Goal: Task Accomplishment & Management: Manage account settings

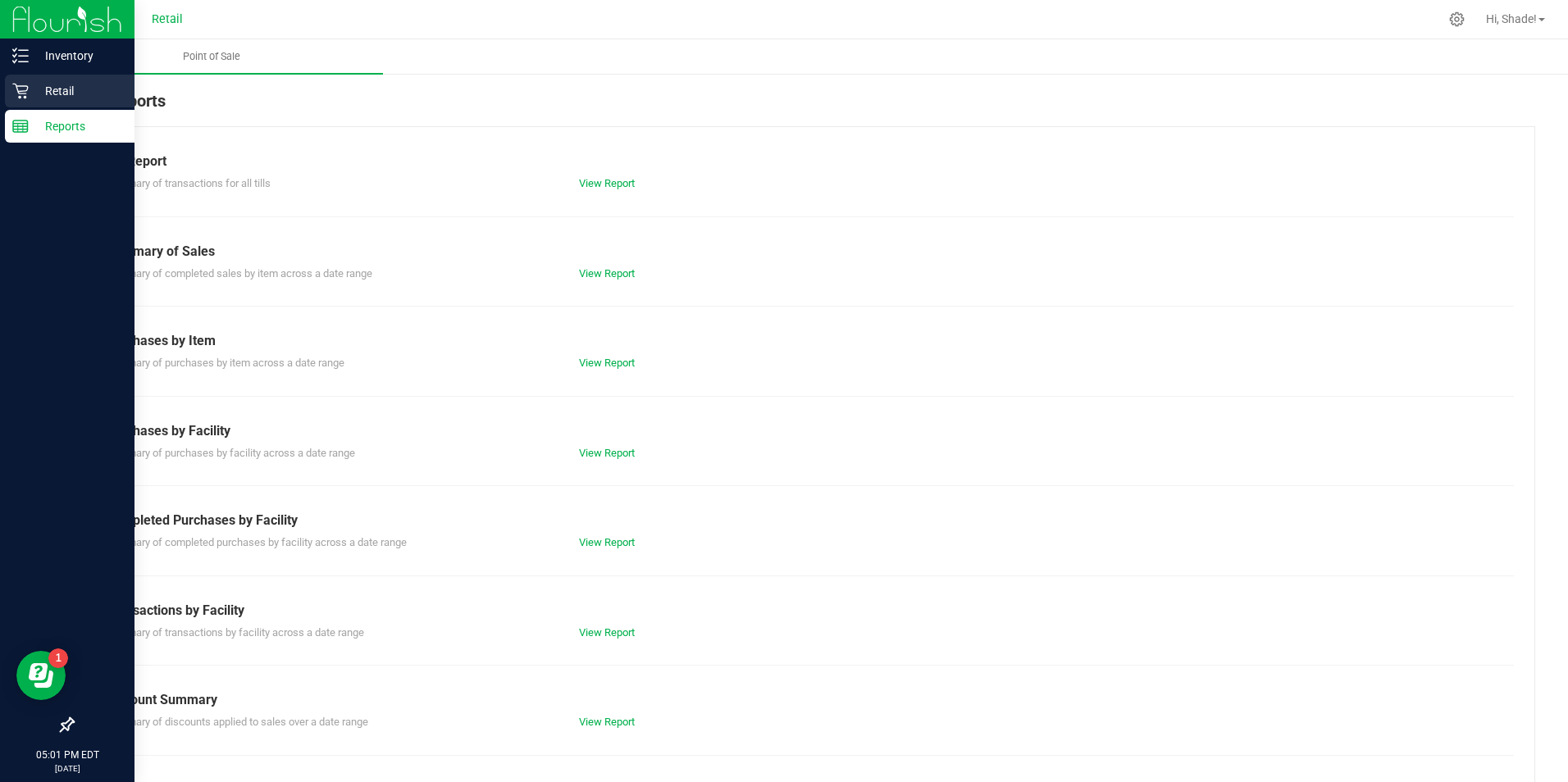
click at [31, 79] on div "Retail" at bounding box center [69, 90] width 129 height 32
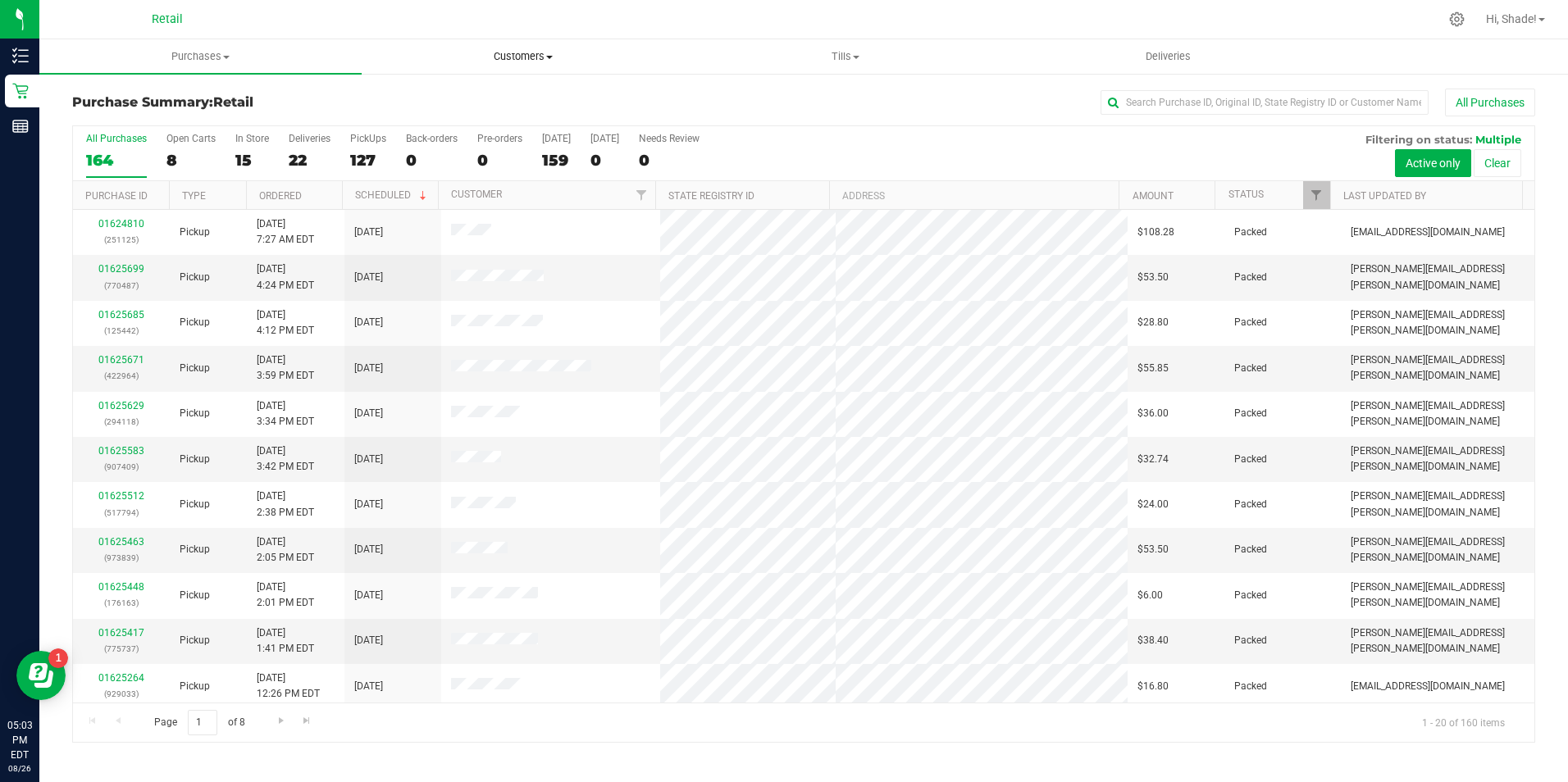
click at [537, 50] on span "Customers" at bounding box center [522, 57] width 321 height 15
click at [452, 100] on span "All customers" at bounding box center [421, 99] width 118 height 14
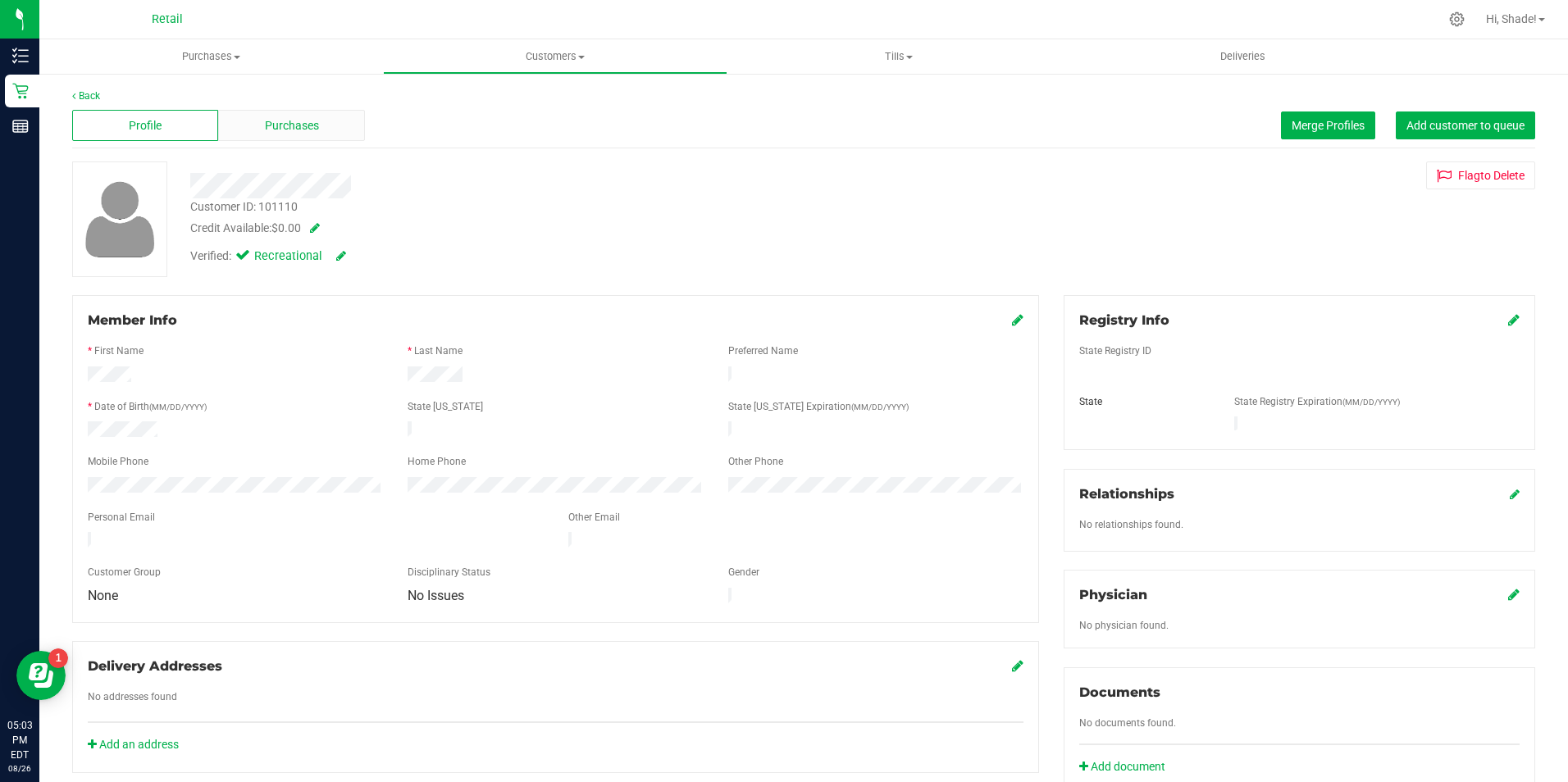
click at [310, 129] on span "Purchases" at bounding box center [291, 126] width 54 height 17
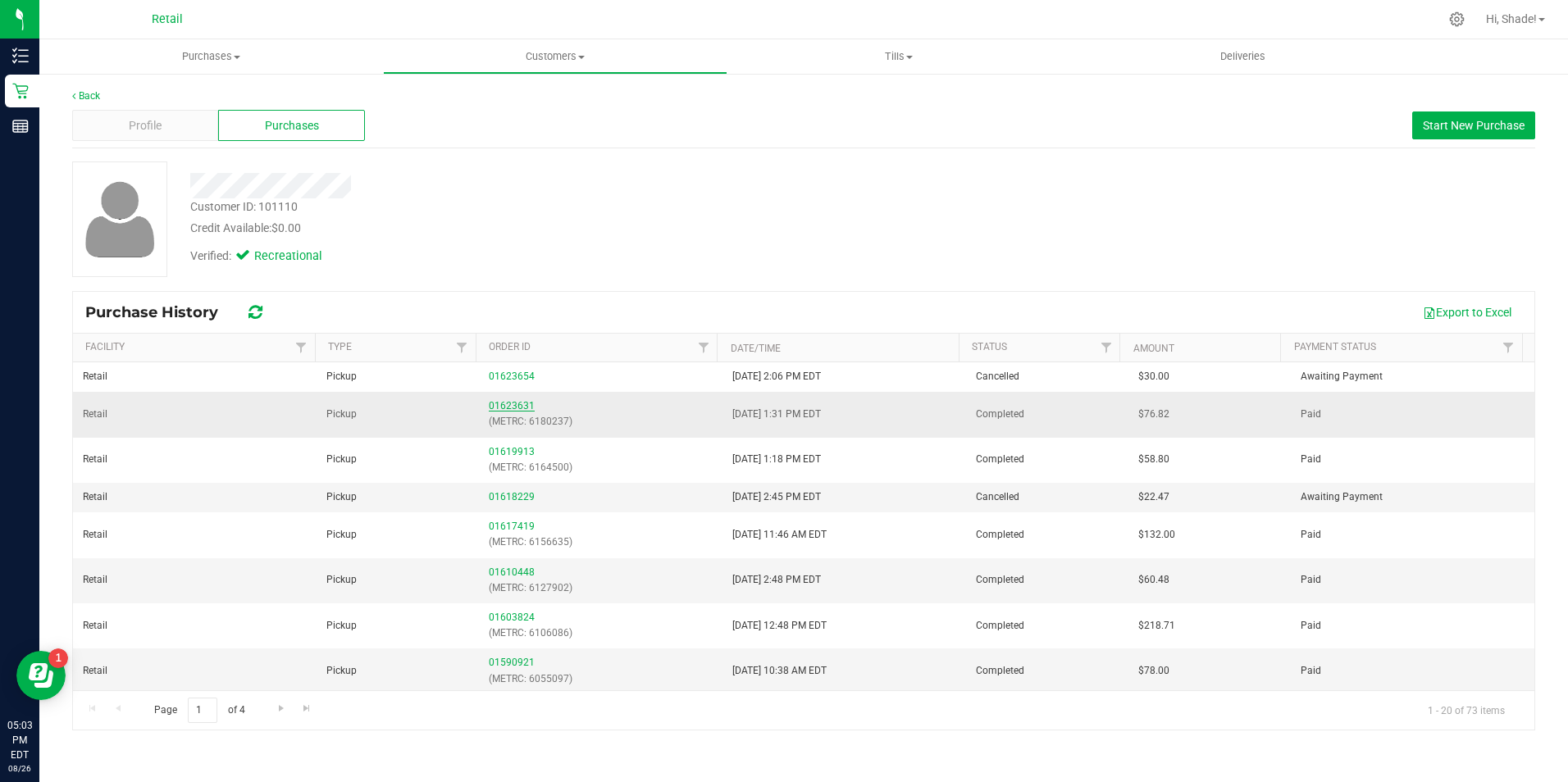
click at [507, 410] on link "01623631" at bounding box center [512, 406] width 46 height 11
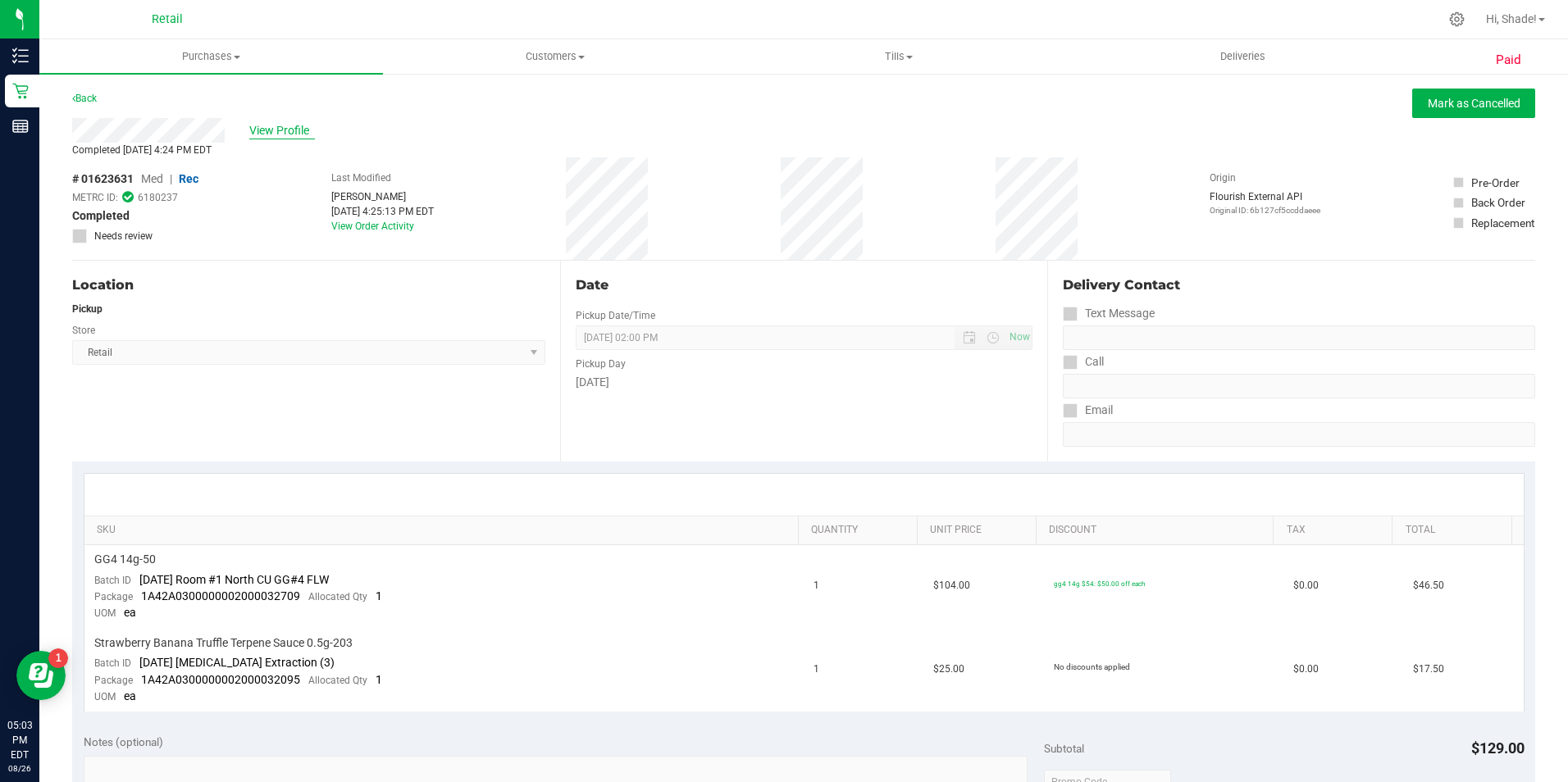
click at [293, 130] on span "View Profile" at bounding box center [282, 130] width 66 height 17
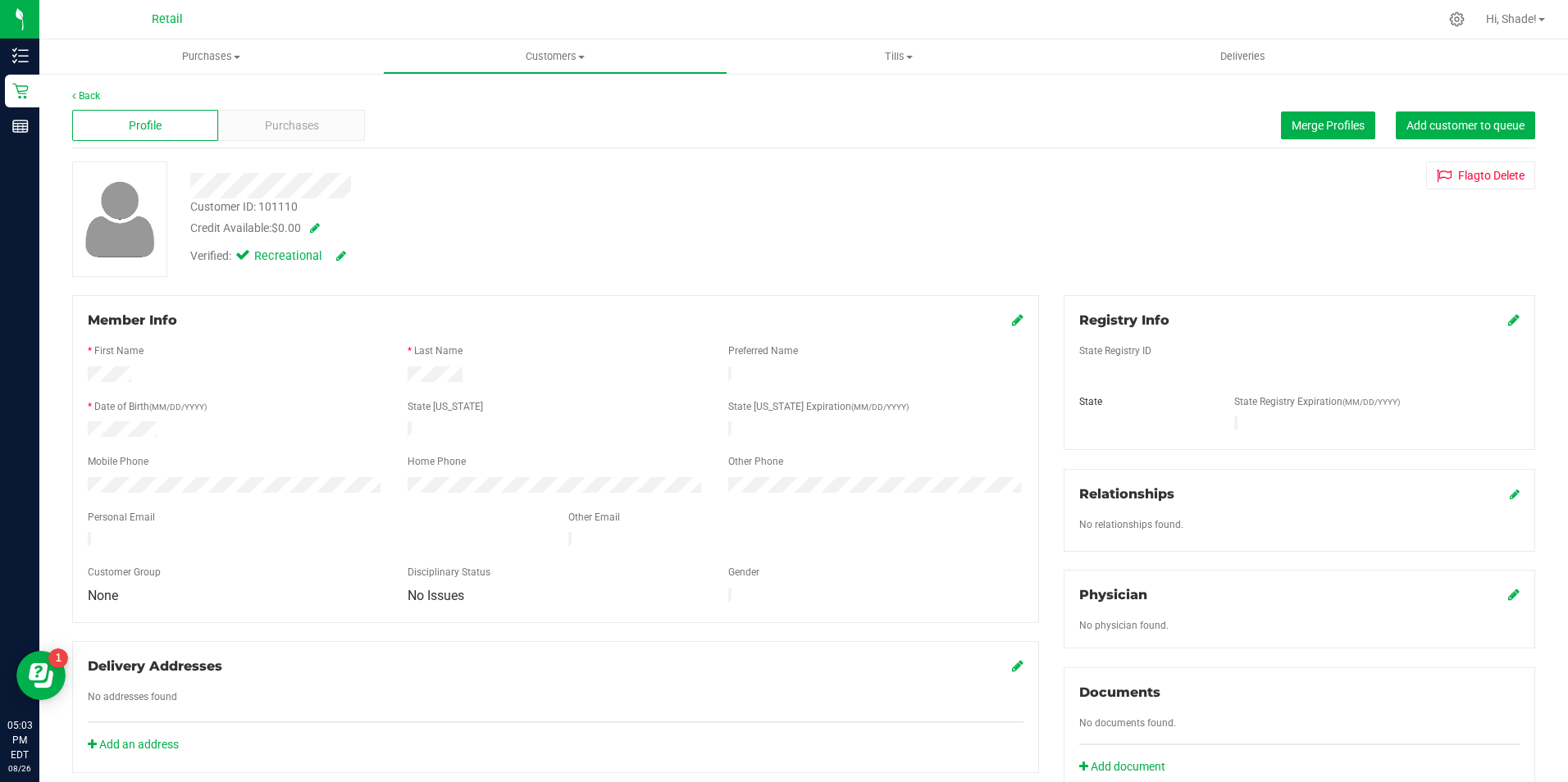
click at [316, 127] on span "Purchases" at bounding box center [291, 126] width 54 height 17
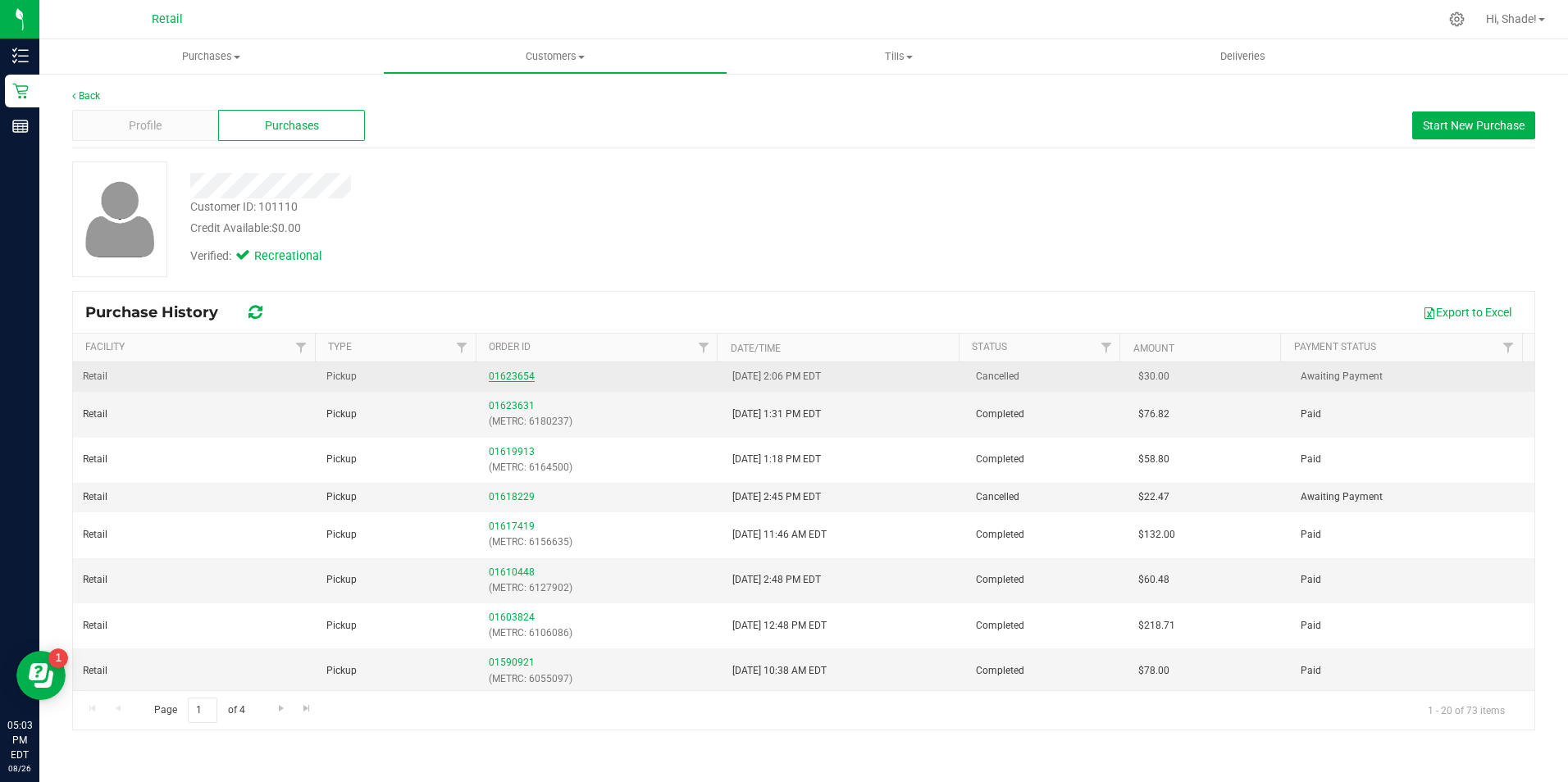
click at [511, 378] on link "01623654" at bounding box center [512, 377] width 46 height 11
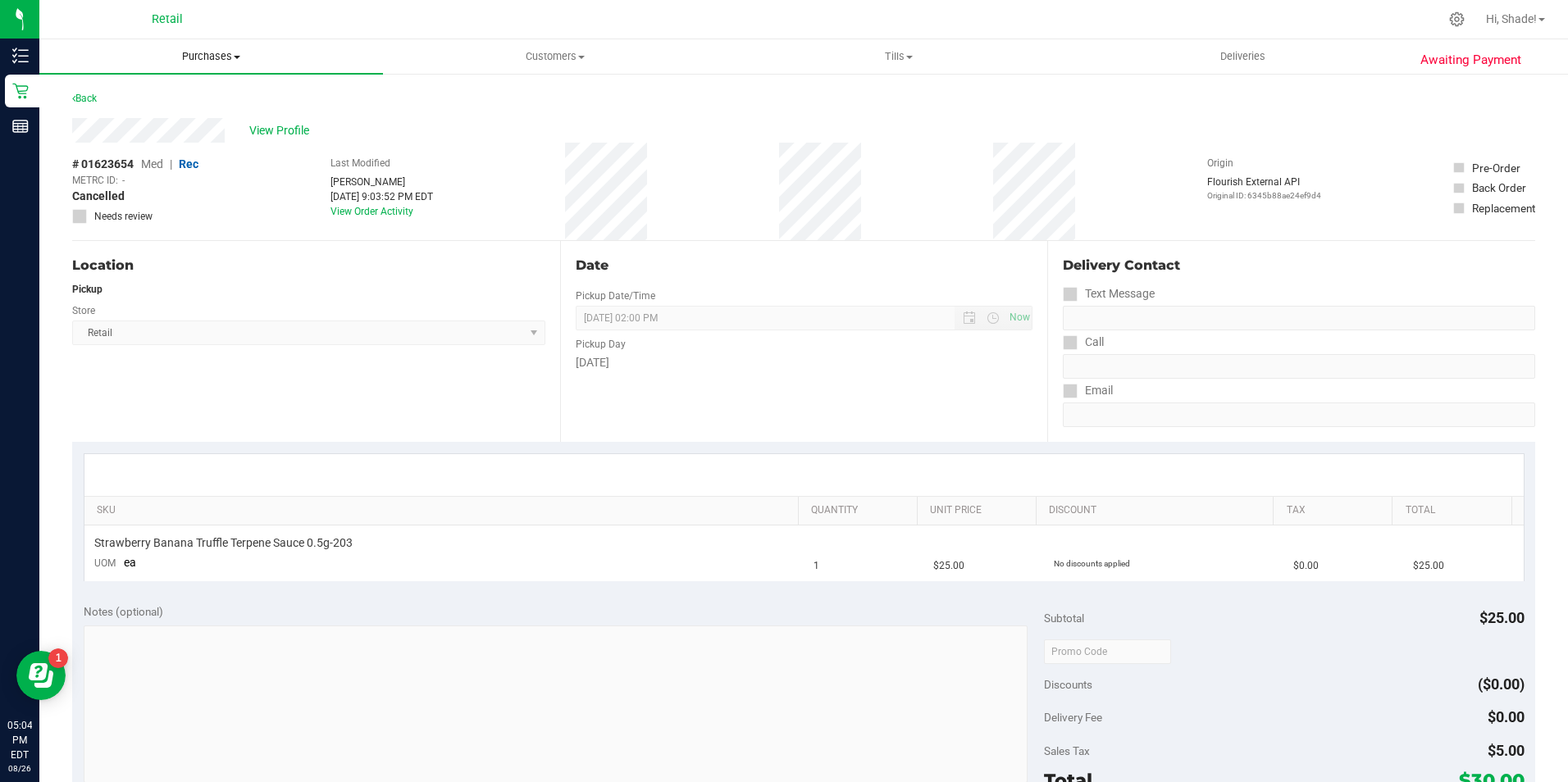
click at [205, 47] on uib-tab-heading "Purchases Summary of purchases Fulfillment All purchases" at bounding box center [210, 56] width 343 height 34
click at [184, 94] on span "Summary of purchases" at bounding box center [123, 99] width 168 height 14
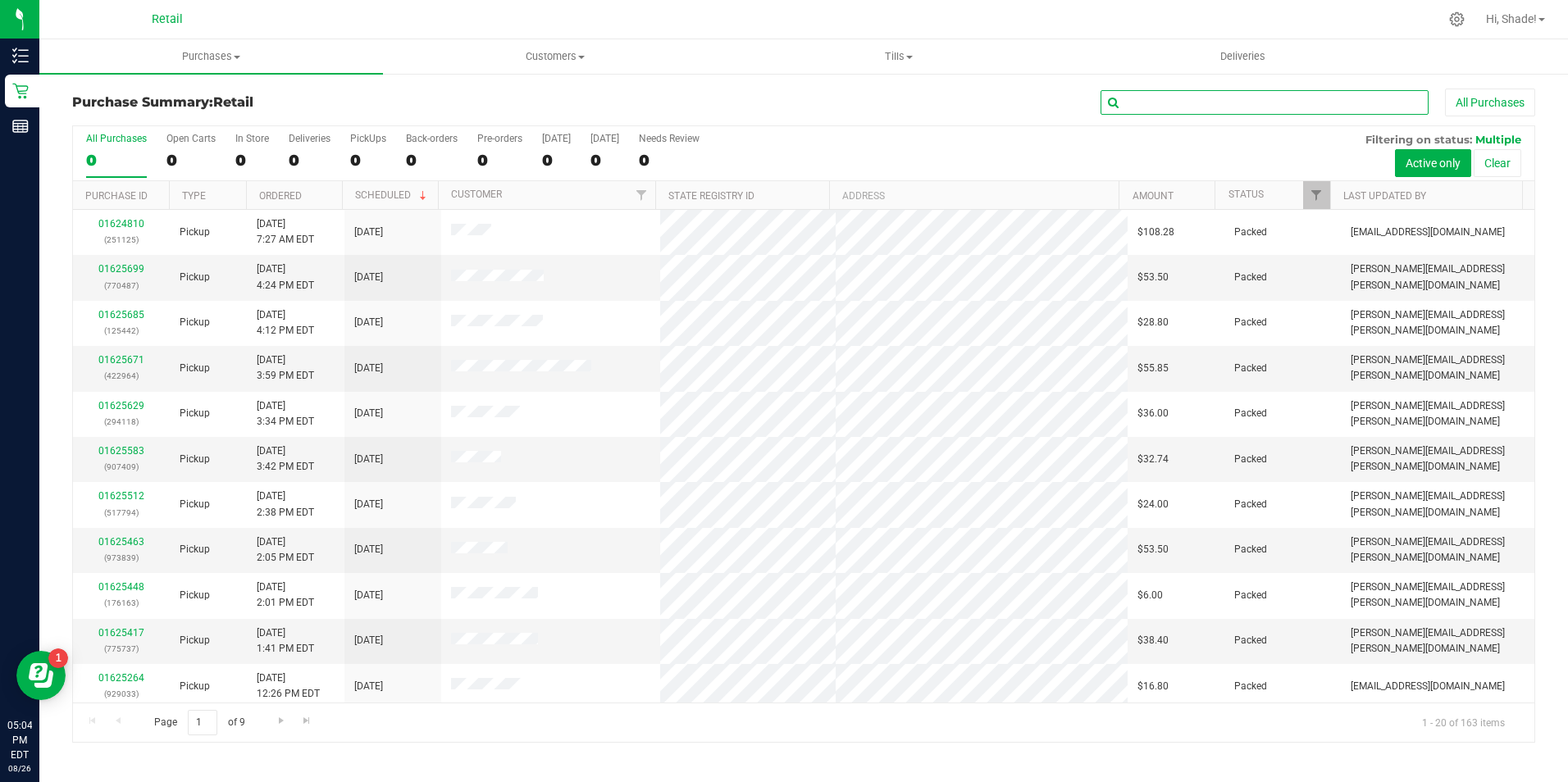
click at [1179, 104] on input "text" at bounding box center [1264, 103] width 328 height 25
type input "0"
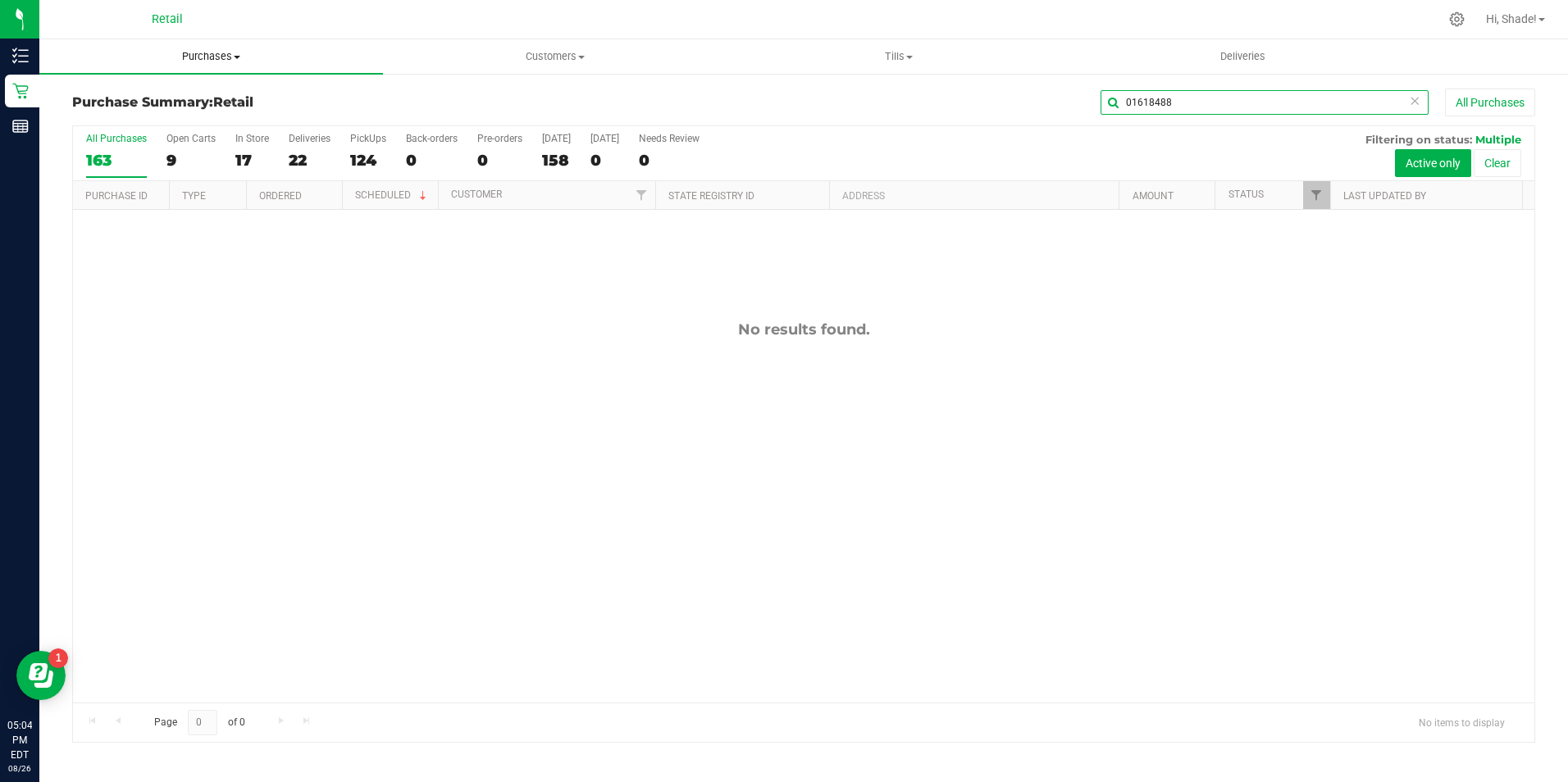
type input "01618488"
click at [211, 60] on span "Purchases" at bounding box center [210, 57] width 343 height 15
click at [133, 135] on span "All purchases" at bounding box center [97, 138] width 116 height 14
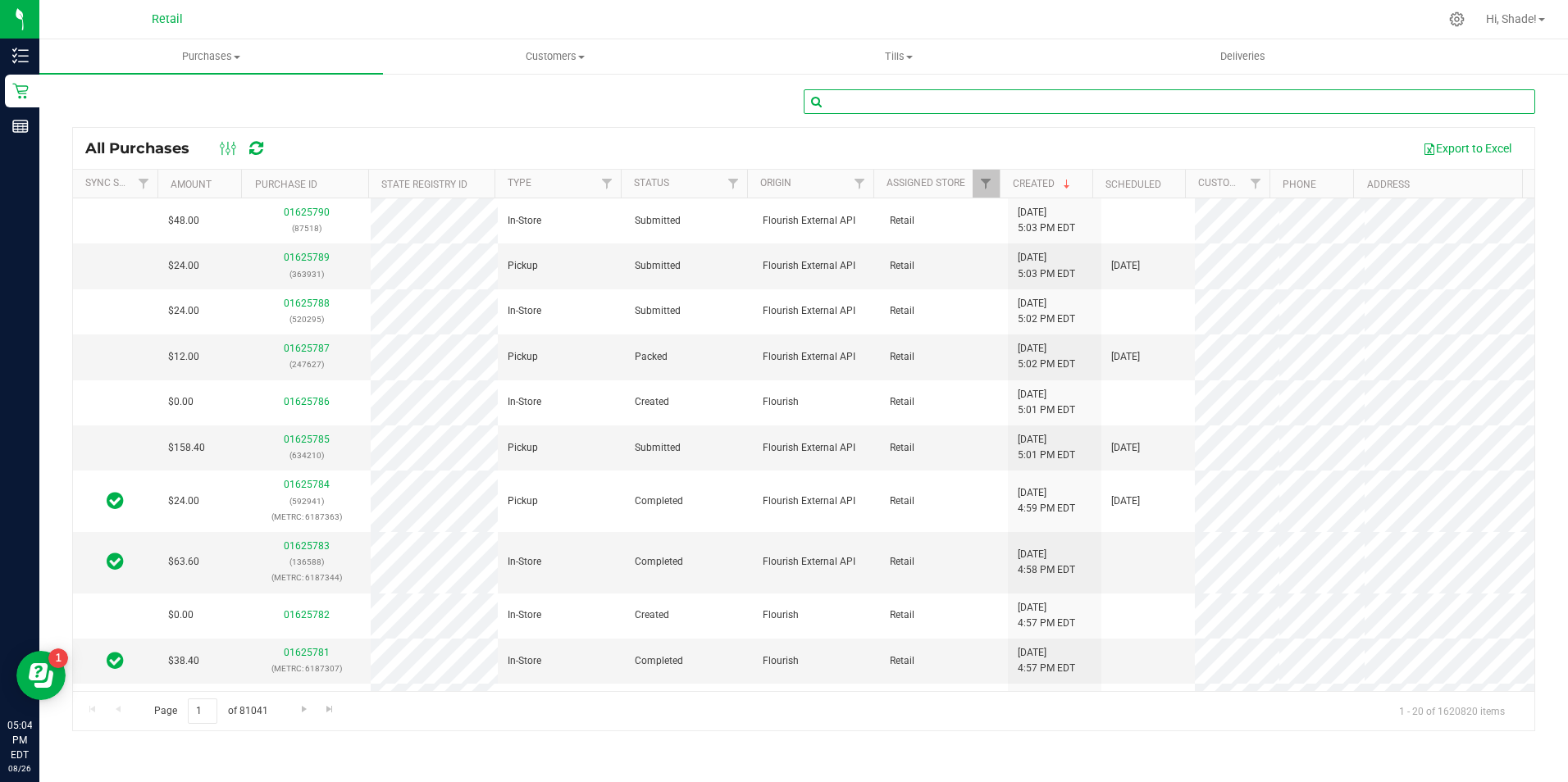
click at [864, 103] on input "text" at bounding box center [1169, 102] width 732 height 25
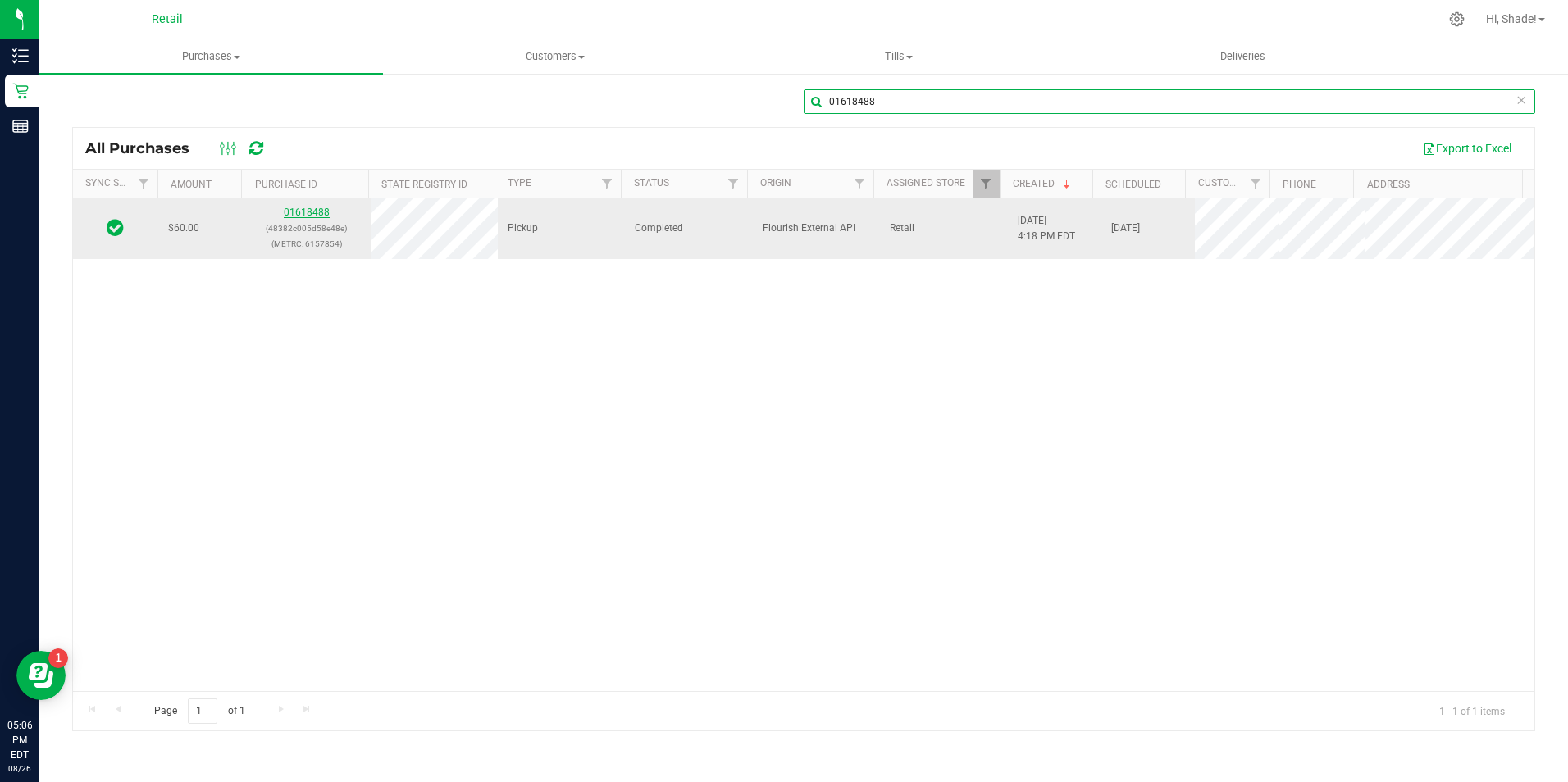
type input "01618488"
click at [308, 213] on link "01618488" at bounding box center [306, 212] width 46 height 11
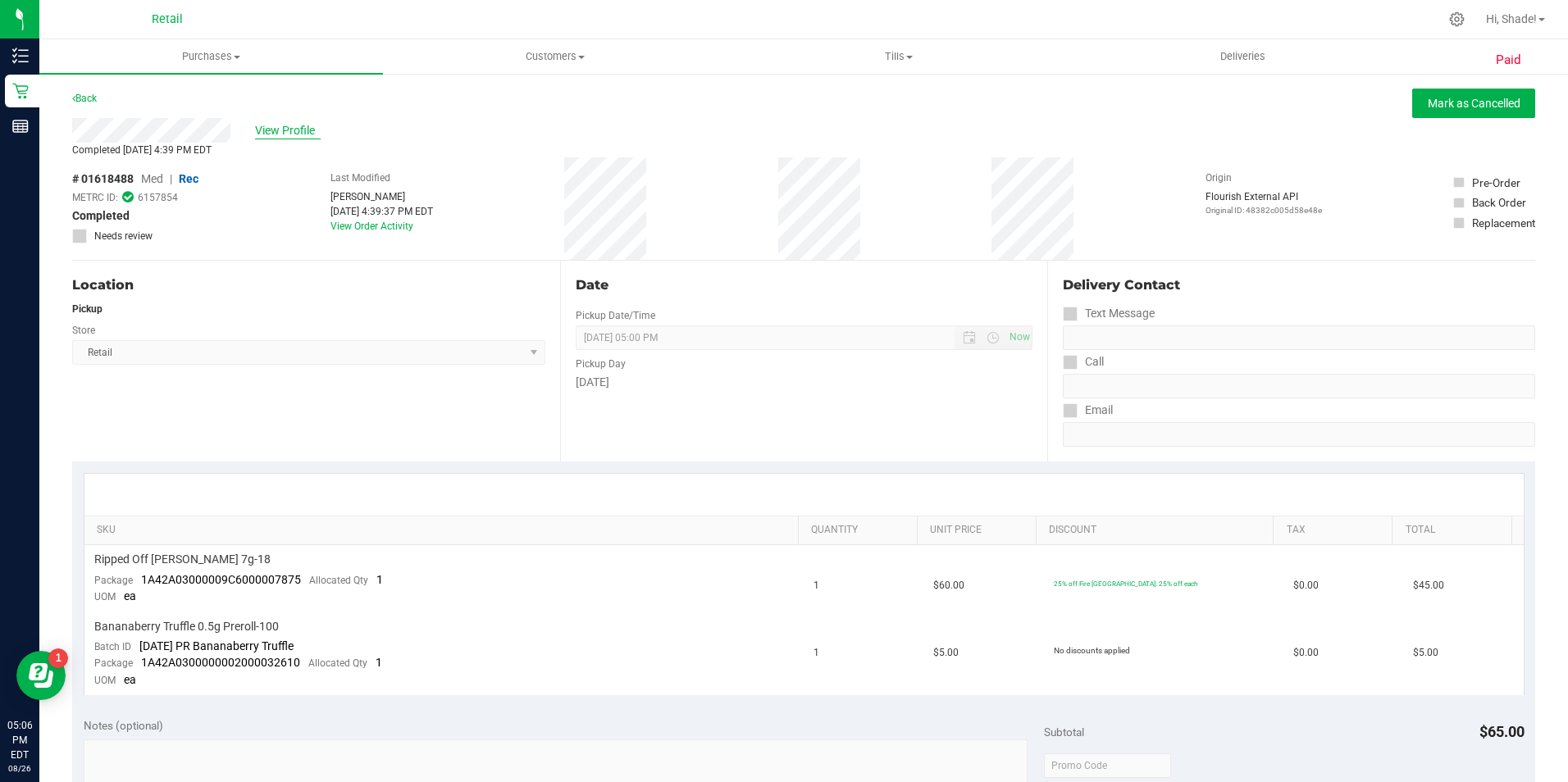
click at [285, 131] on span "View Profile" at bounding box center [287, 130] width 66 height 17
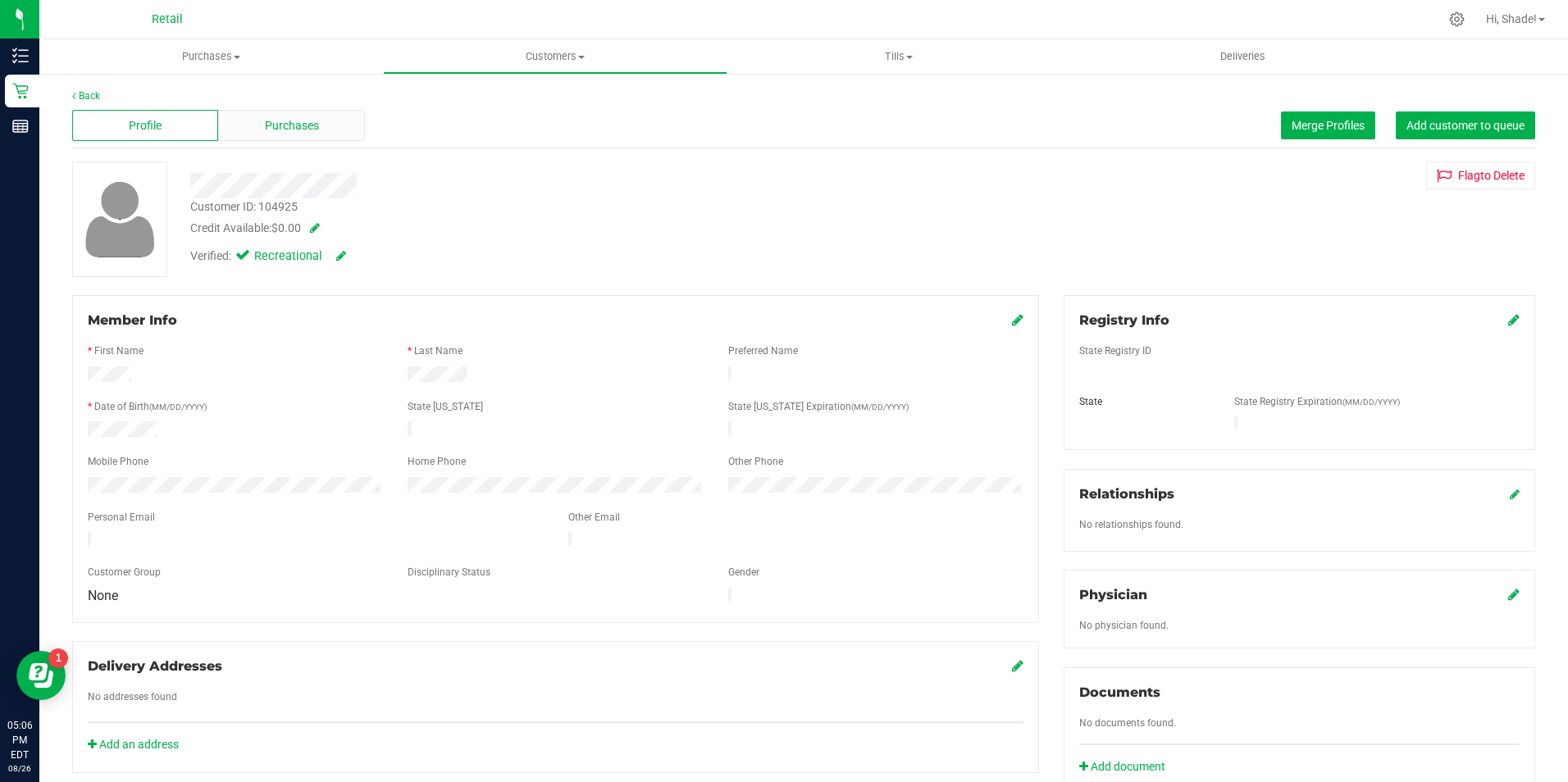
click at [287, 129] on span "Purchases" at bounding box center [291, 126] width 54 height 17
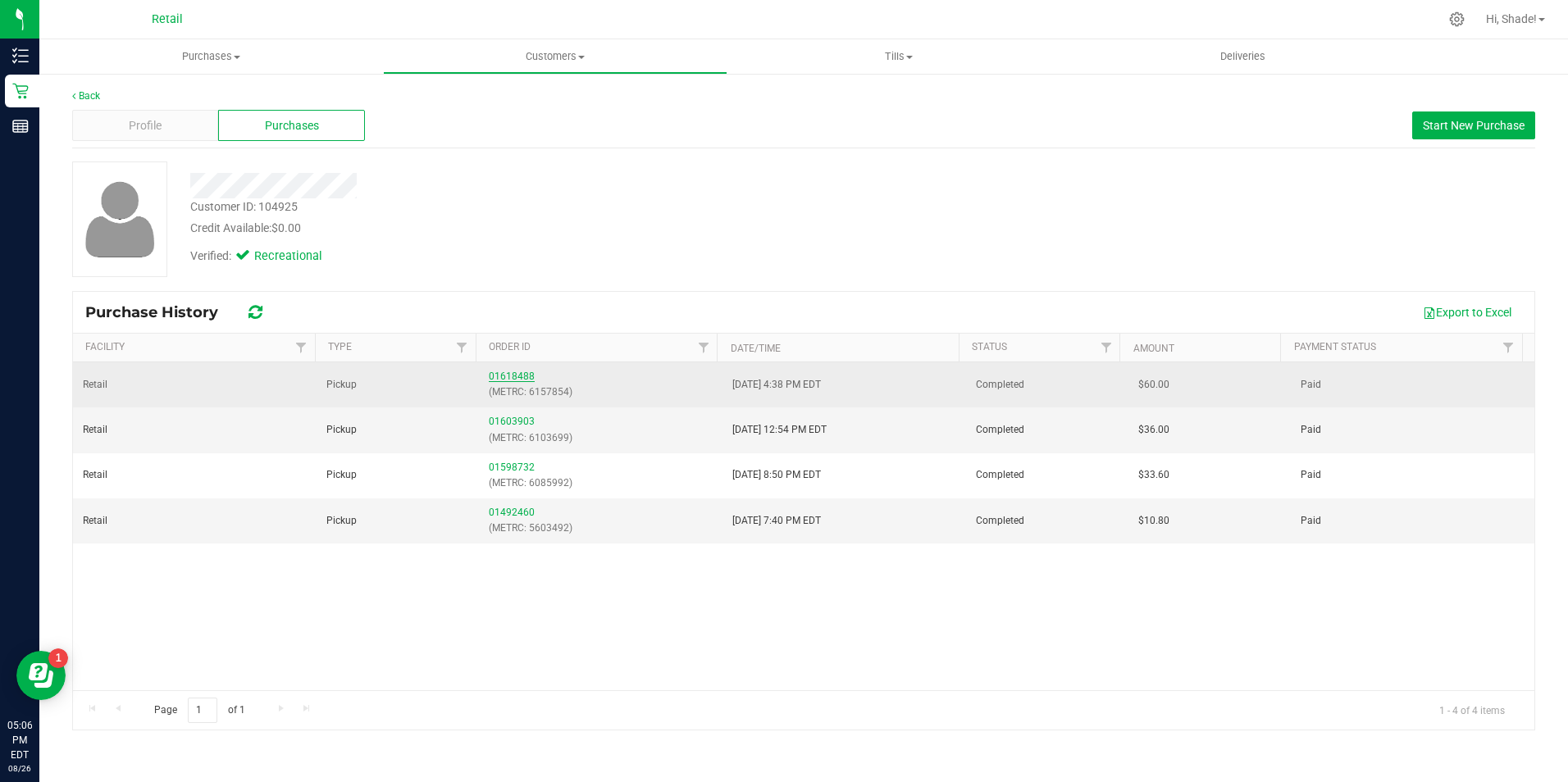
click at [519, 377] on link "01618488" at bounding box center [512, 377] width 46 height 11
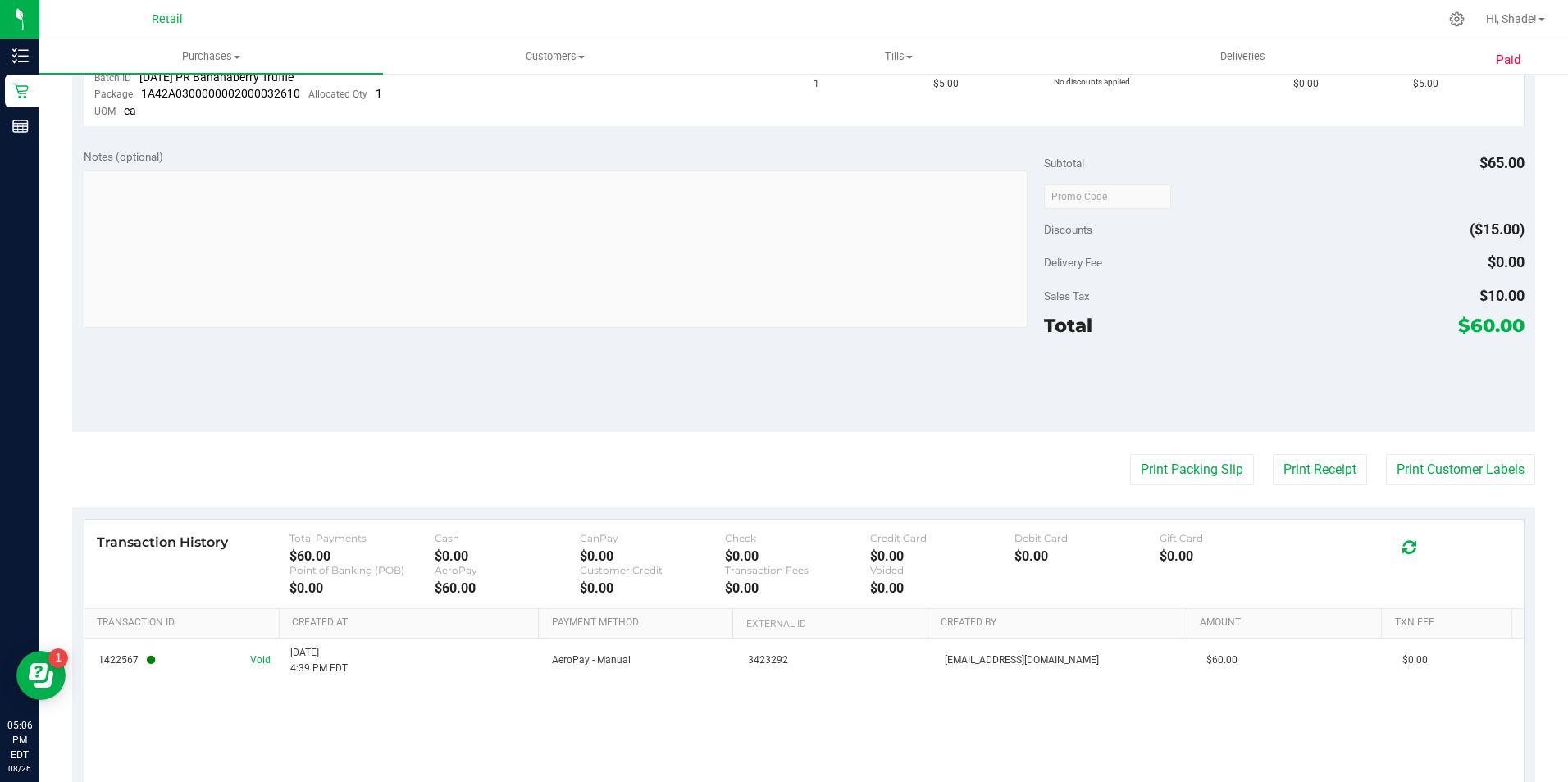
scroll to position [574, 0]
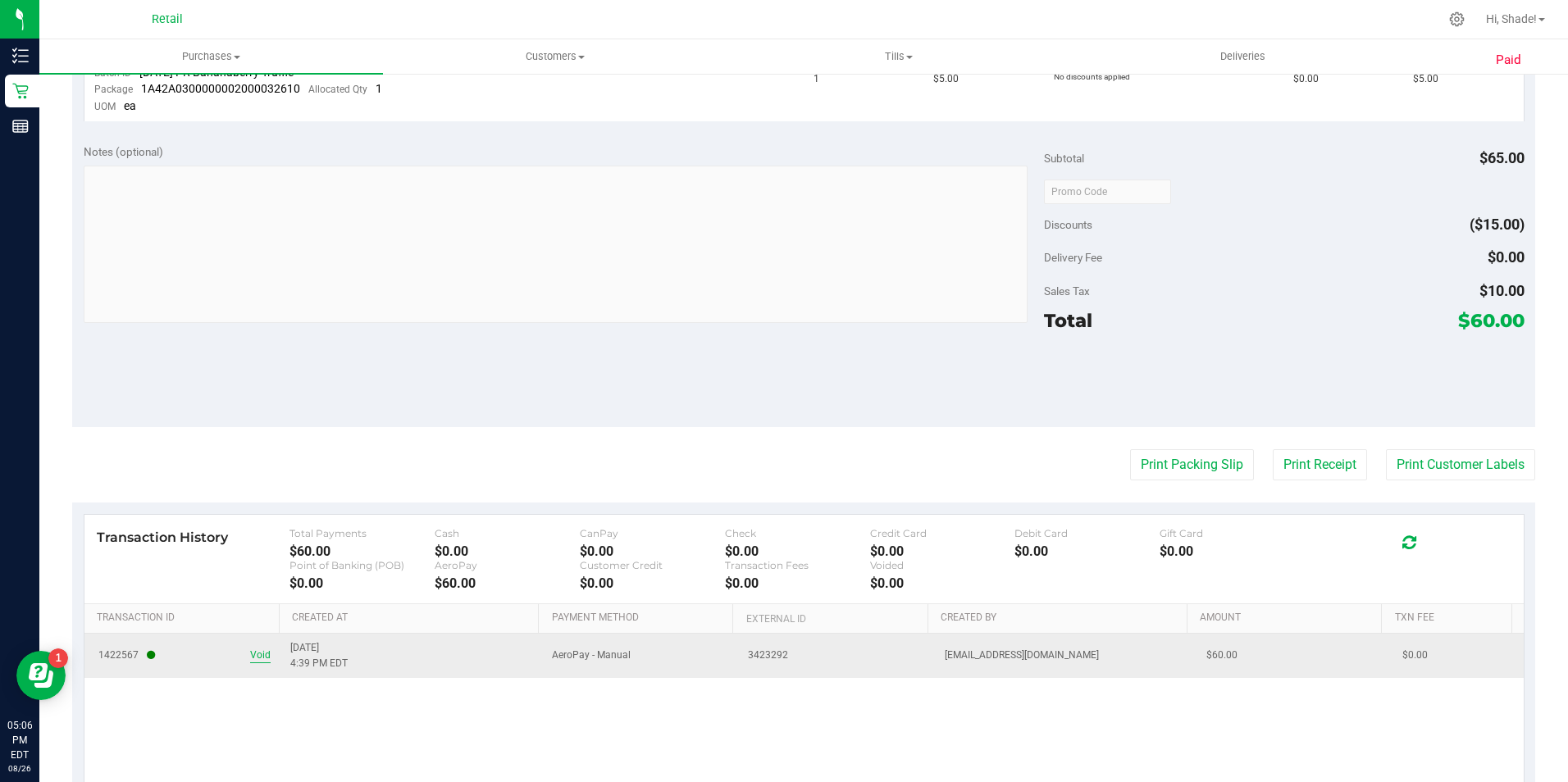
click at [250, 655] on span "Void" at bounding box center [261, 655] width 21 height 15
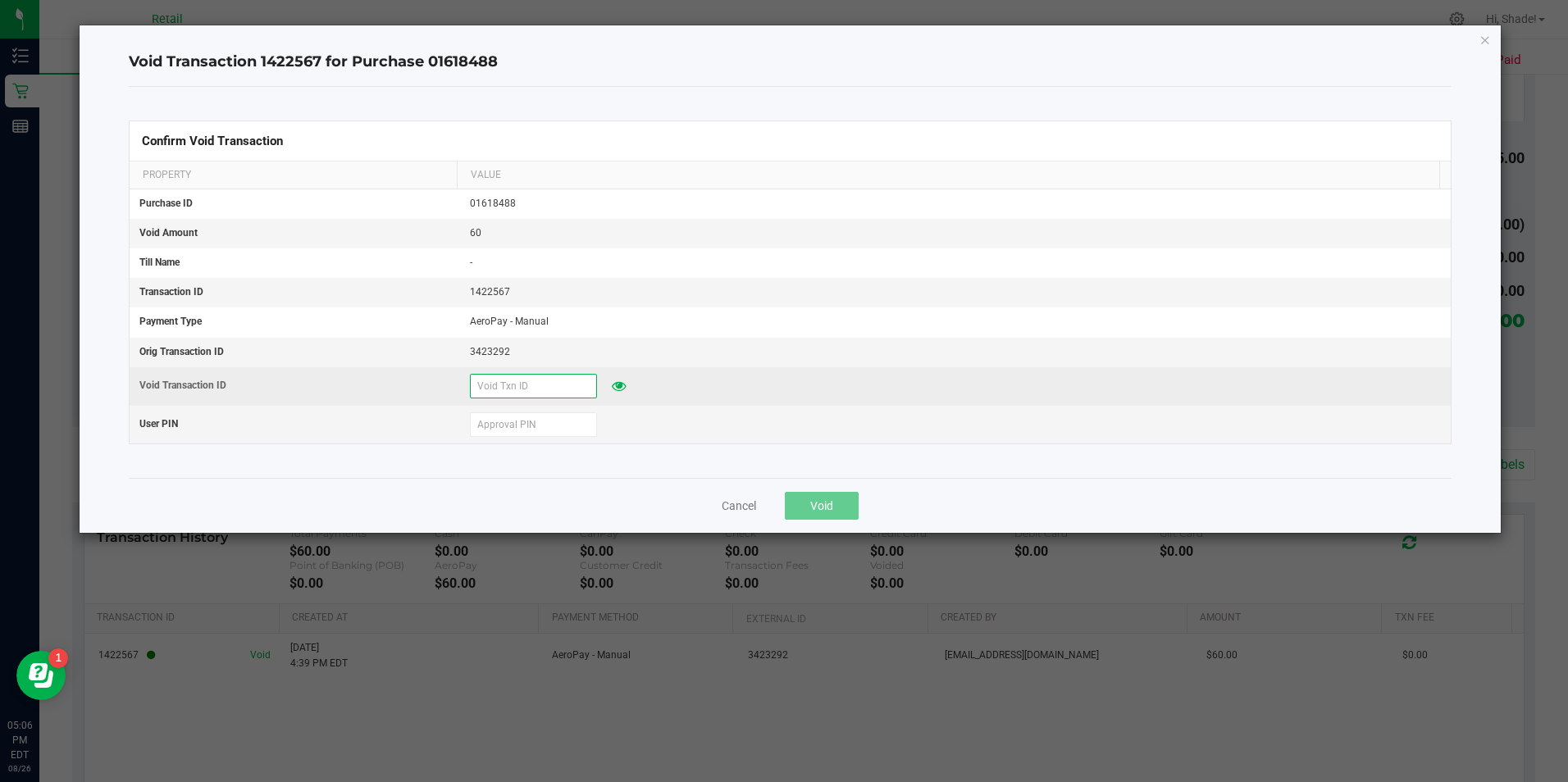
click at [537, 382] on input "text" at bounding box center [534, 386] width 127 height 25
type input "82625"
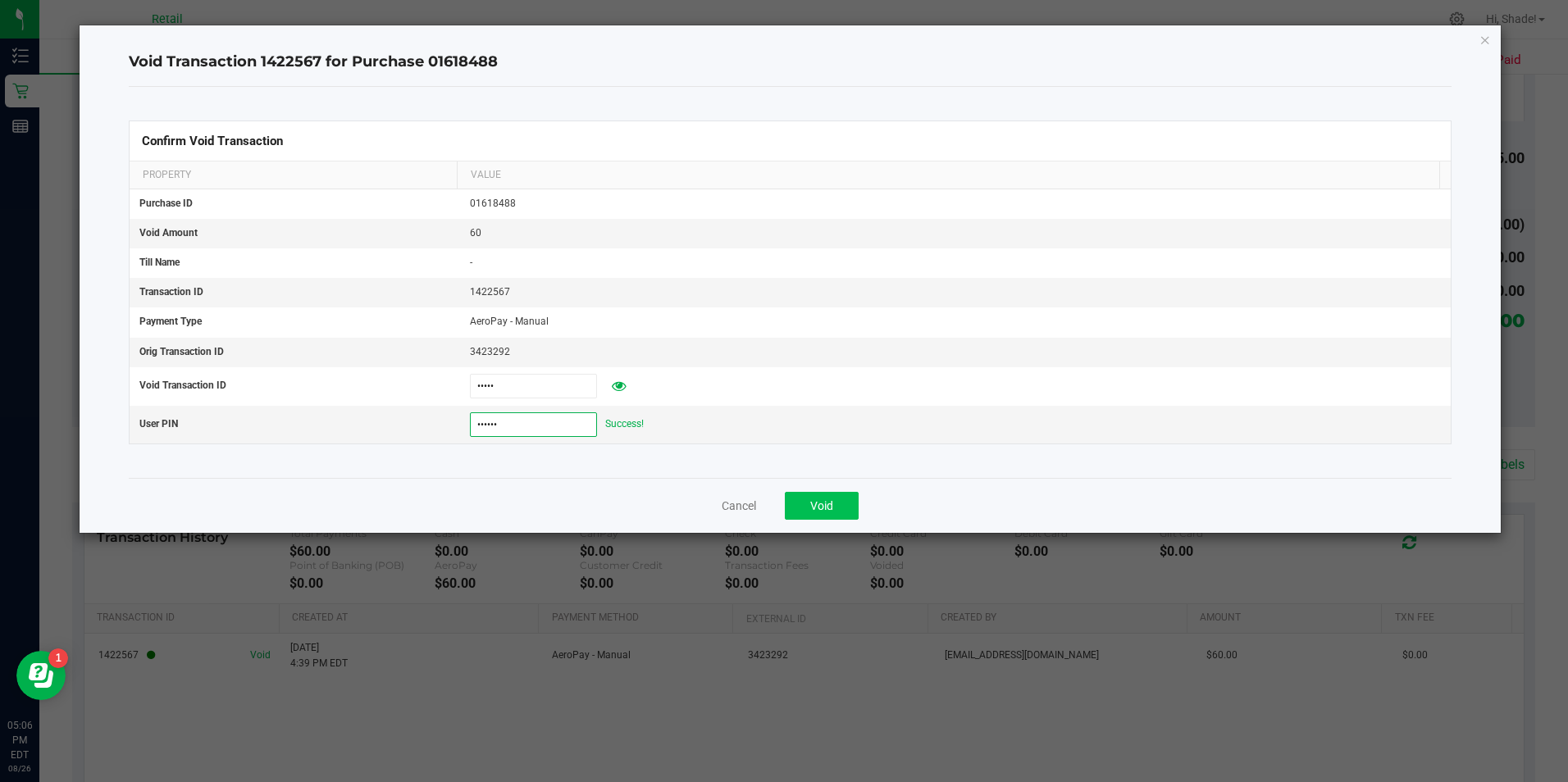
type input "532189"
click at [826, 499] on span "Void" at bounding box center [821, 506] width 23 height 13
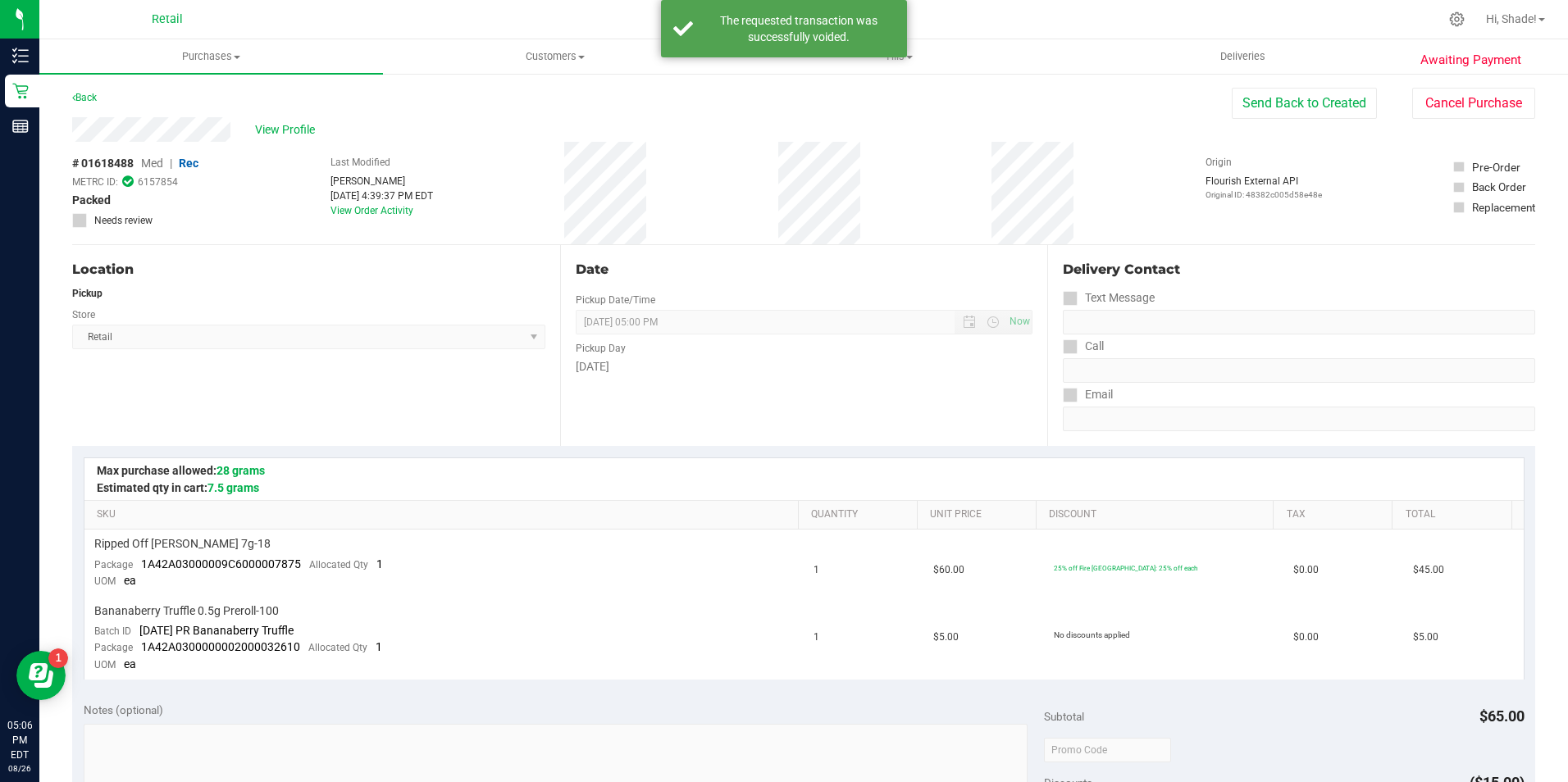
scroll to position [0, 0]
click at [1445, 96] on button "Cancel Purchase" at bounding box center [1473, 104] width 123 height 31
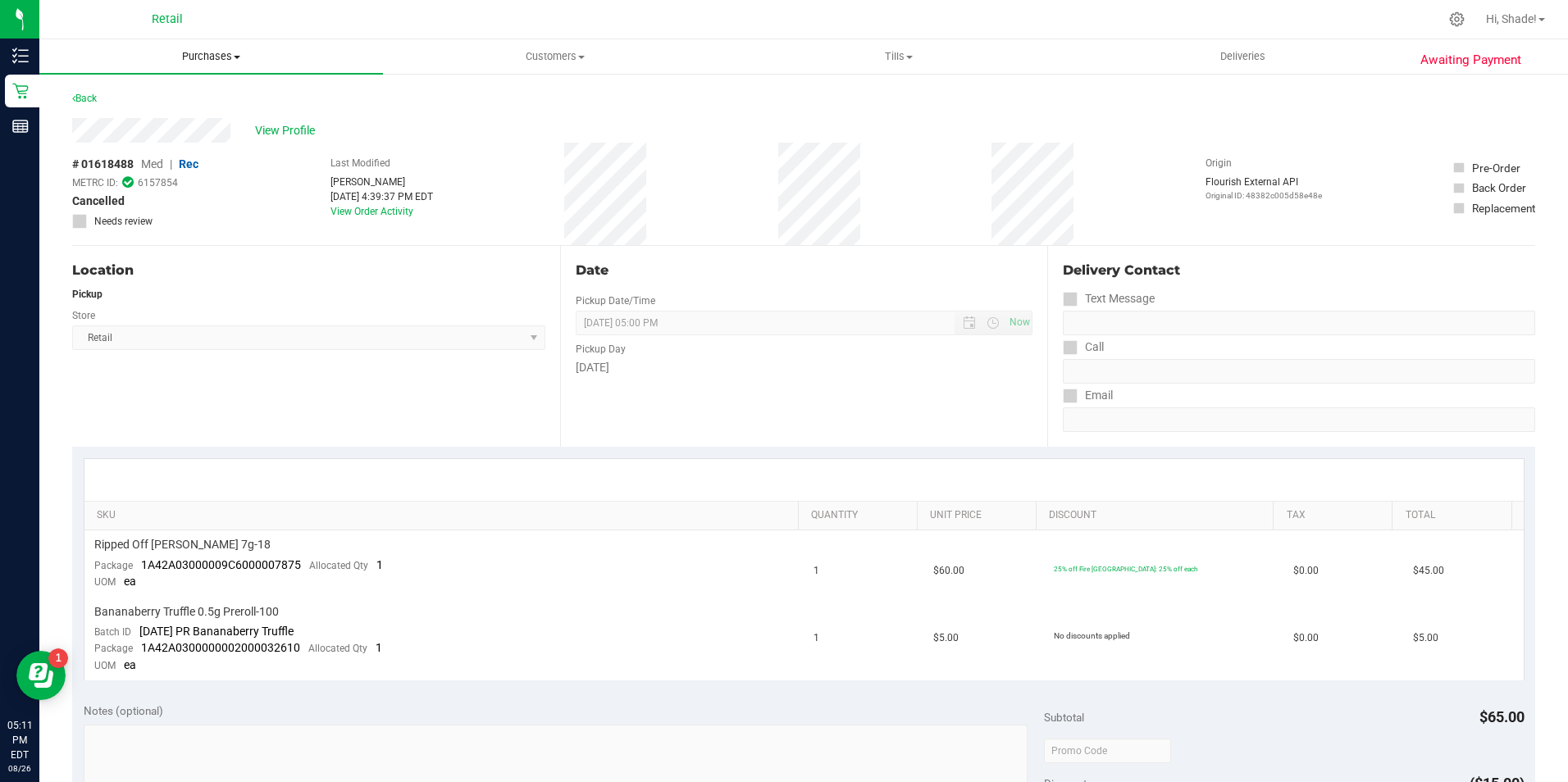
drag, startPoint x: 210, startPoint y: 44, endPoint x: 207, endPoint y: 53, distance: 9.5
click at [209, 45] on uib-tab-heading "Purchases Summary of purchases Fulfillment All purchases" at bounding box center [210, 56] width 343 height 34
click at [154, 137] on span "All purchases" at bounding box center [97, 138] width 116 height 14
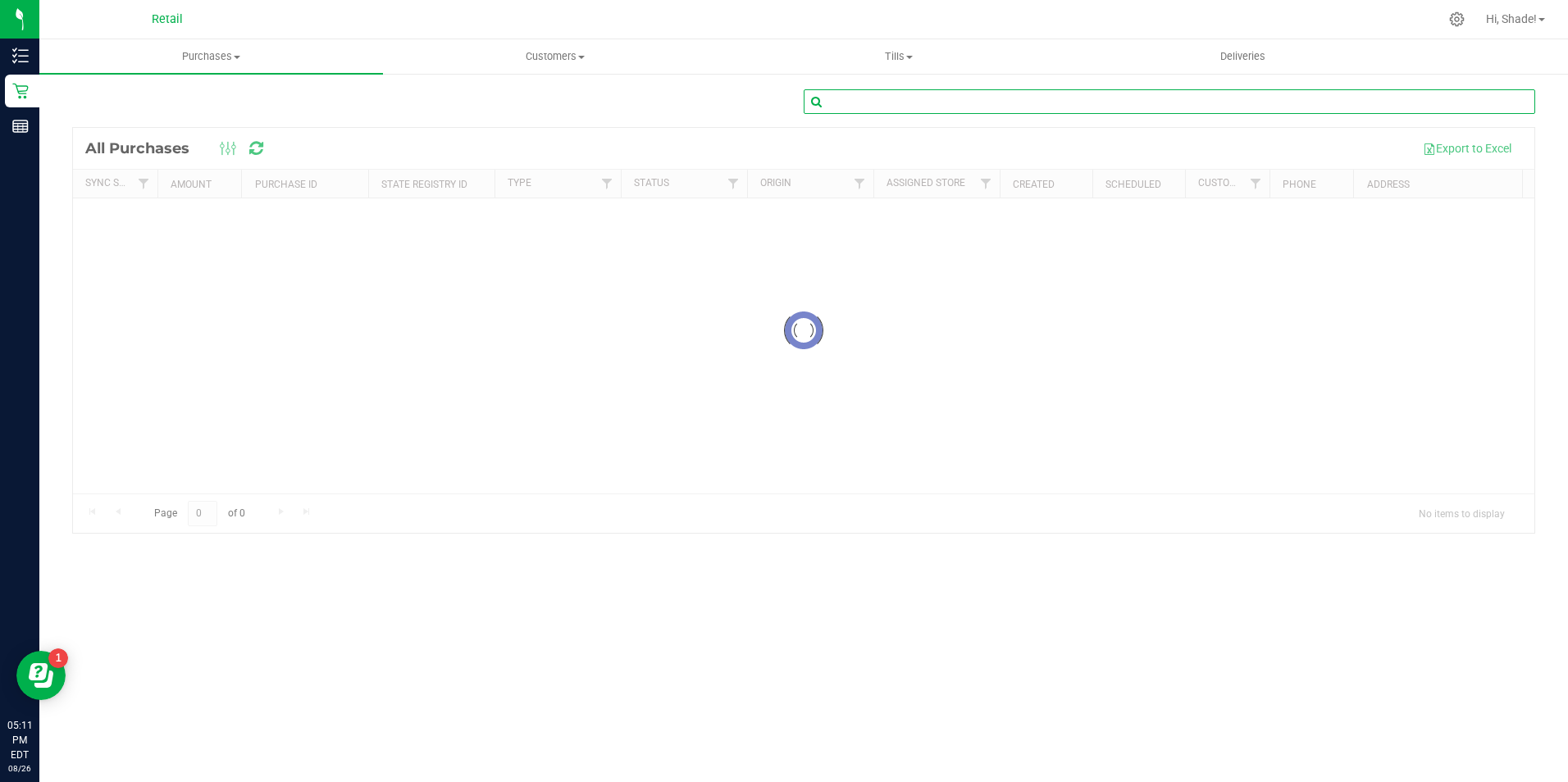
click at [1180, 102] on input "text" at bounding box center [1169, 102] width 732 height 25
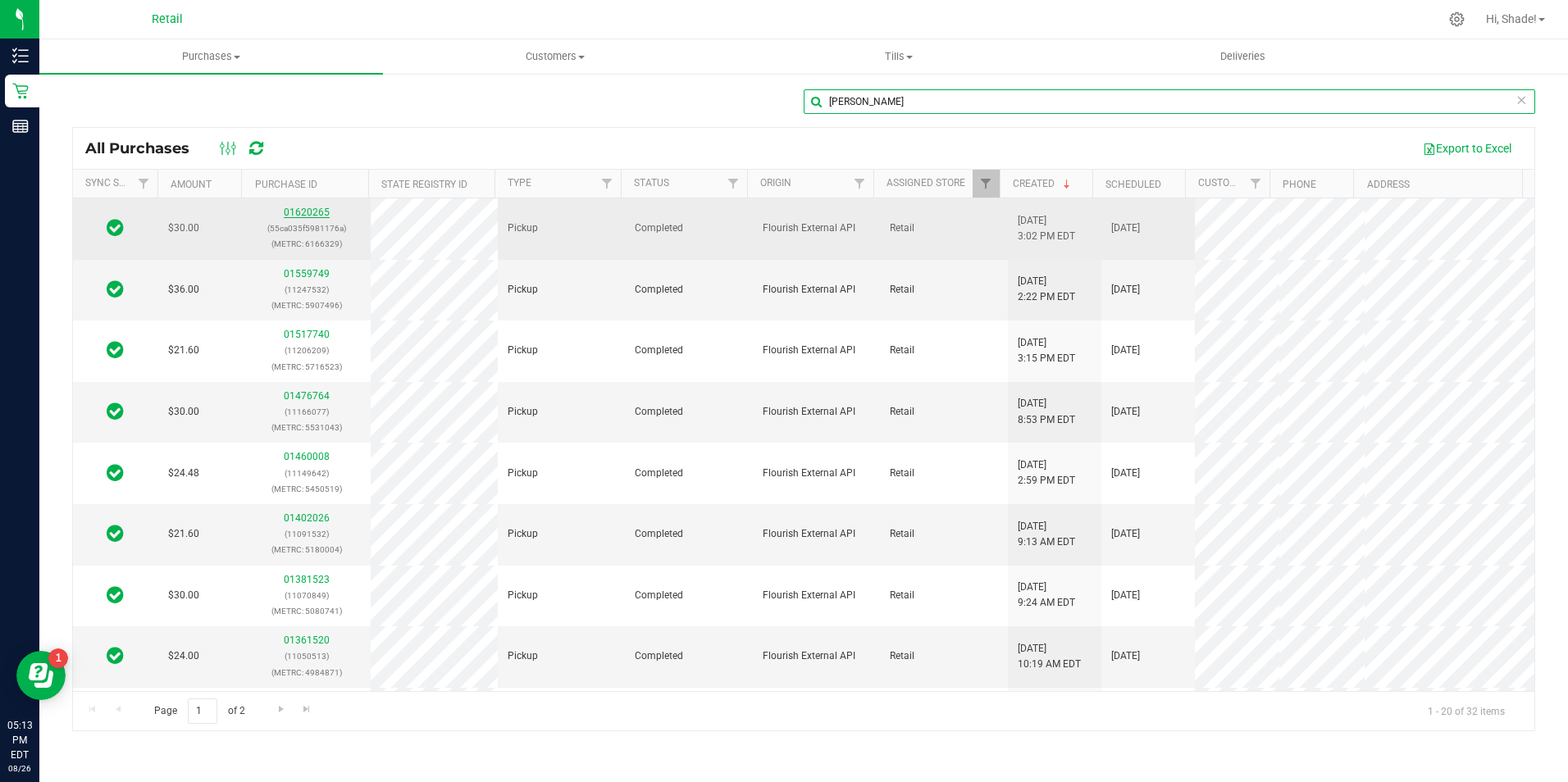
type input "ashley mesiti"
click at [299, 213] on link "01620265" at bounding box center [306, 212] width 46 height 11
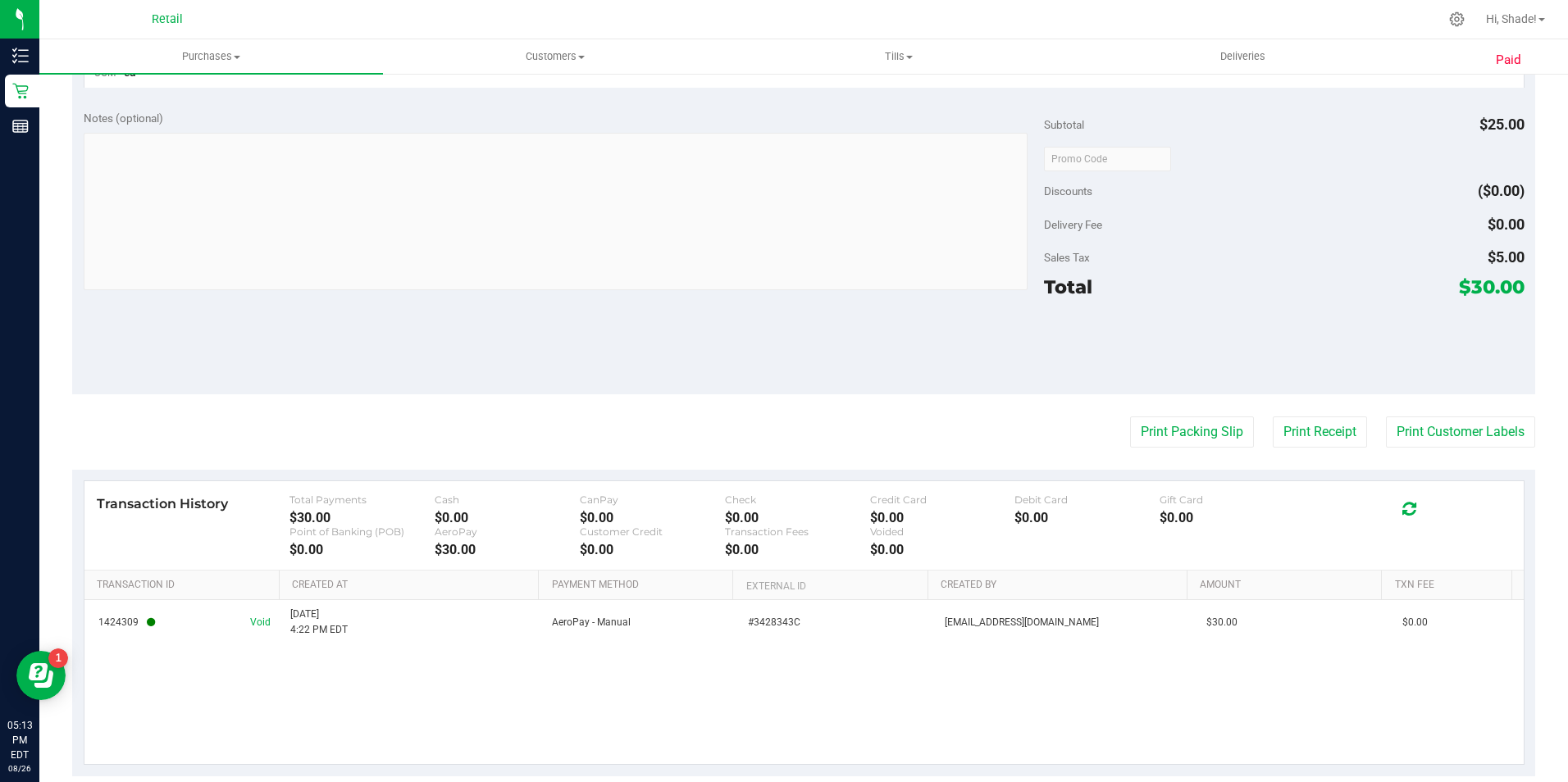
scroll to position [567, 0]
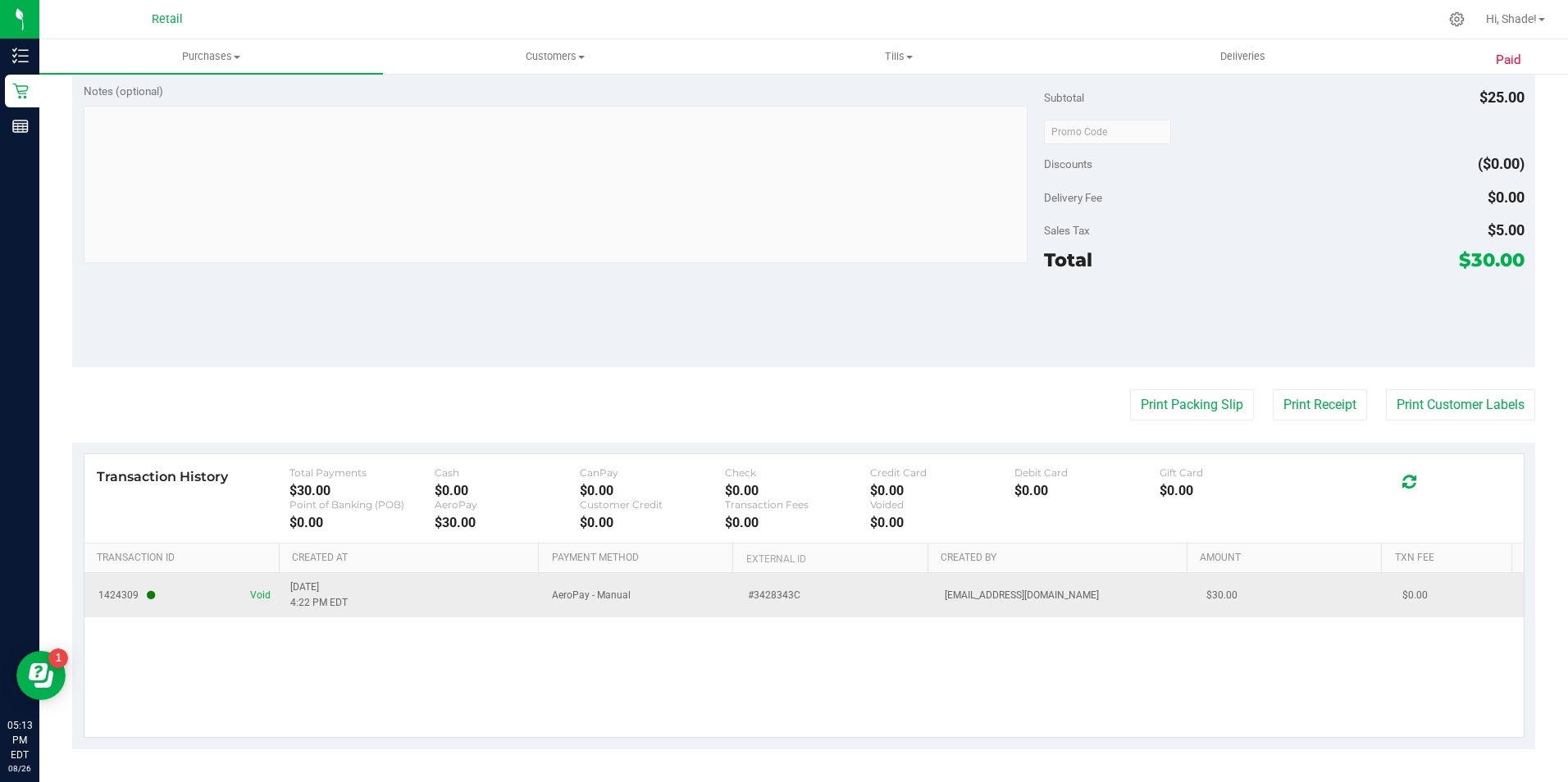
click at [253, 586] on td "1424309 Void" at bounding box center [183, 595] width 196 height 45
click at [253, 588] on span "Void" at bounding box center [261, 596] width 21 height 15
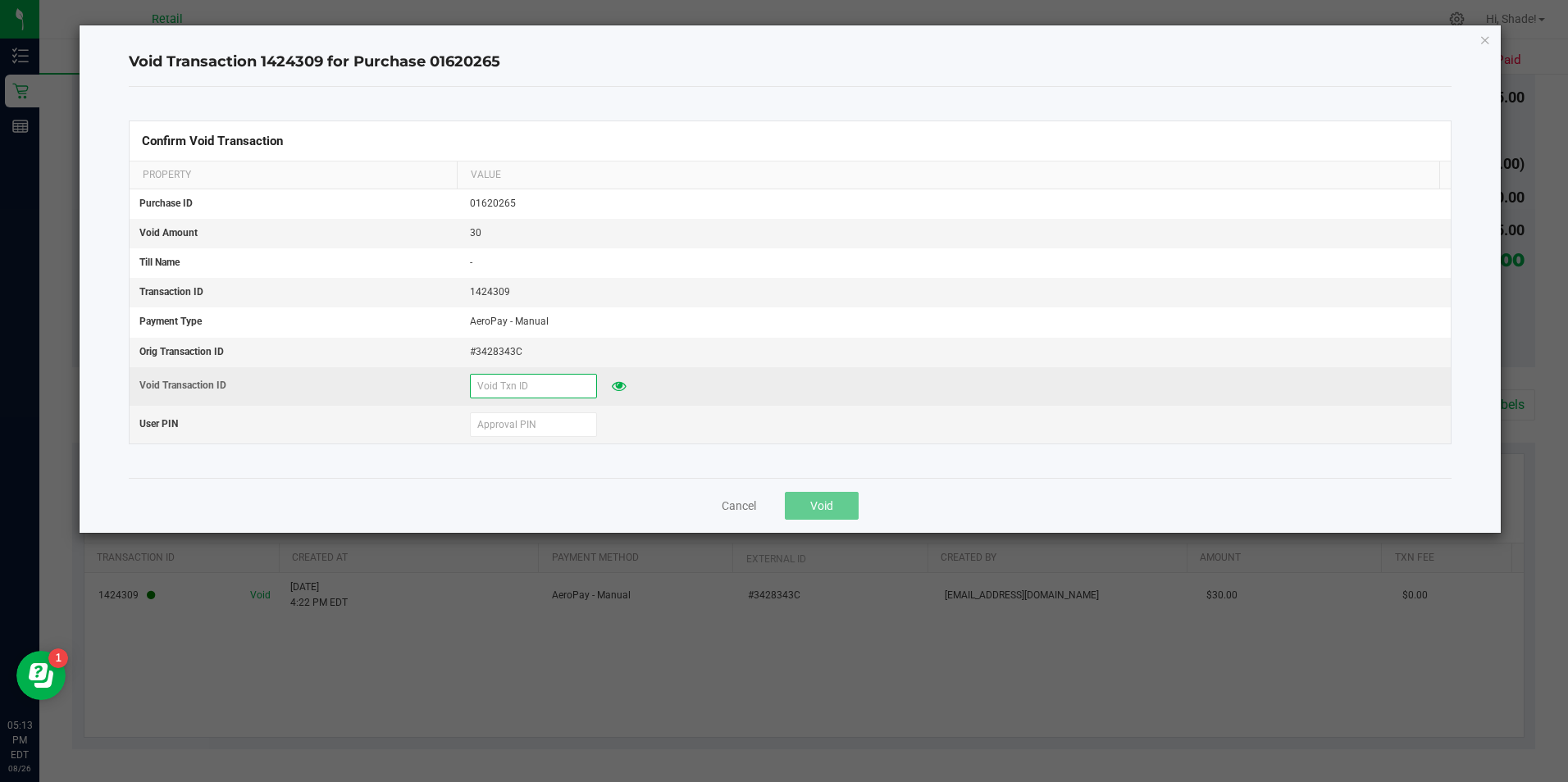
click at [561, 393] on input "text" at bounding box center [534, 386] width 127 height 25
type input "8"
type input "82625"
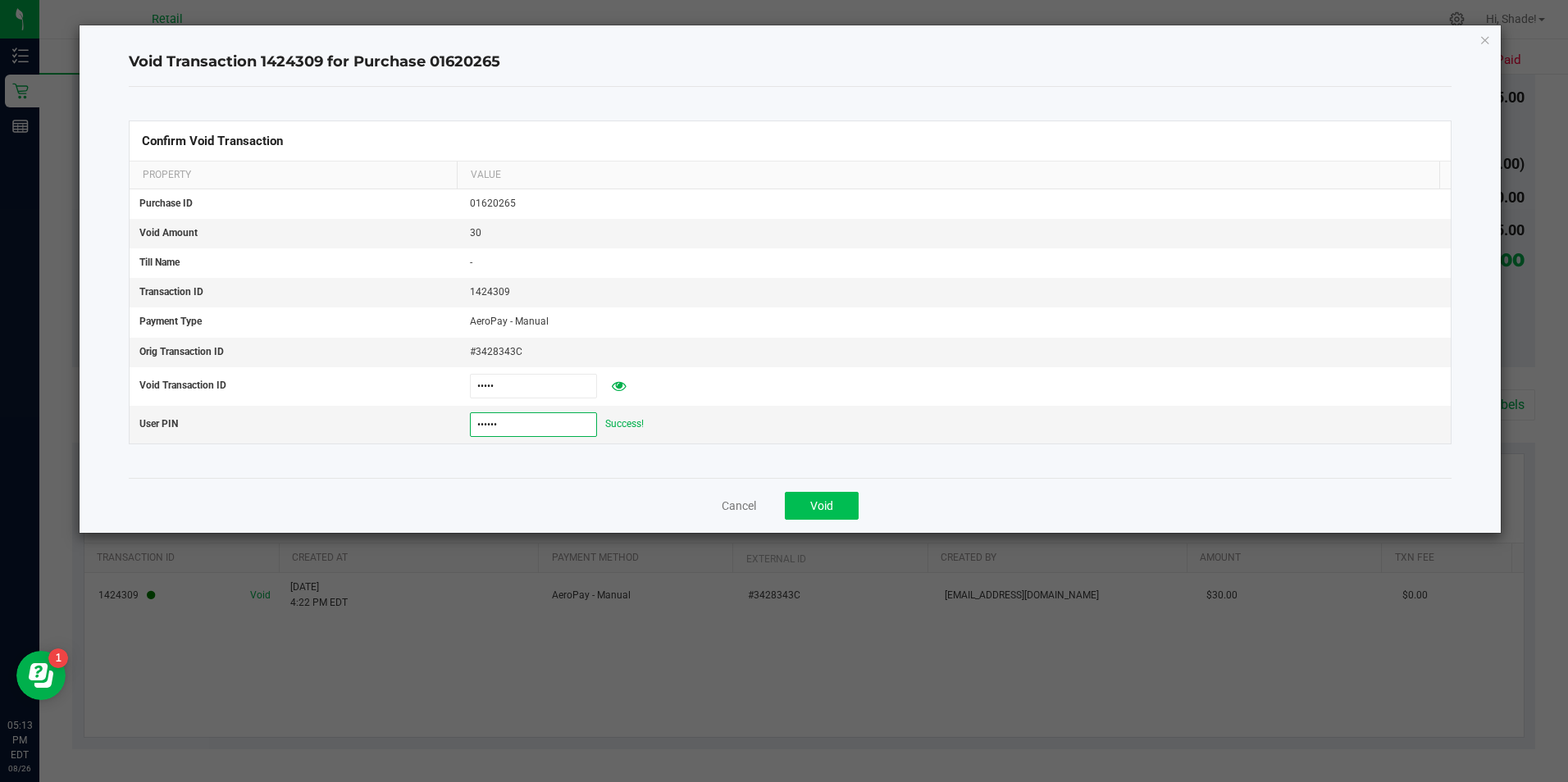
type input "532189"
click at [806, 518] on button "Void" at bounding box center [822, 505] width 74 height 28
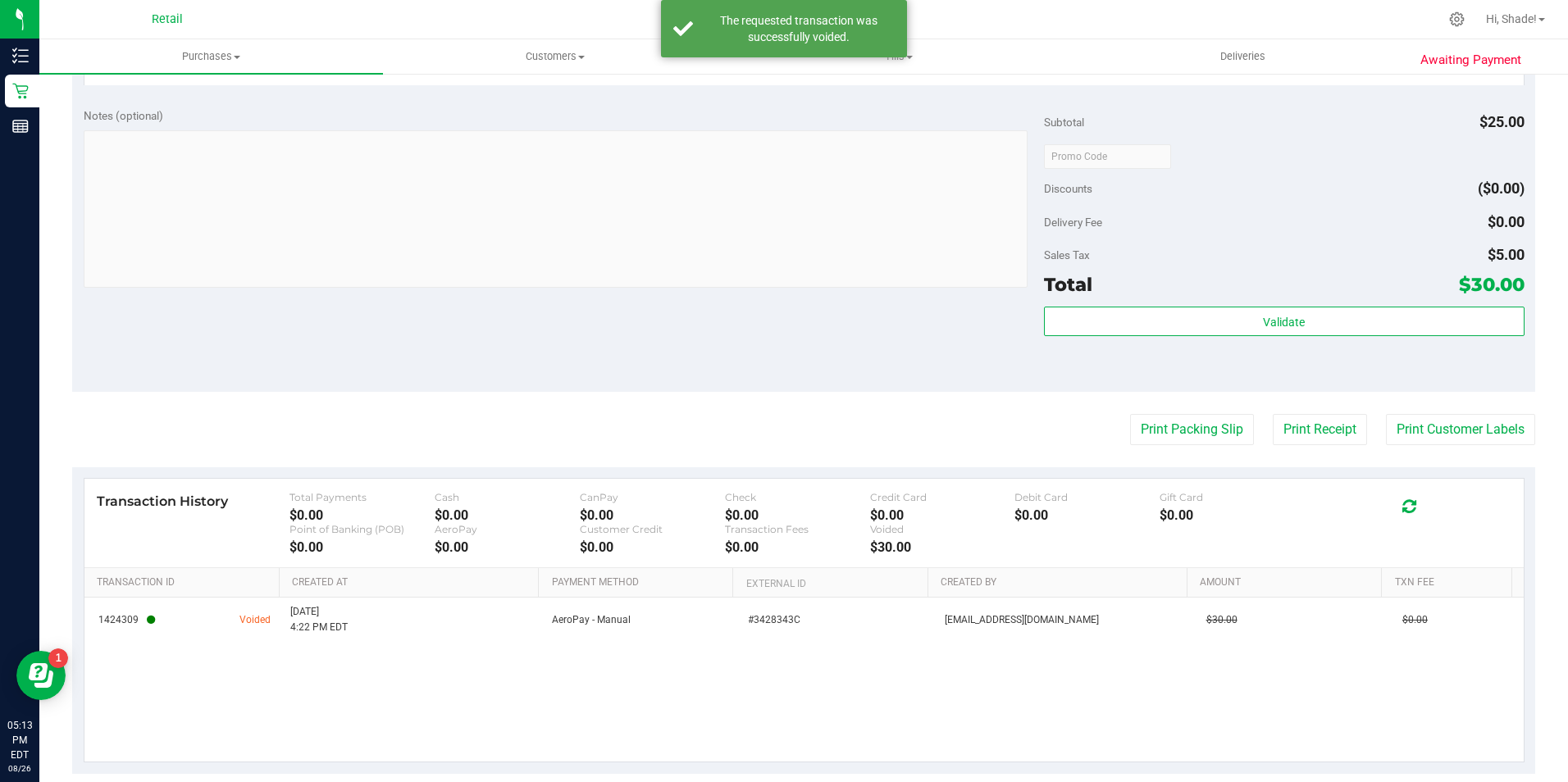
scroll to position [0, 0]
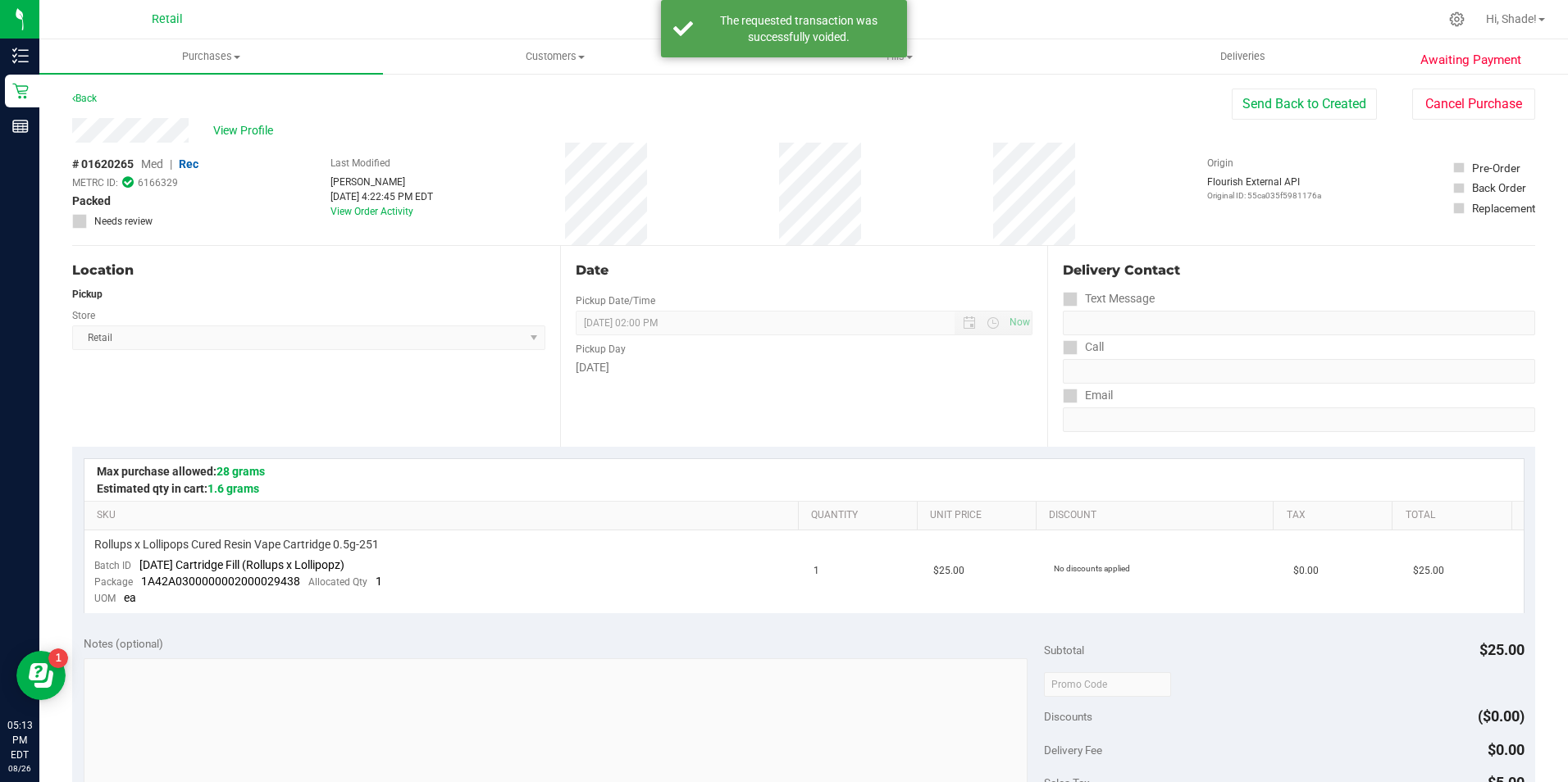
click at [1480, 83] on div "Awaiting Payment Back Send Back to Created Cancel Purchase View Profile # 01620…" at bounding box center [803, 703] width 1528 height 1262
click at [1480, 92] on div "Awaiting Payment Back Send Back to Created Cancel Purchase View Profile # 01620…" at bounding box center [803, 703] width 1528 height 1262
drag, startPoint x: 1480, startPoint y: 92, endPoint x: 1444, endPoint y: 105, distance: 38.3
click at [1444, 105] on button "Cancel Purchase" at bounding box center [1473, 104] width 123 height 31
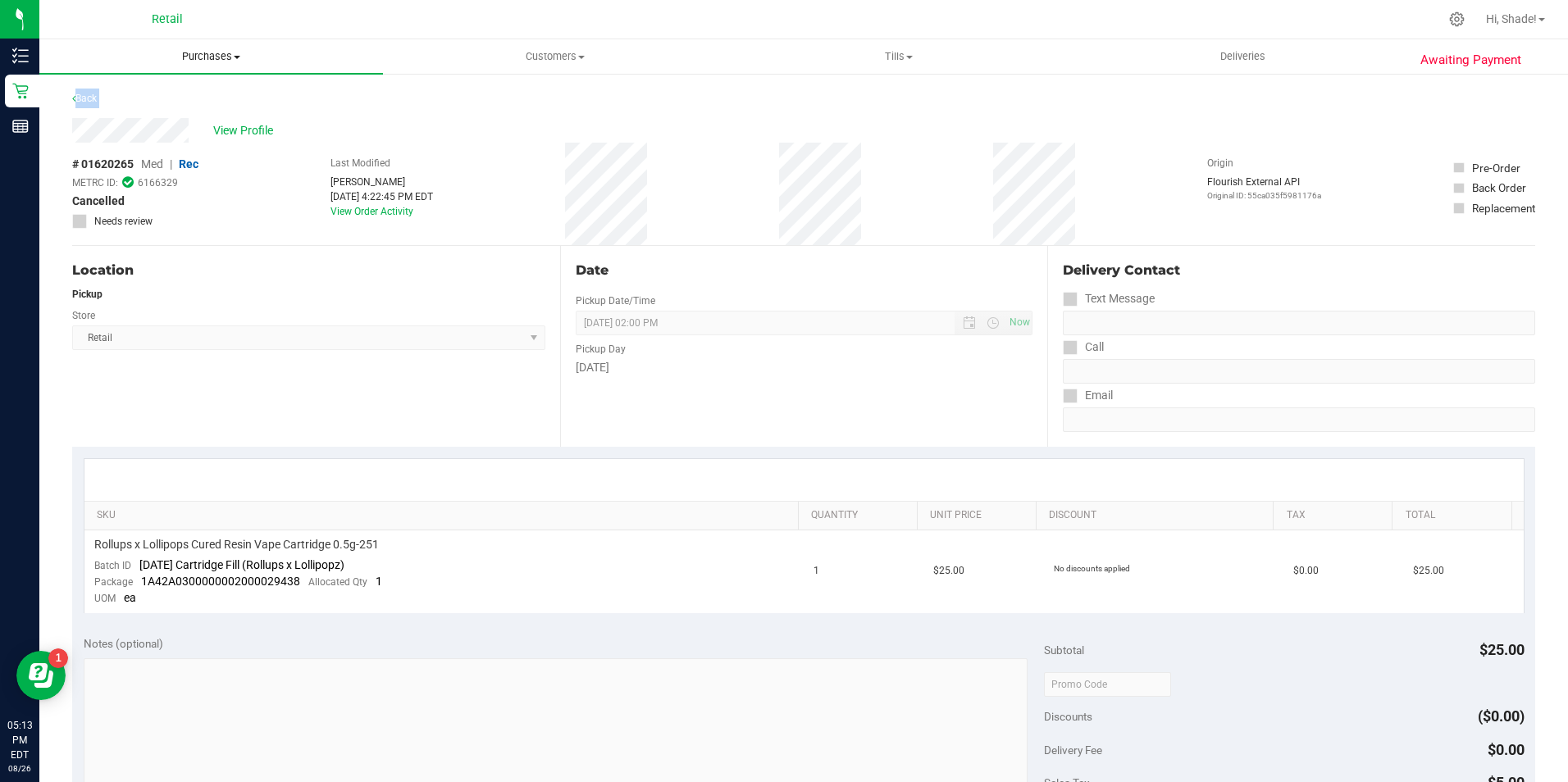
click at [198, 59] on span "Purchases" at bounding box center [210, 57] width 343 height 15
click at [157, 89] on li "Summary of purchases" at bounding box center [210, 99] width 343 height 20
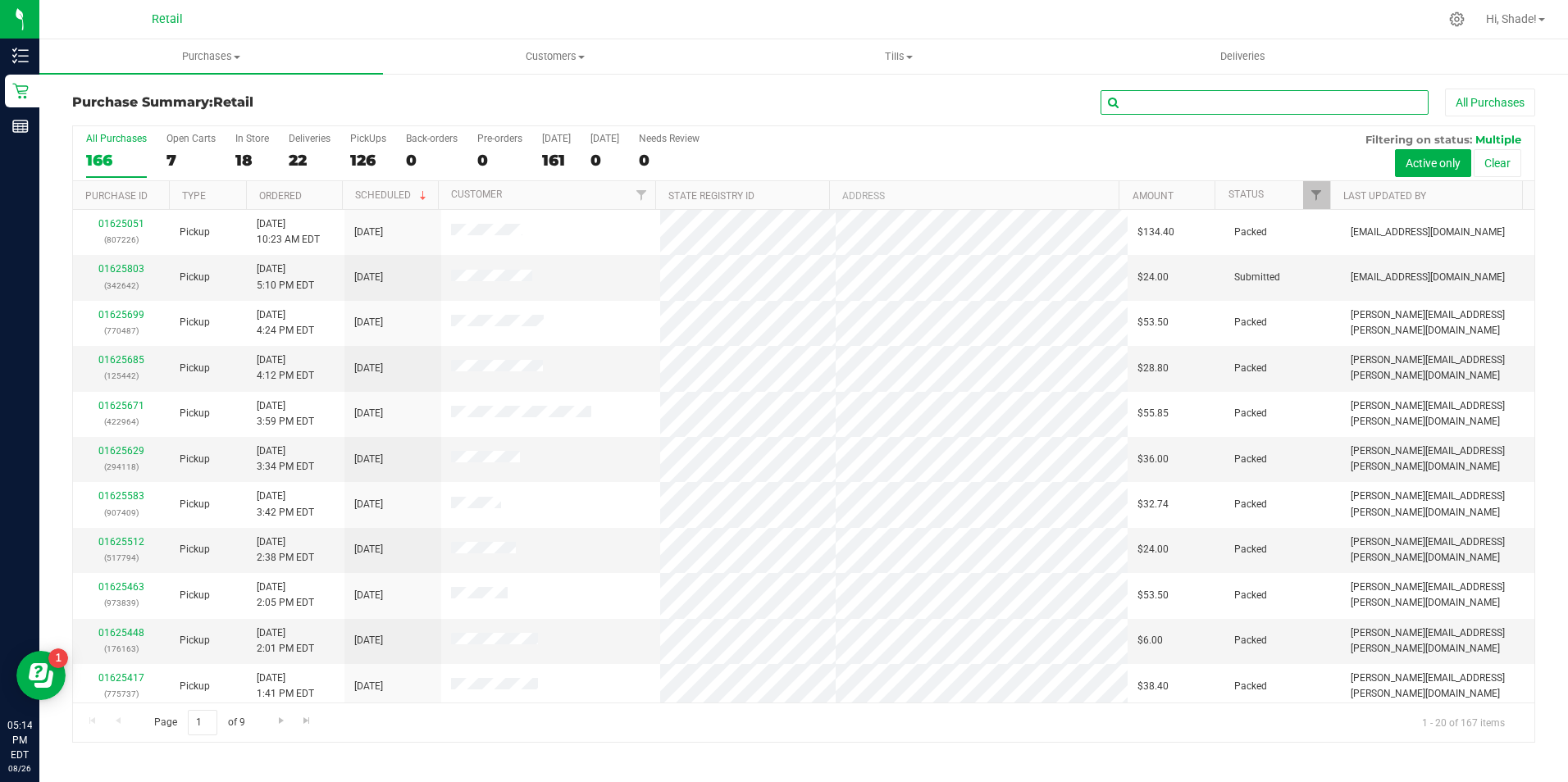
click at [1252, 109] on input "text" at bounding box center [1264, 103] width 328 height 25
click at [187, 55] on span "Purchases" at bounding box center [210, 57] width 343 height 15
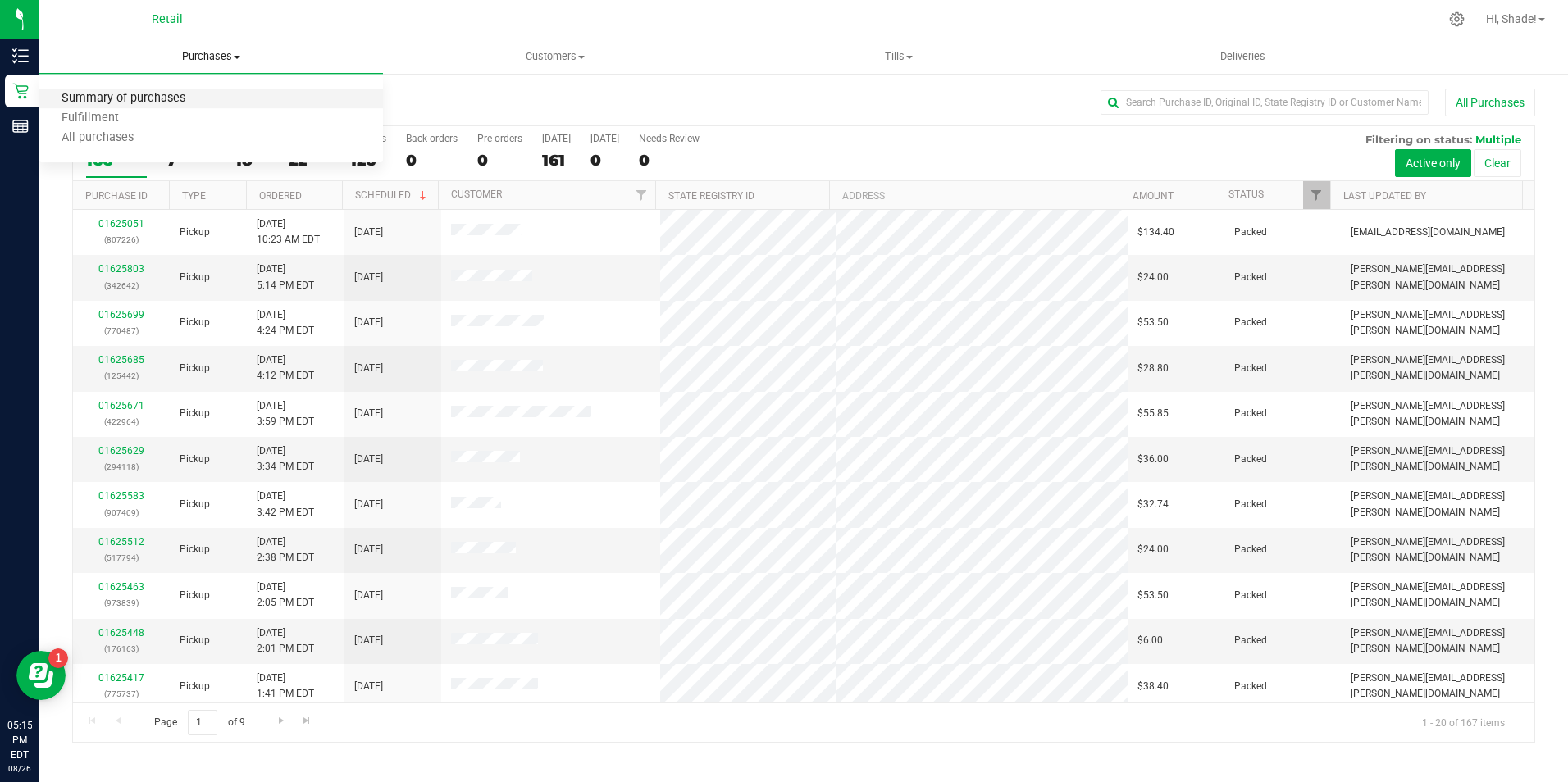
click at [151, 102] on span "Summary of purchases" at bounding box center [123, 99] width 168 height 14
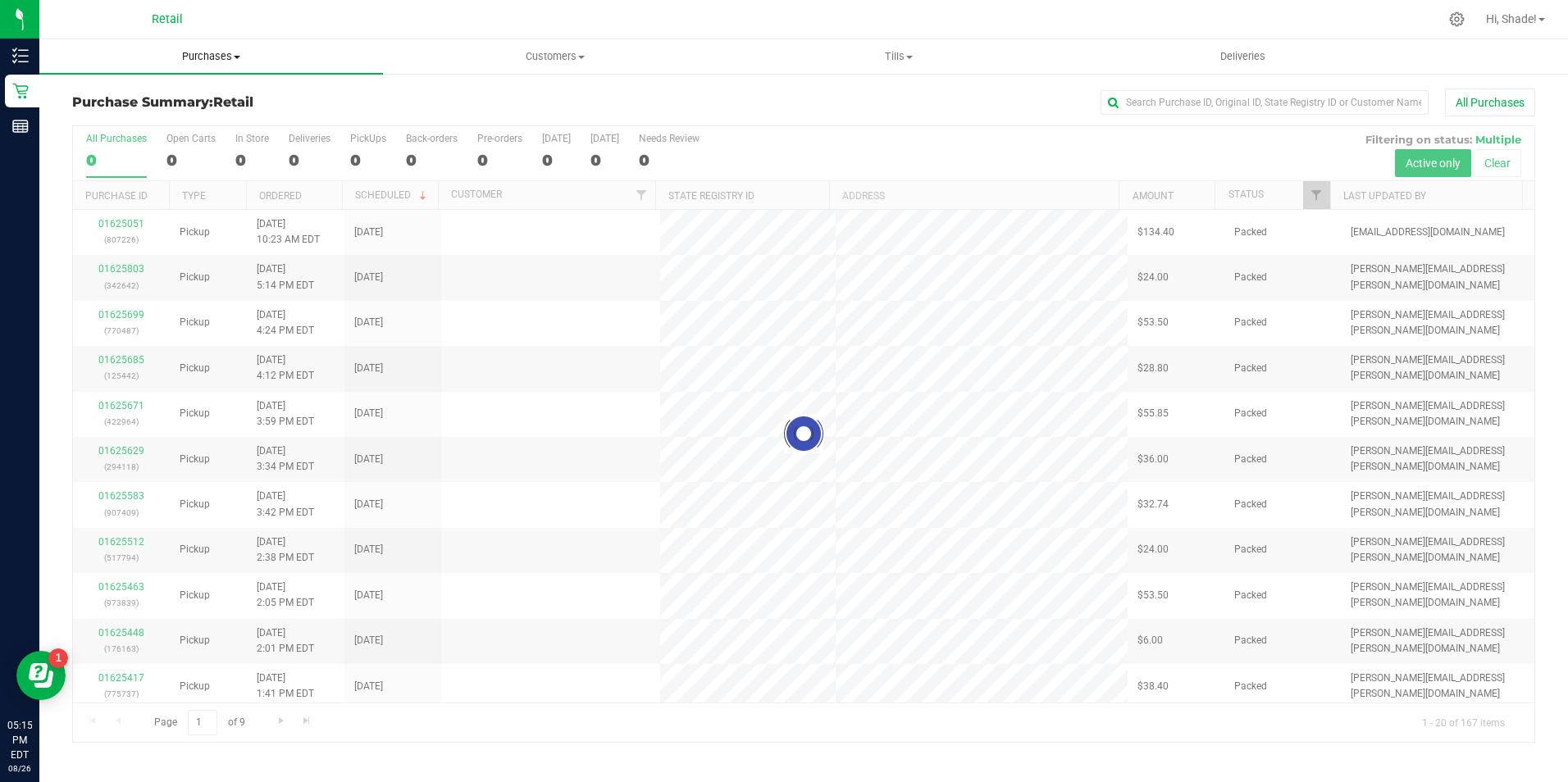
click at [199, 59] on span "Purchases" at bounding box center [210, 57] width 343 height 15
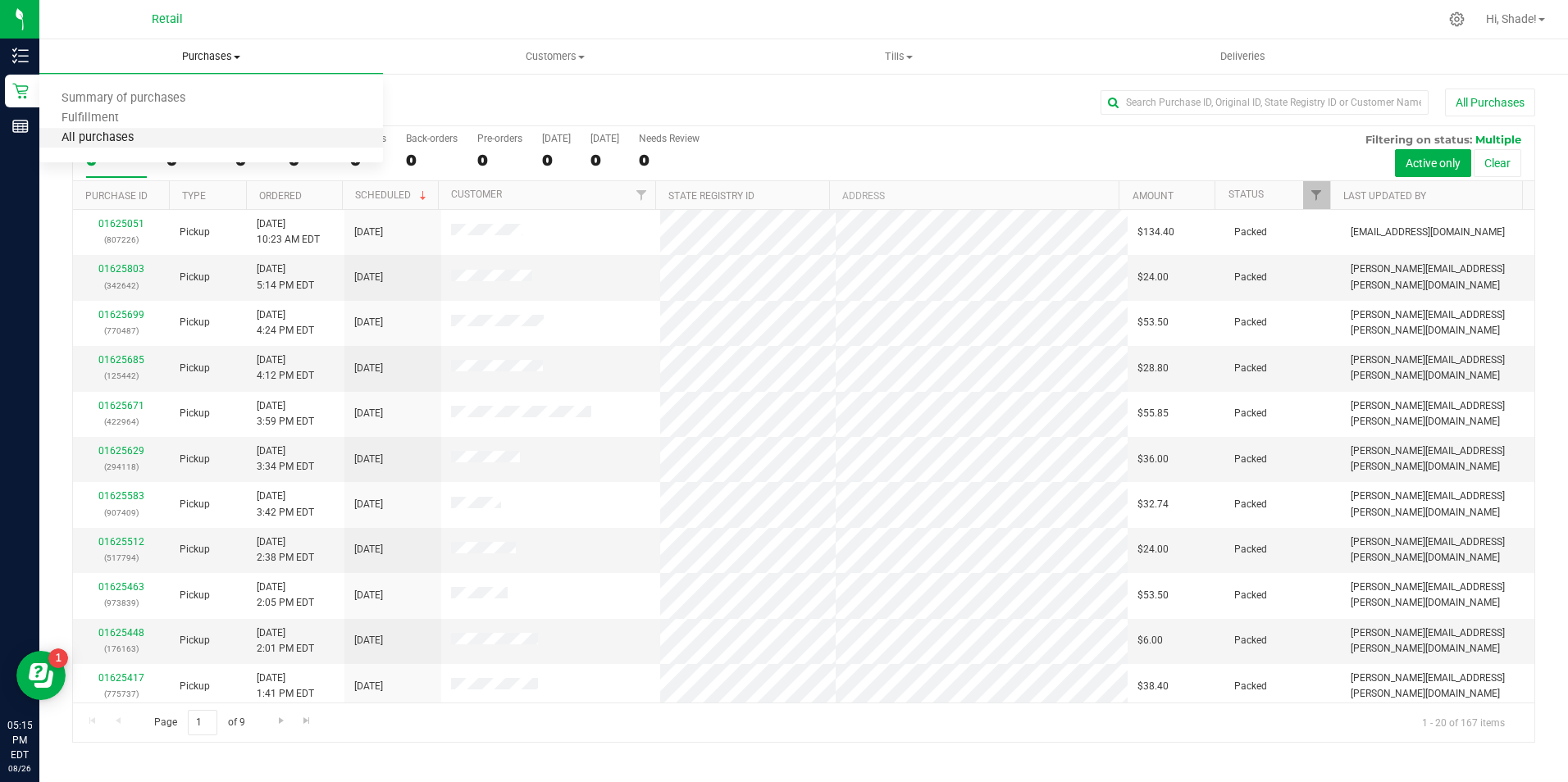
click at [101, 137] on span "All purchases" at bounding box center [97, 138] width 116 height 14
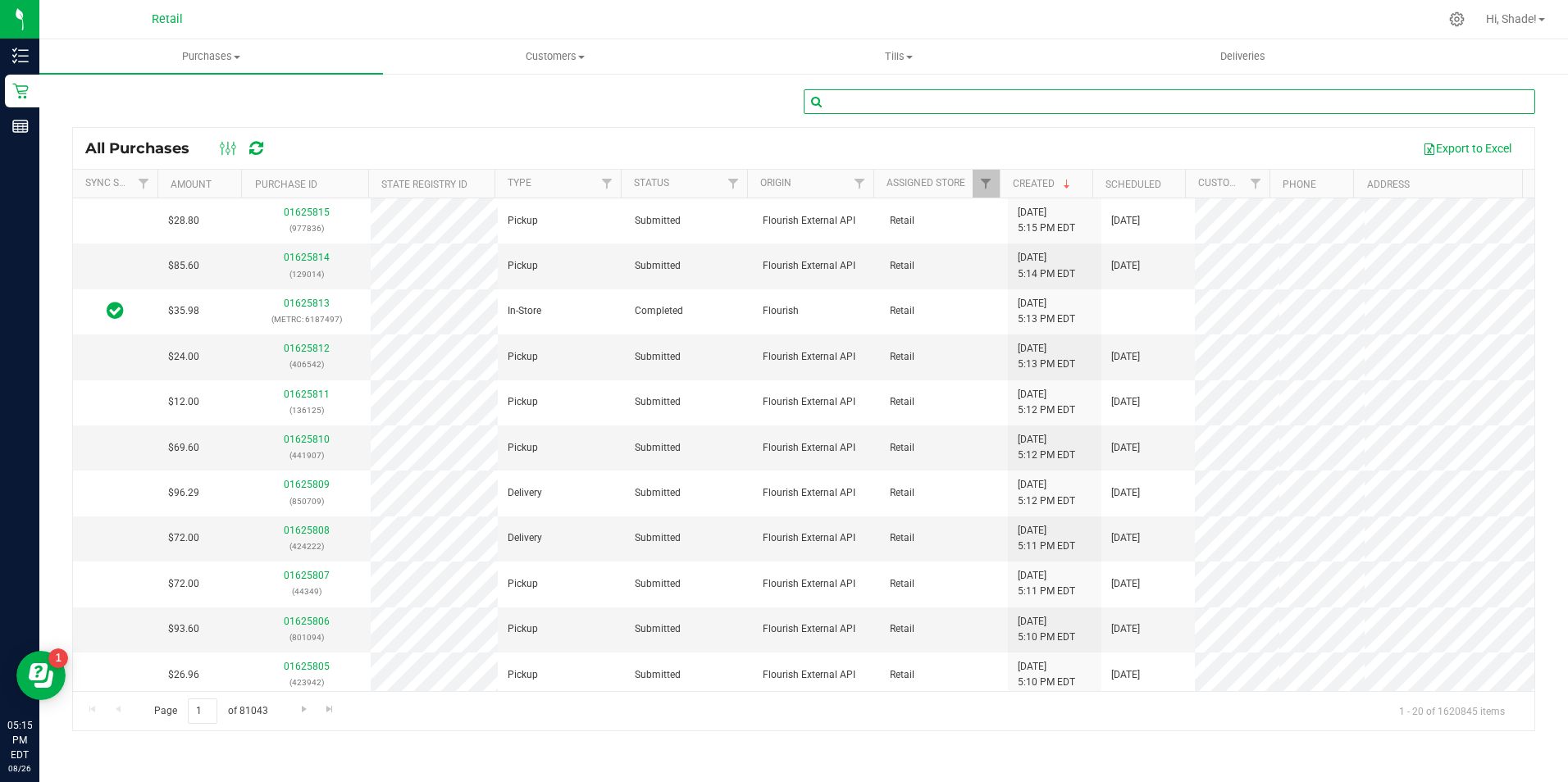
click at [1022, 104] on input "text" at bounding box center [1169, 102] width 732 height 25
type input "jacquel"
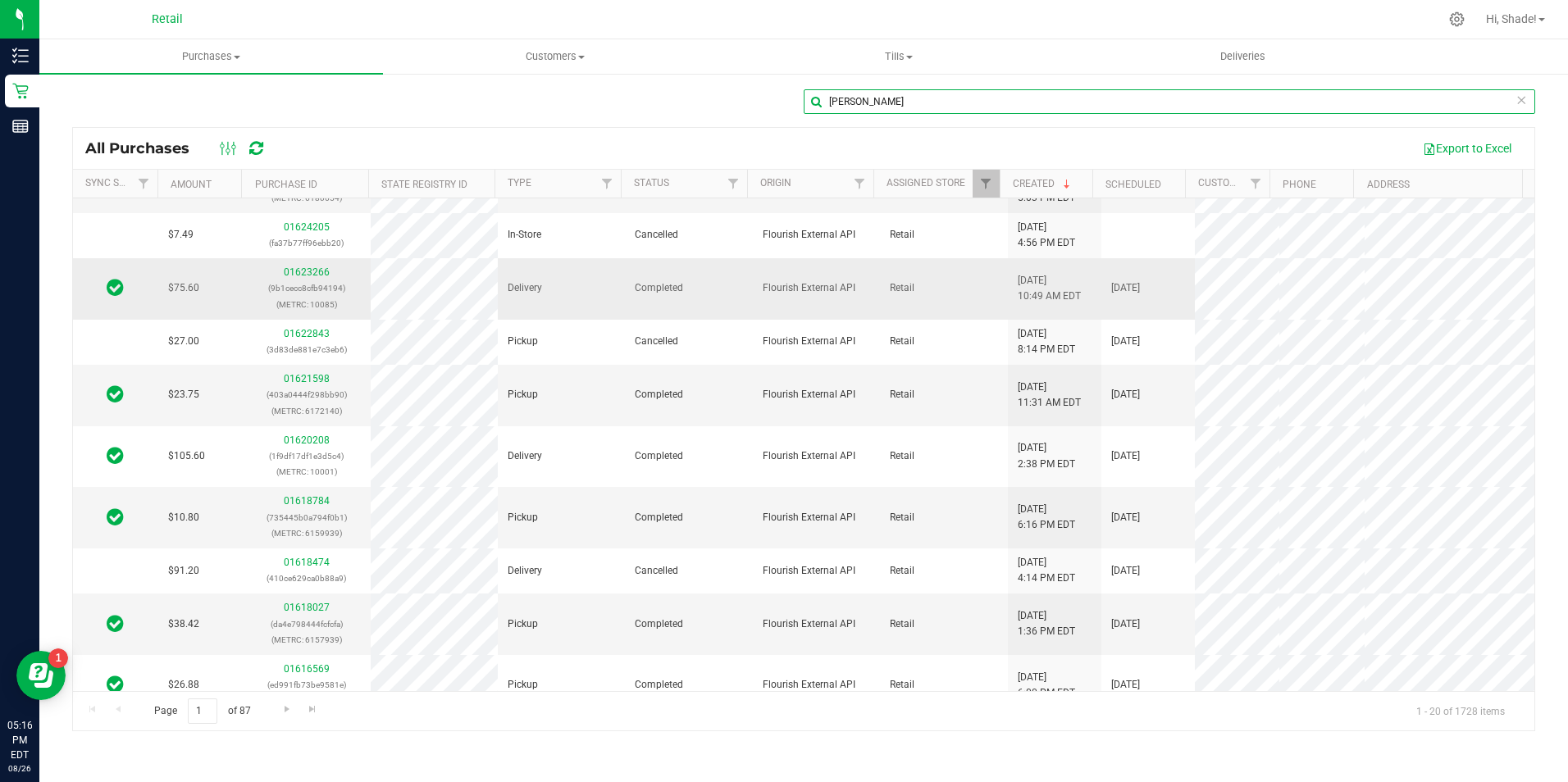
scroll to position [328, 0]
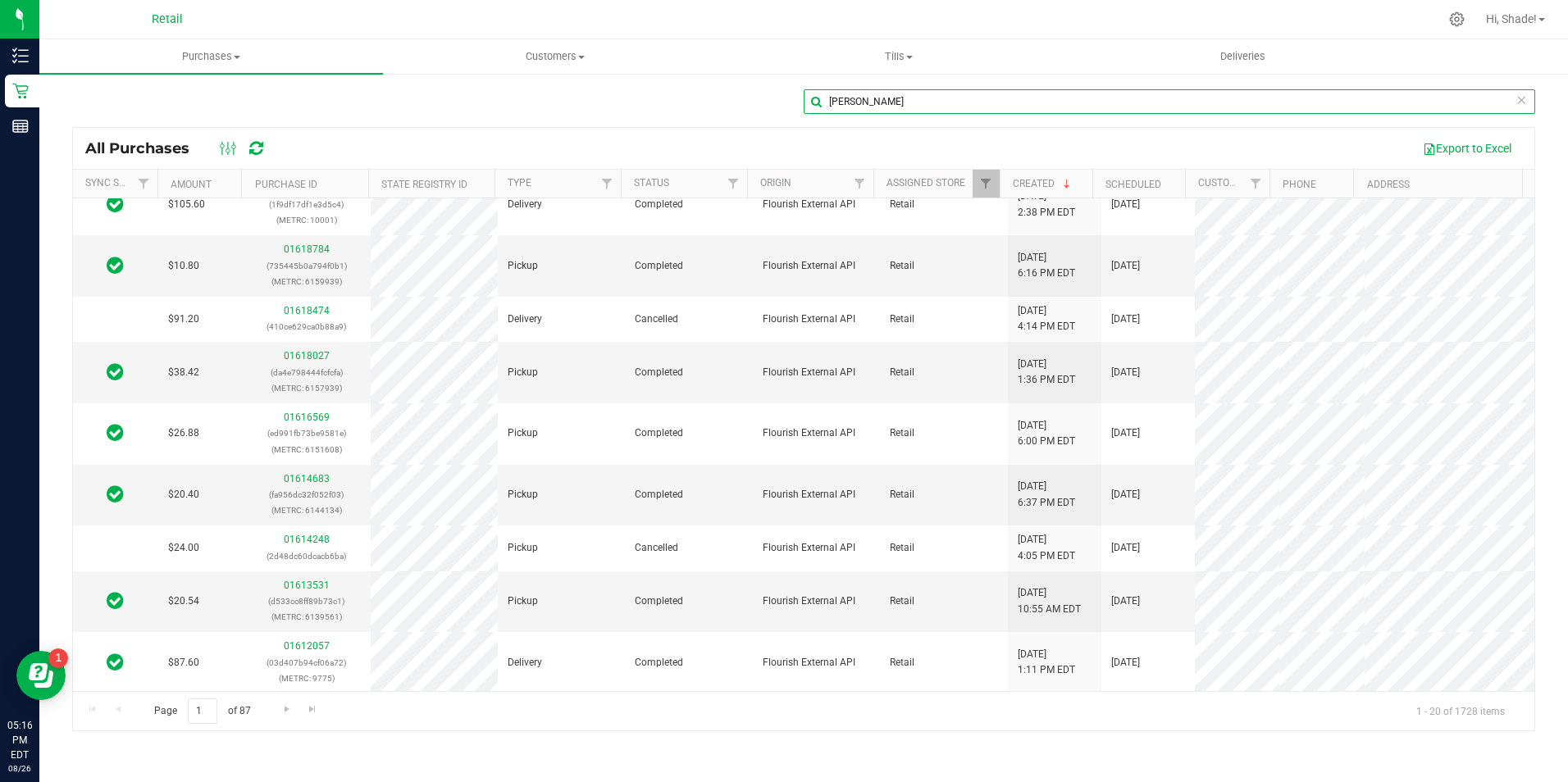
drag, startPoint x: 1002, startPoint y: 104, endPoint x: 791, endPoint y: 98, distance: 211.1
click at [797, 98] on div "jacquel" at bounding box center [803, 108] width 1462 height 38
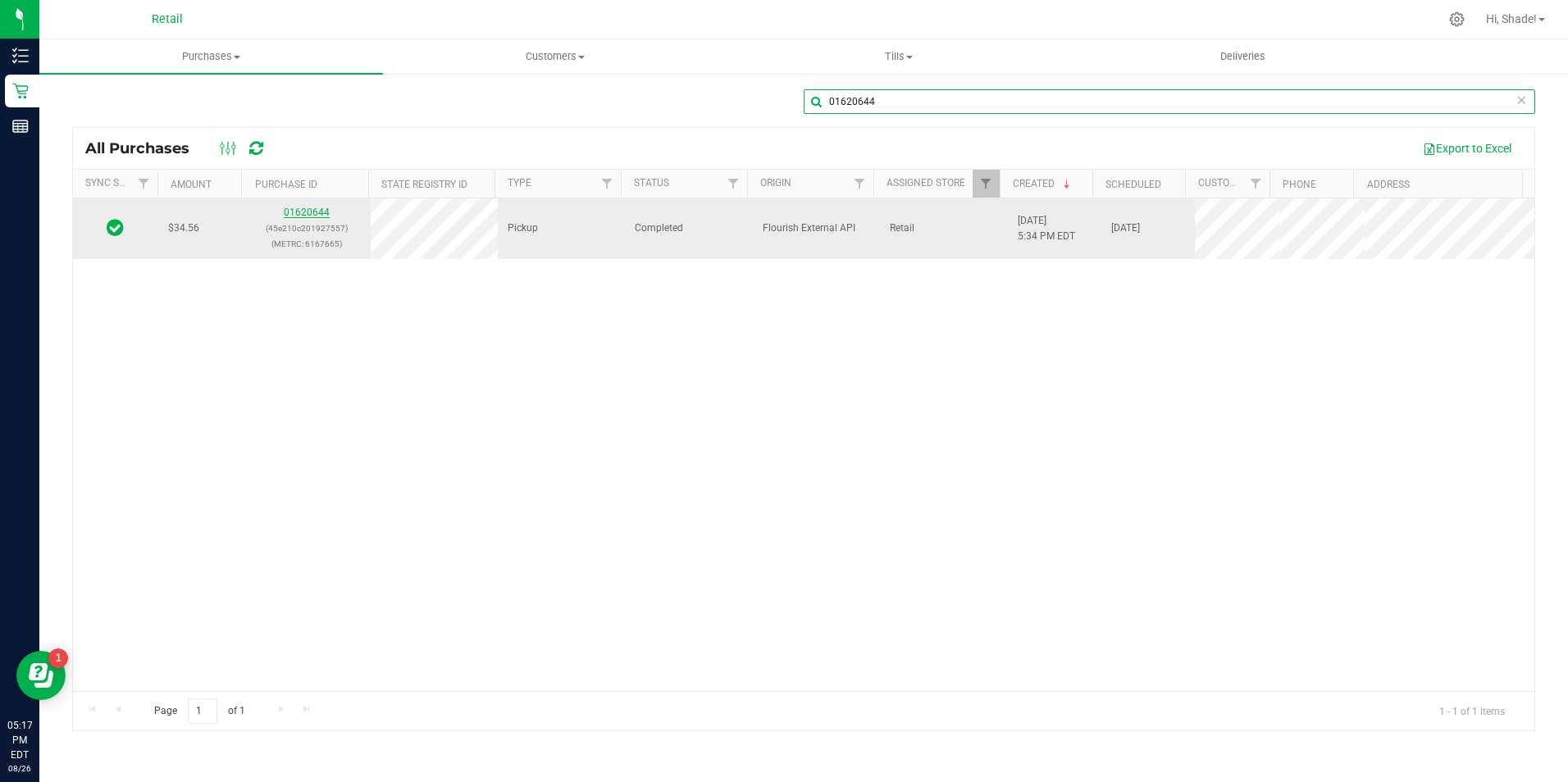
type input "01620644"
click at [301, 211] on link "01620644" at bounding box center [306, 212] width 46 height 11
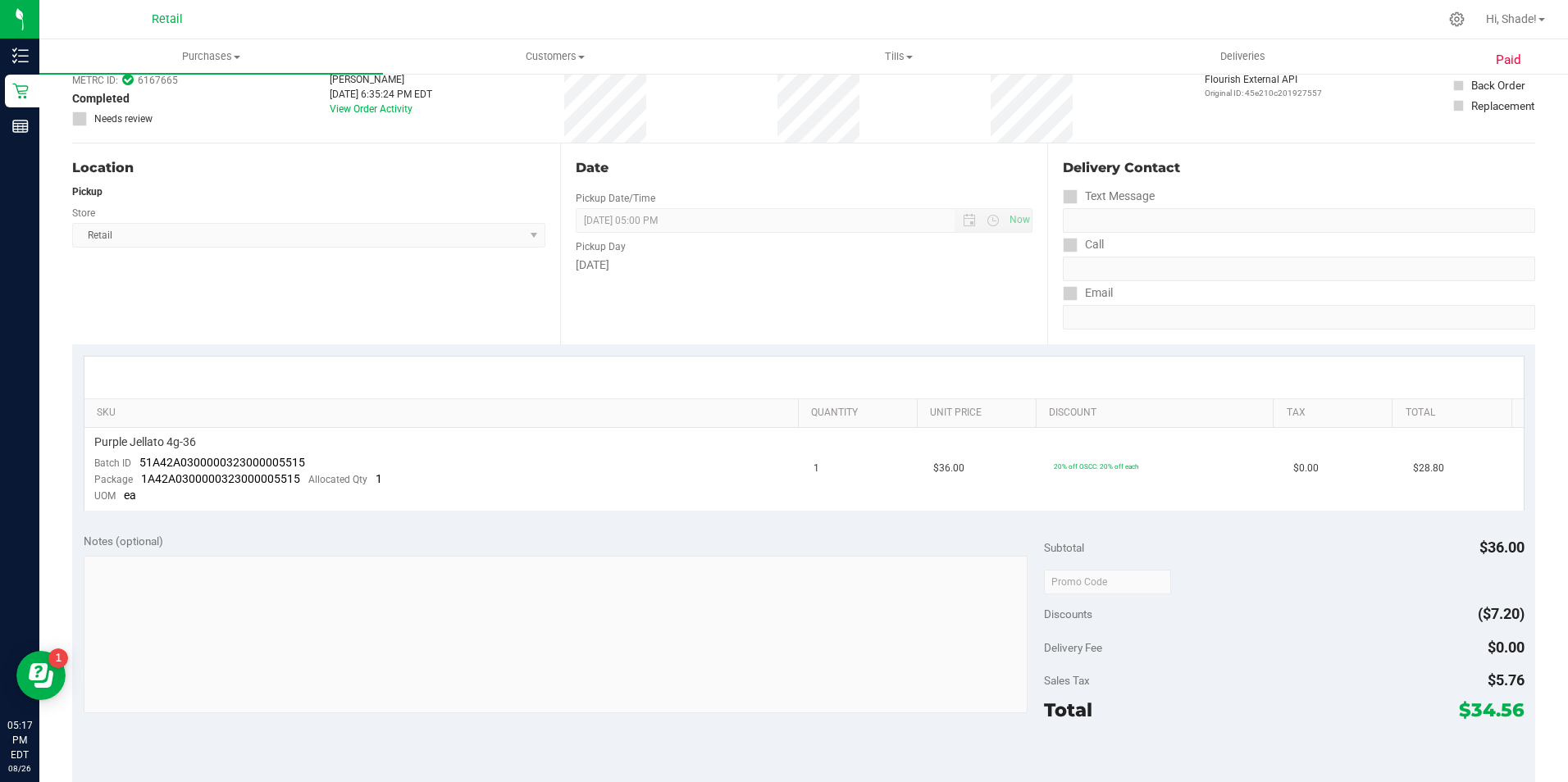
scroll to position [567, 0]
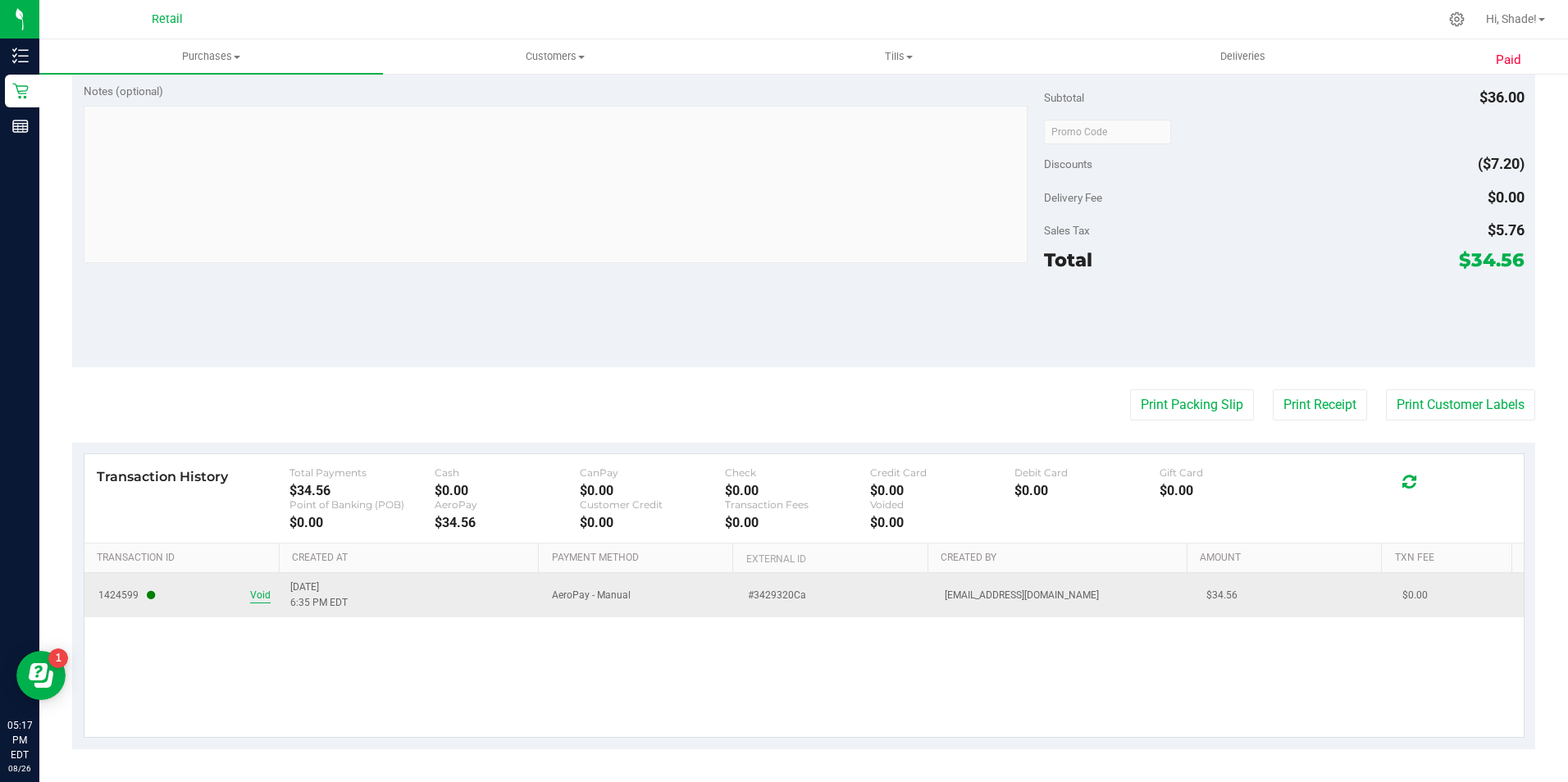
click at [255, 592] on span "Void" at bounding box center [261, 596] width 21 height 15
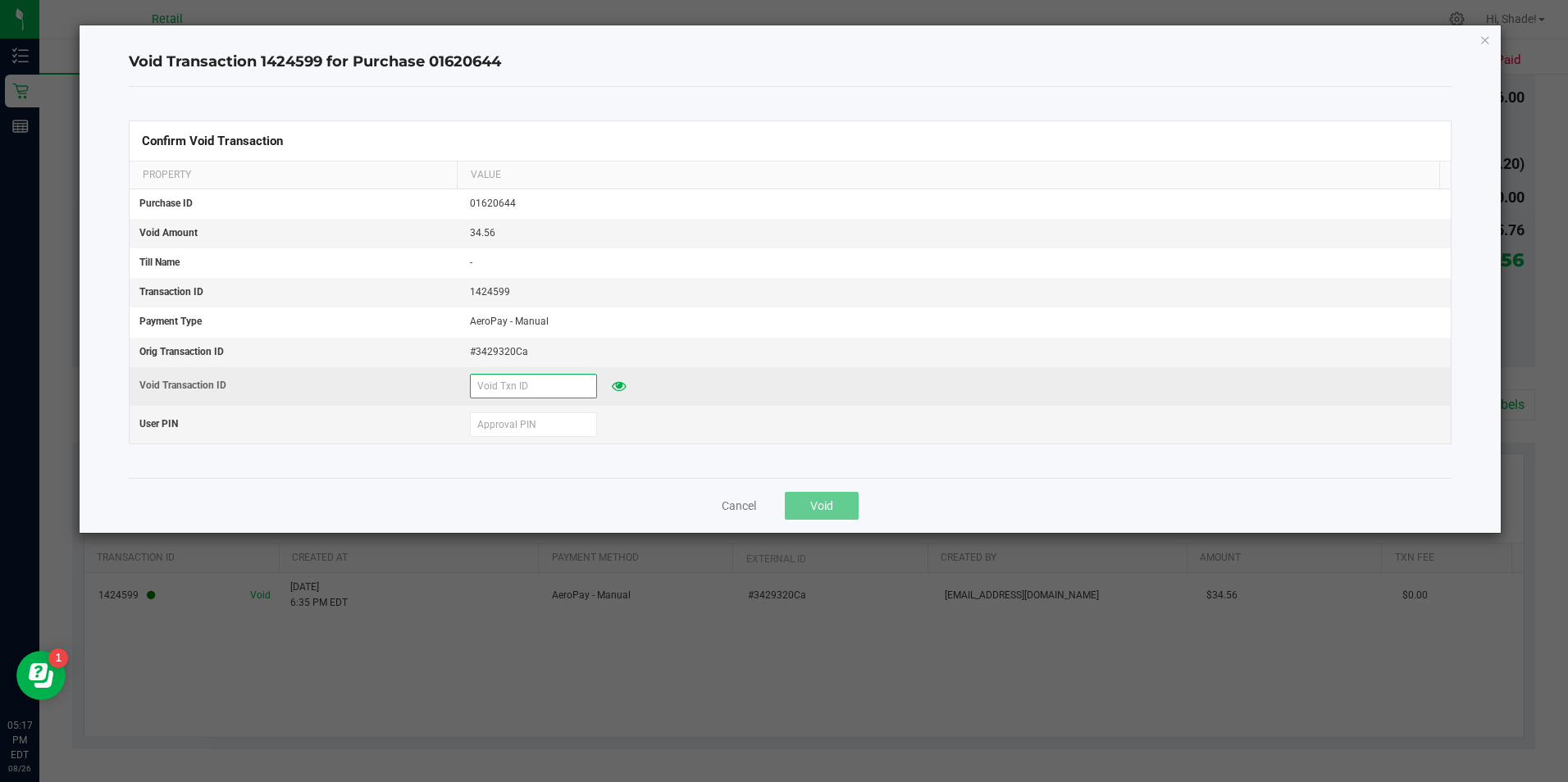
click at [542, 386] on input "text" at bounding box center [534, 386] width 127 height 25
type input "82625"
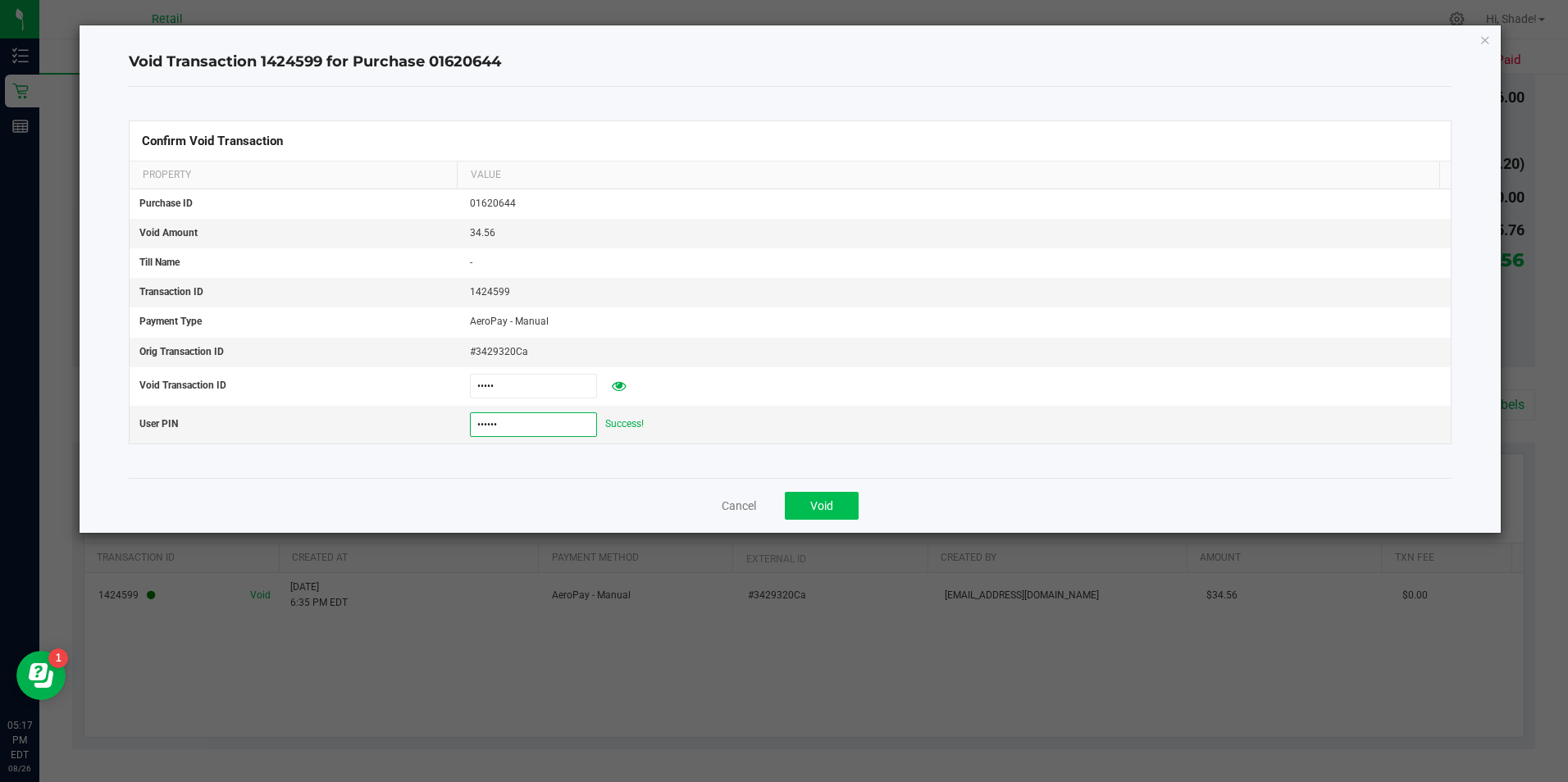
type input "532189"
click at [826, 499] on span "Void" at bounding box center [821, 506] width 23 height 13
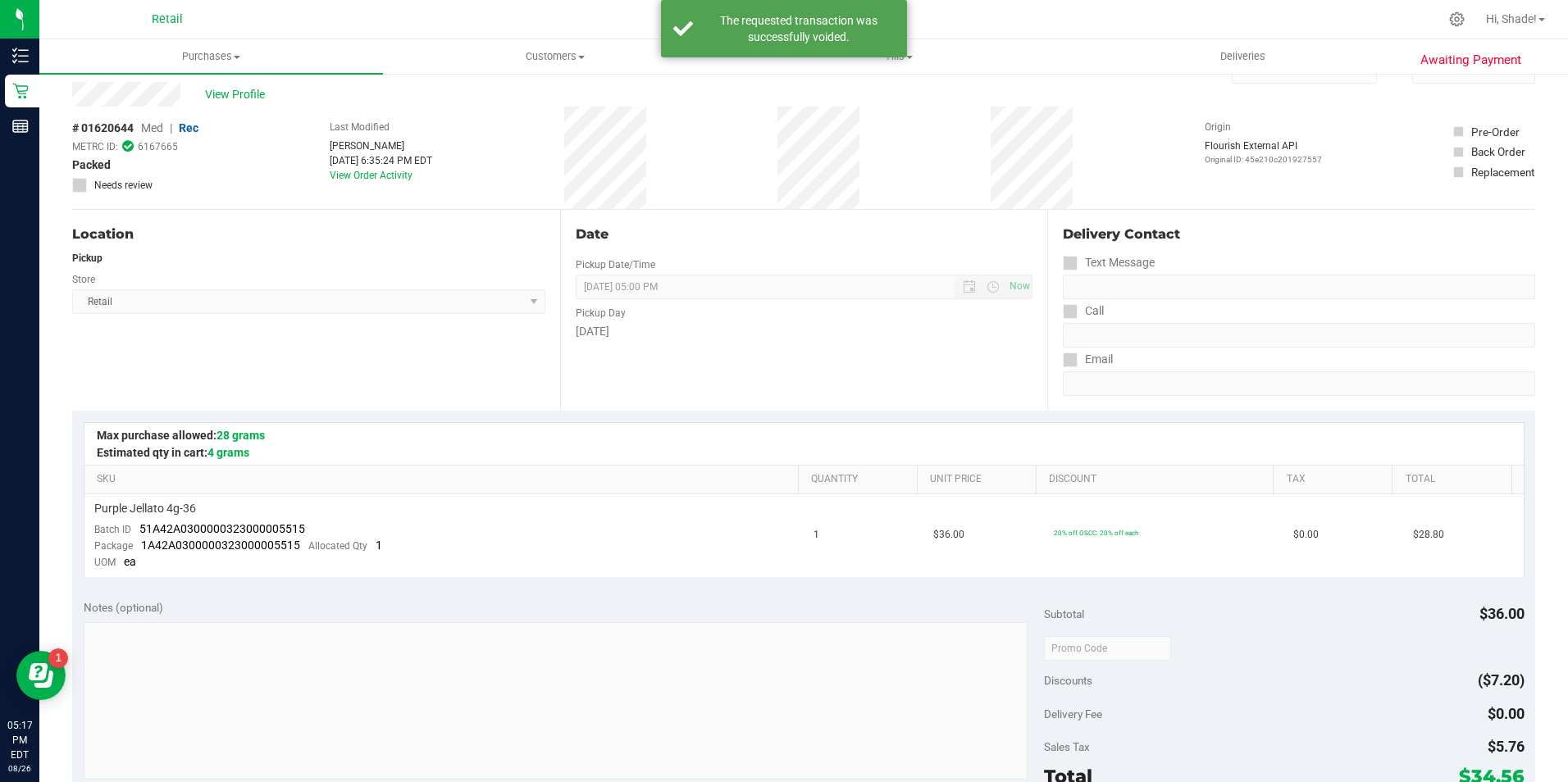
scroll to position [0, 0]
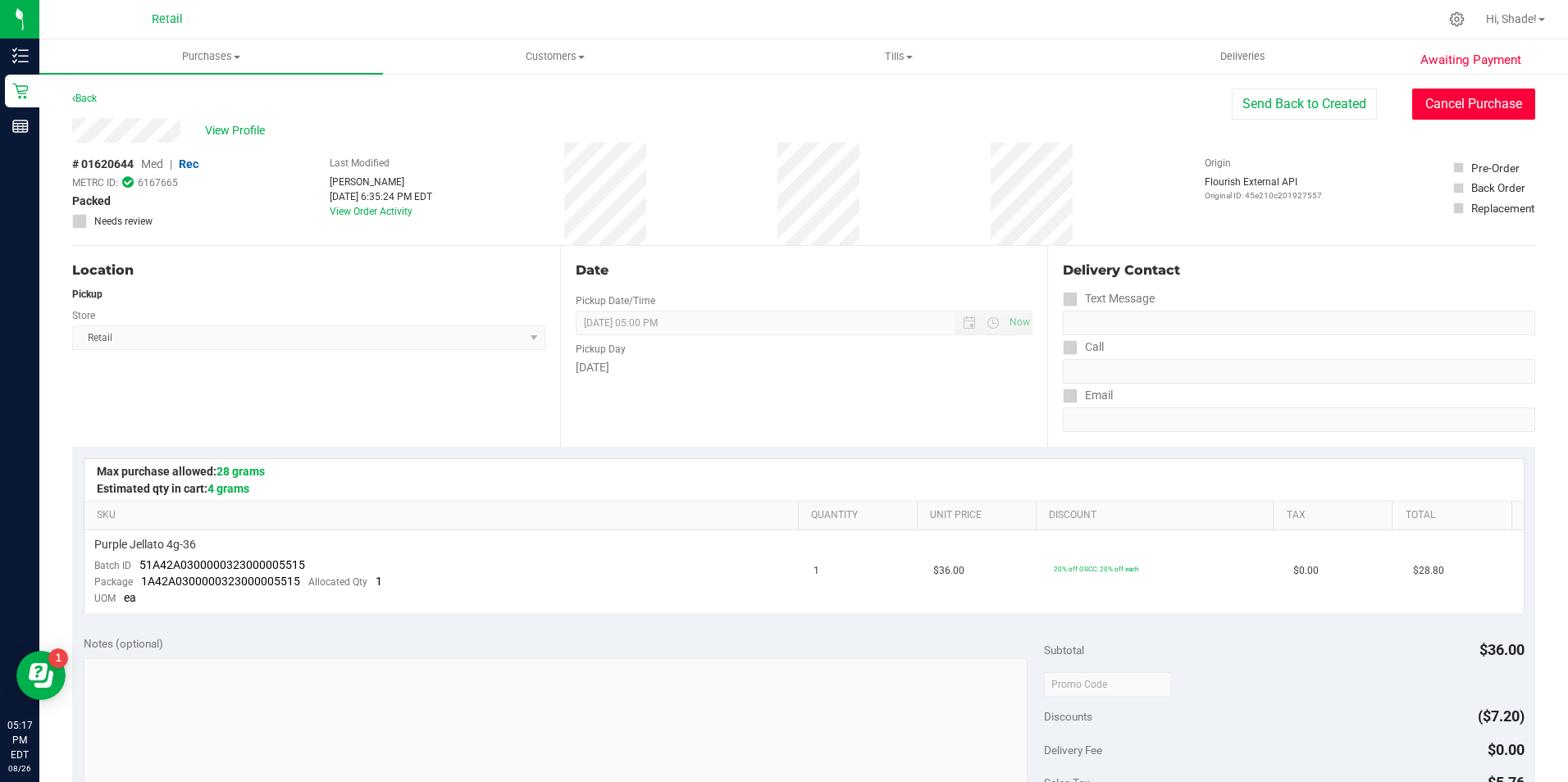
click at [1474, 116] on button "Cancel Purchase" at bounding box center [1473, 104] width 123 height 31
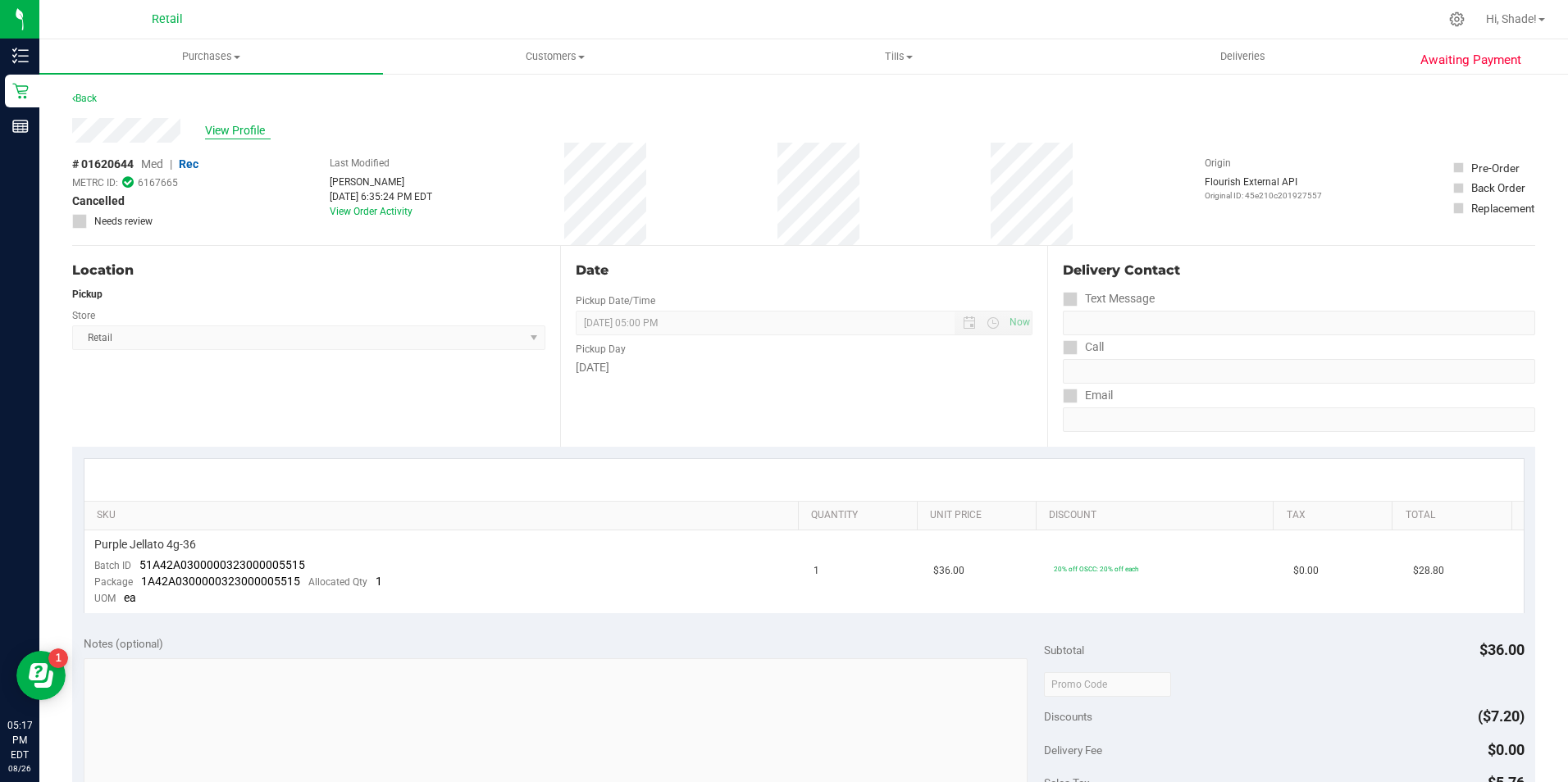
click at [241, 133] on span "View Profile" at bounding box center [237, 130] width 66 height 17
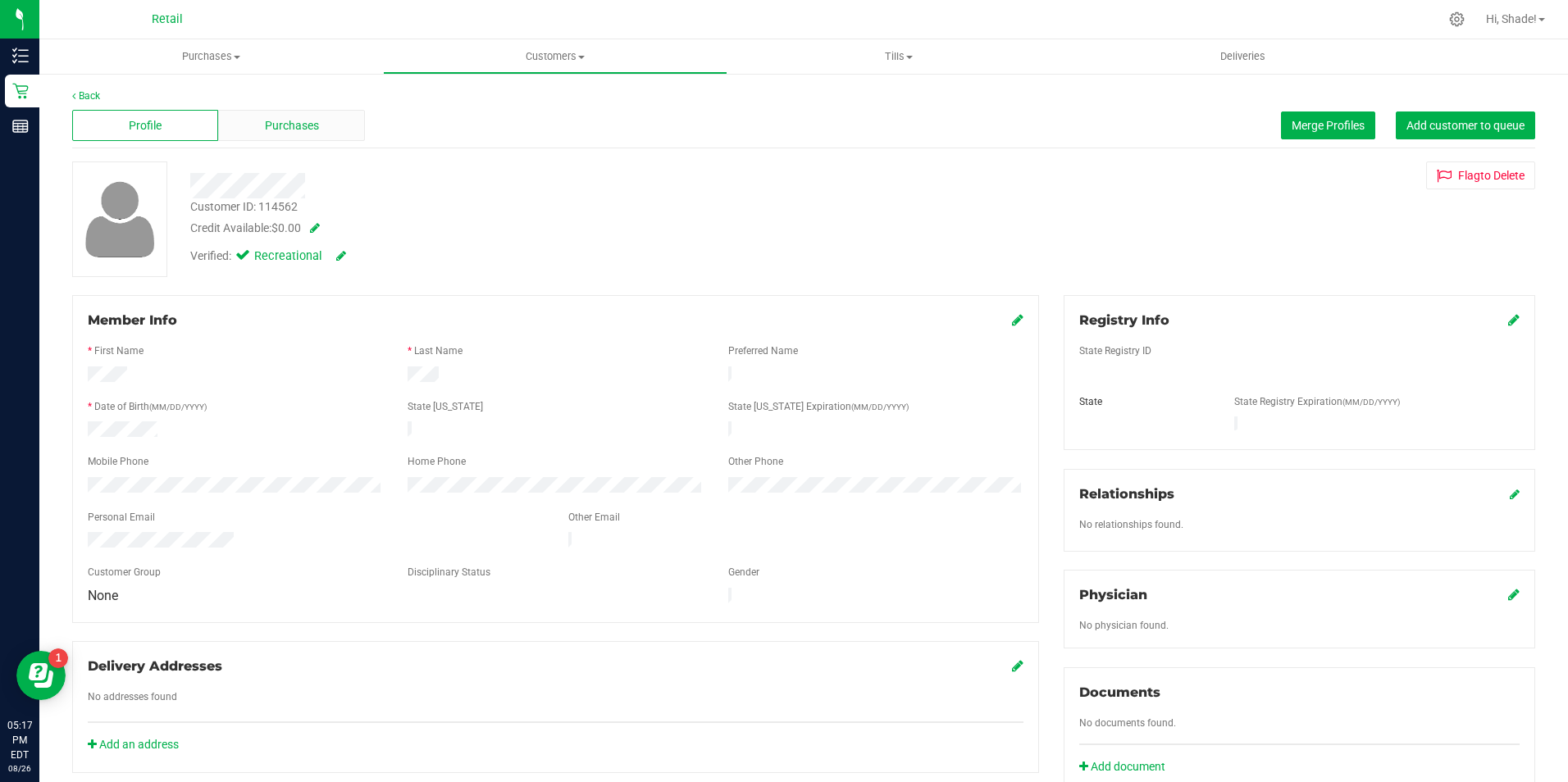
click at [298, 131] on span "Purchases" at bounding box center [291, 126] width 54 height 17
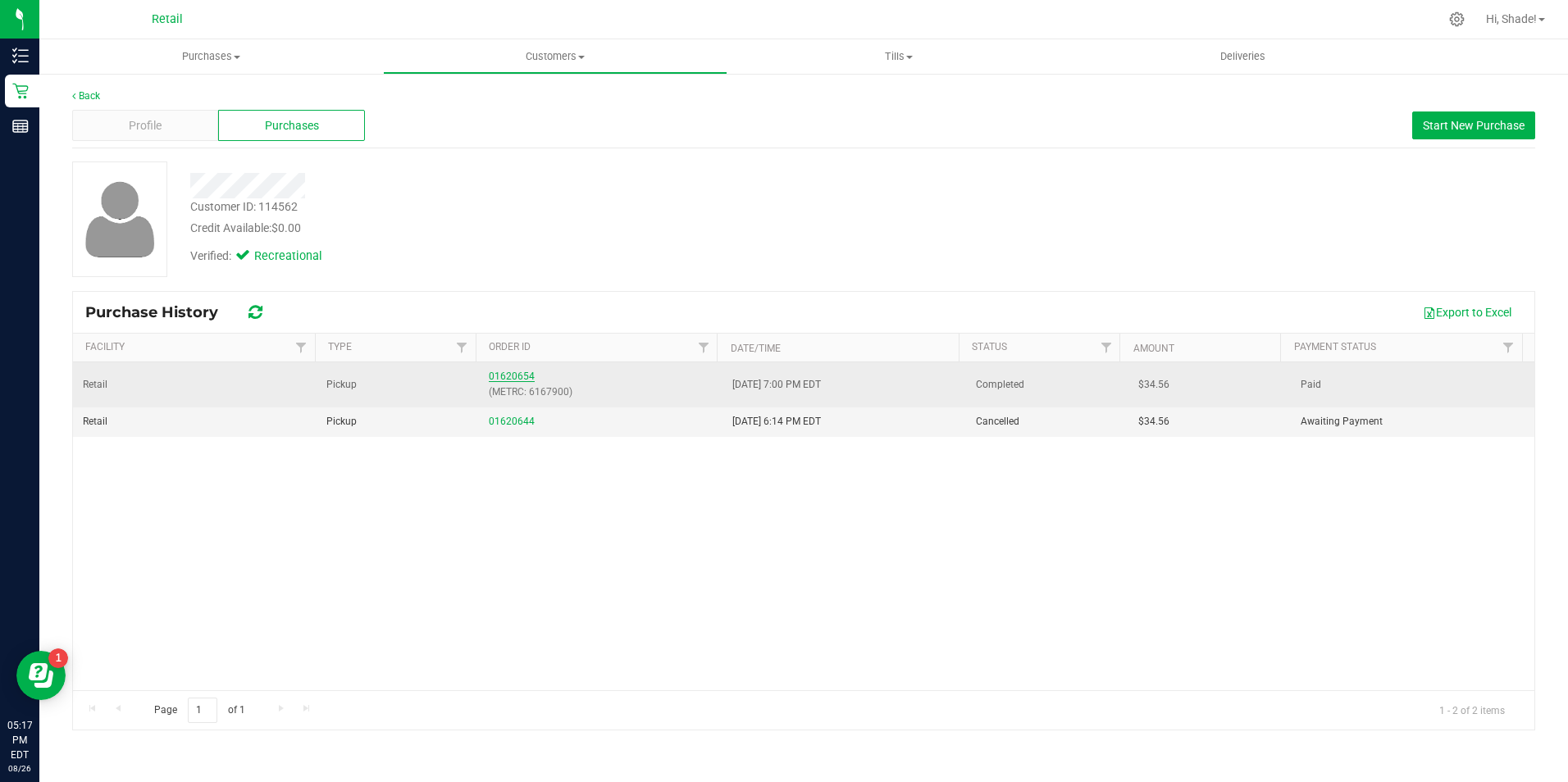
click at [524, 377] on link "01620654" at bounding box center [512, 377] width 46 height 11
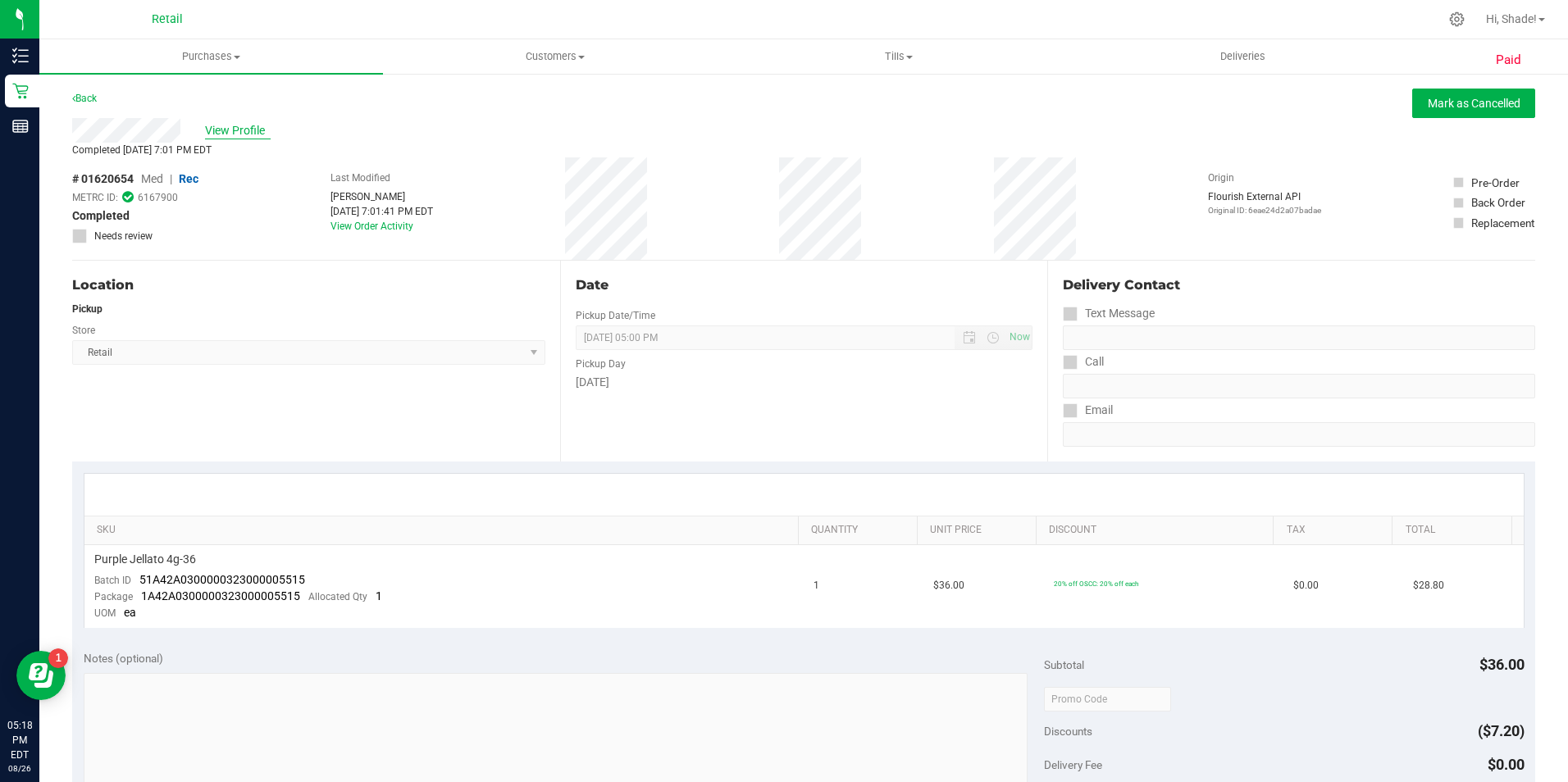
click at [245, 124] on span "View Profile" at bounding box center [237, 130] width 66 height 17
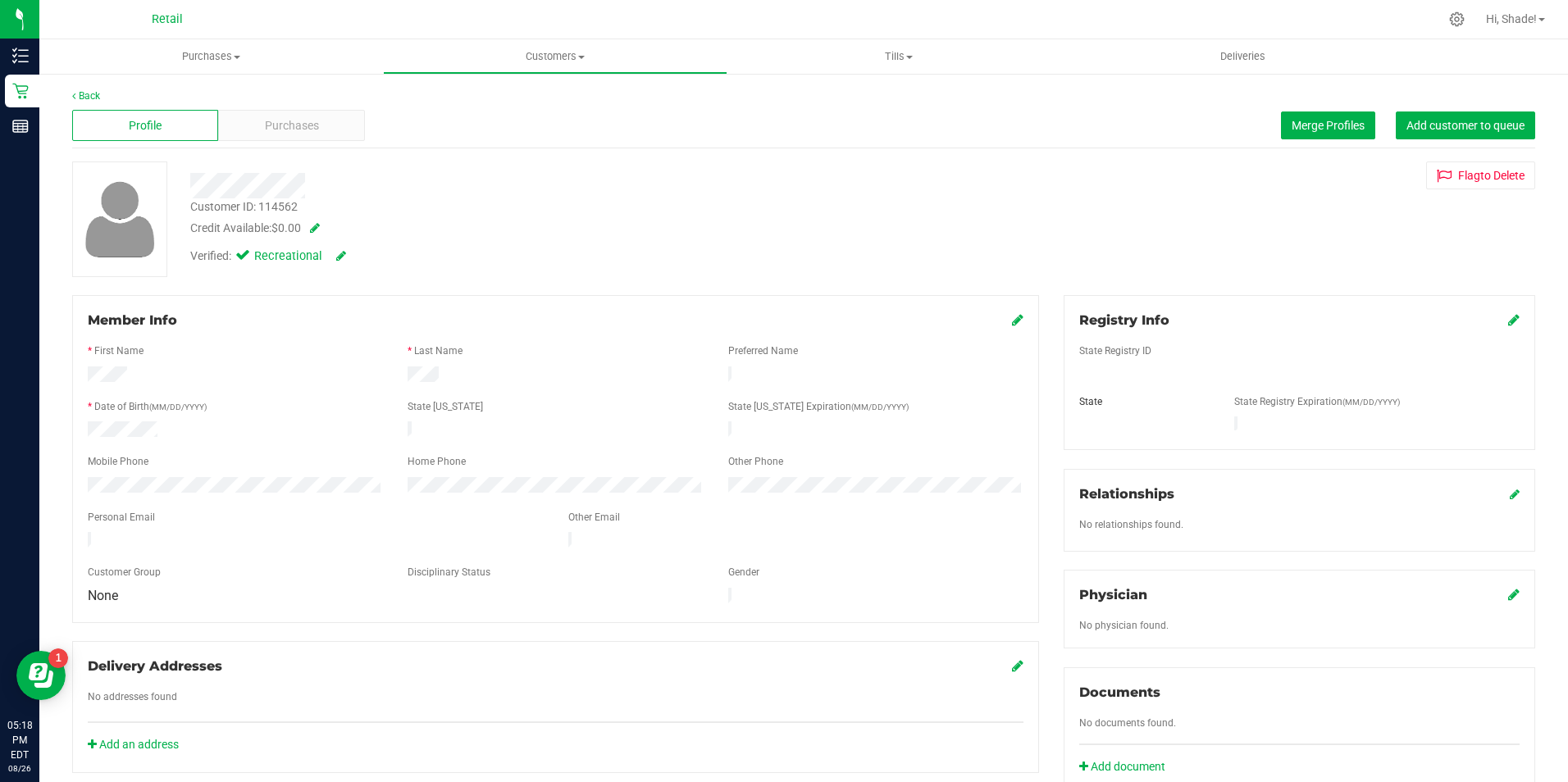
click at [266, 122] on span "Purchases" at bounding box center [291, 126] width 54 height 17
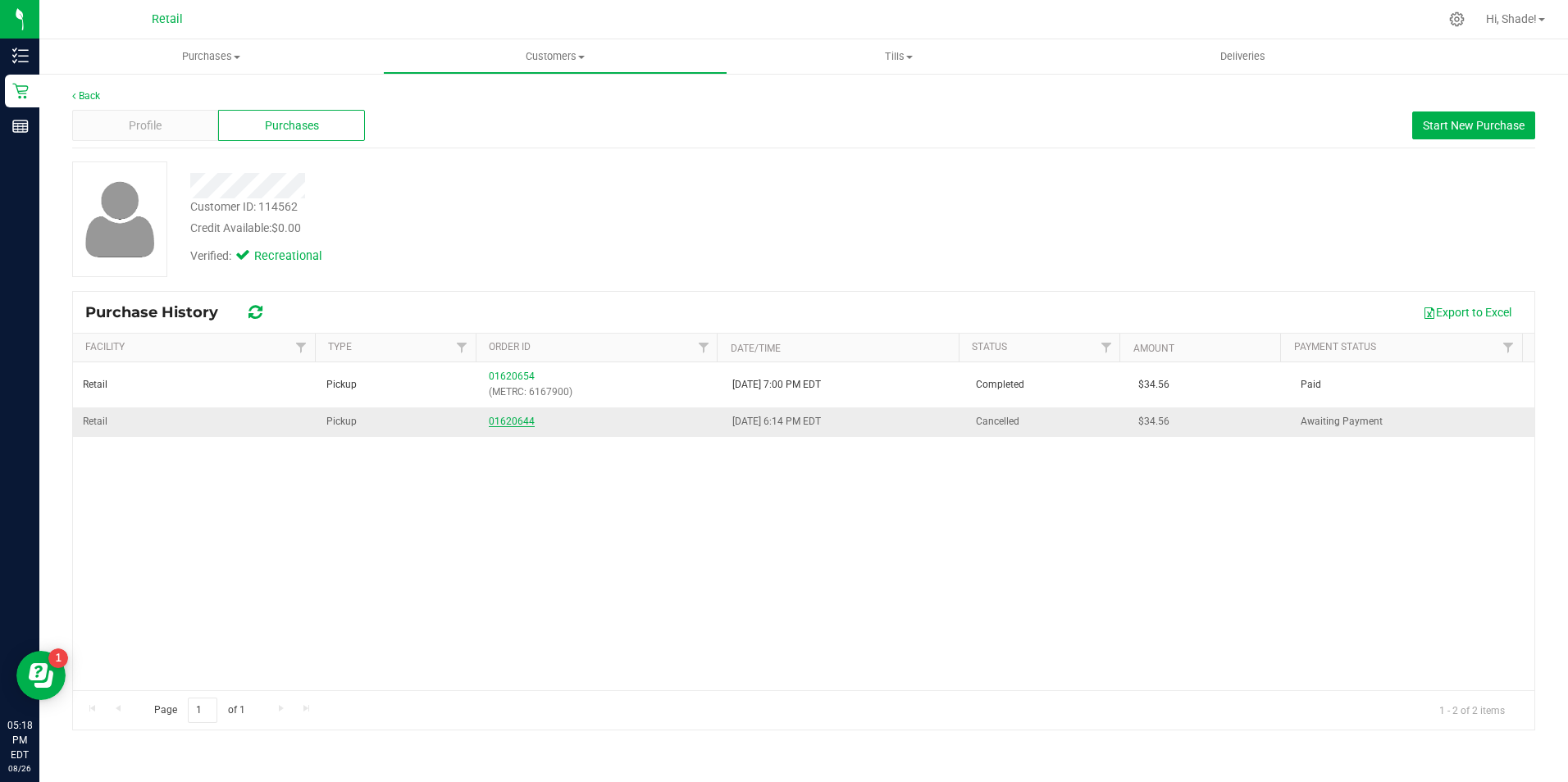
click at [508, 416] on link "01620644" at bounding box center [512, 421] width 46 height 11
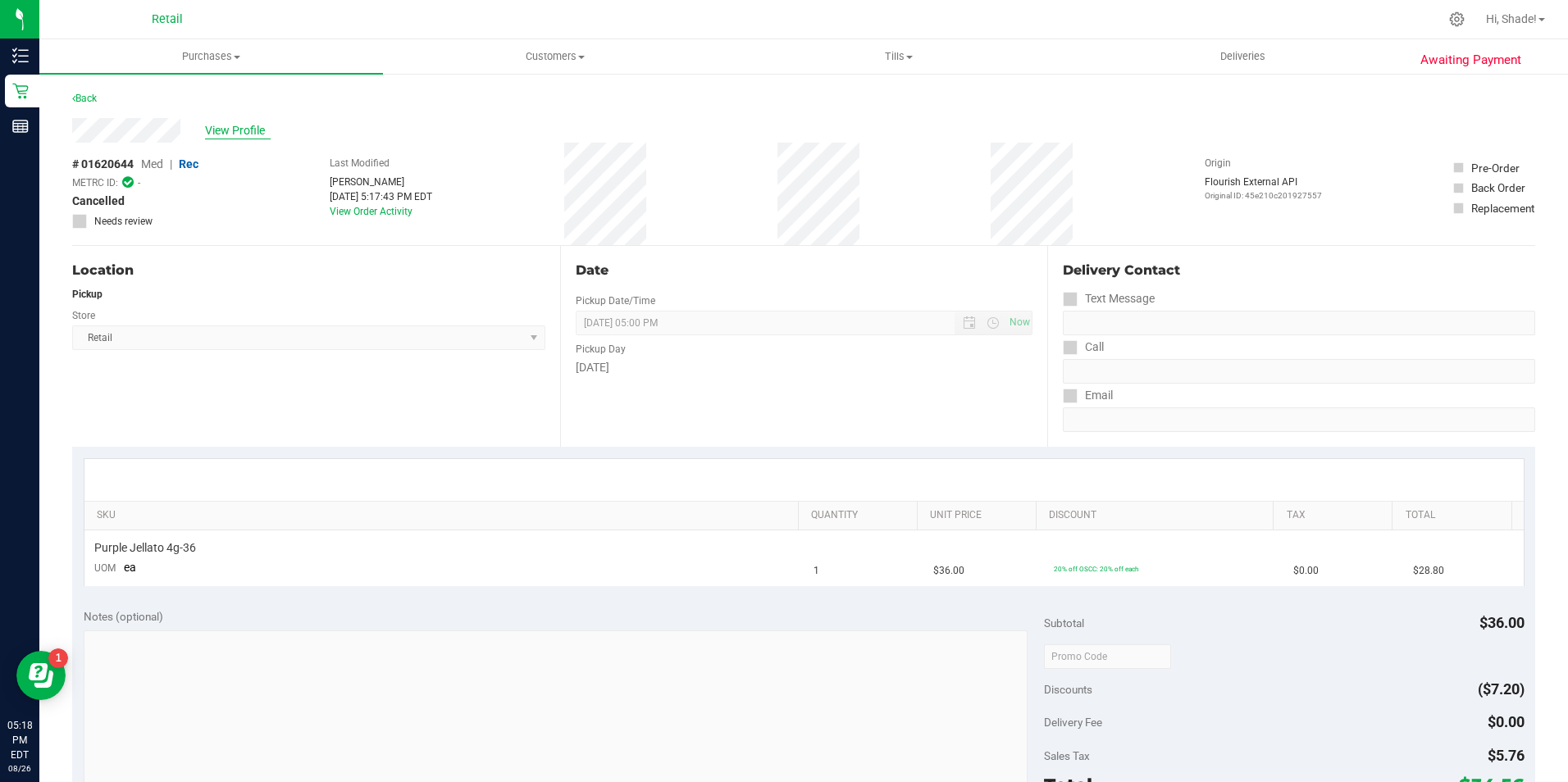
click at [248, 130] on span "View Profile" at bounding box center [237, 130] width 66 height 17
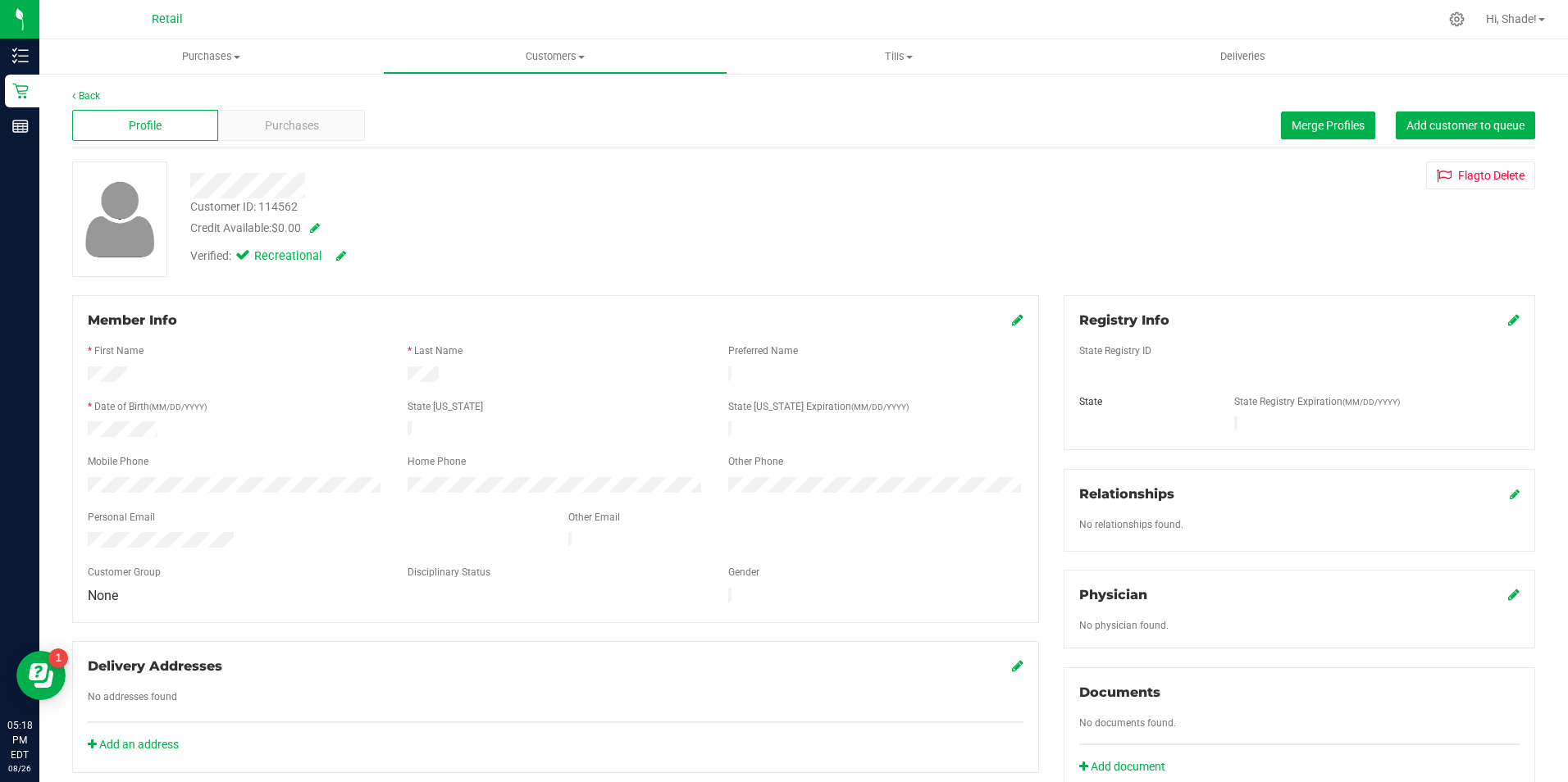
click at [282, 129] on span "Purchases" at bounding box center [291, 126] width 54 height 17
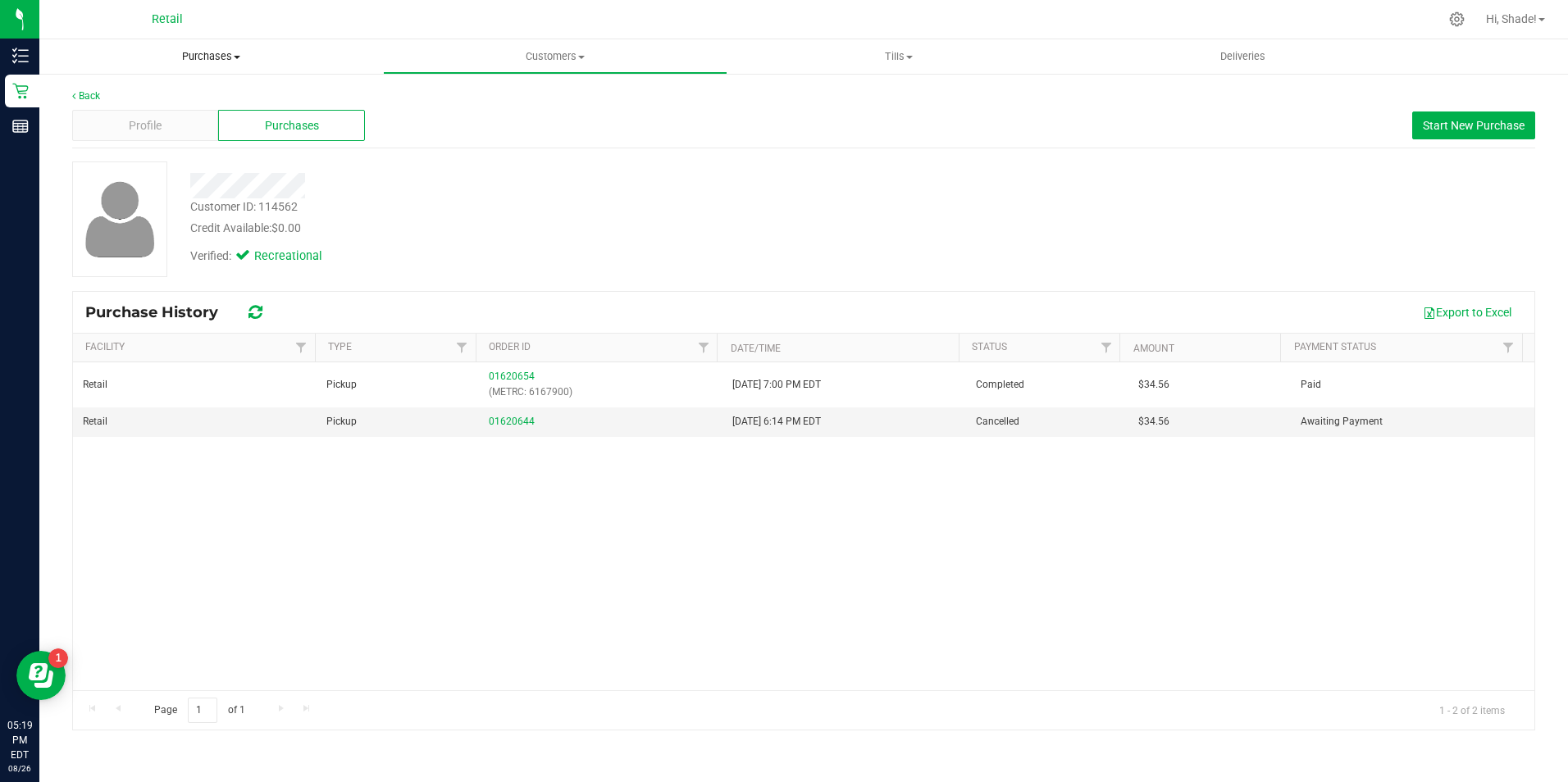
click at [217, 54] on span "Purchases" at bounding box center [210, 57] width 343 height 15
click at [133, 103] on span "Summary of purchases" at bounding box center [123, 99] width 168 height 14
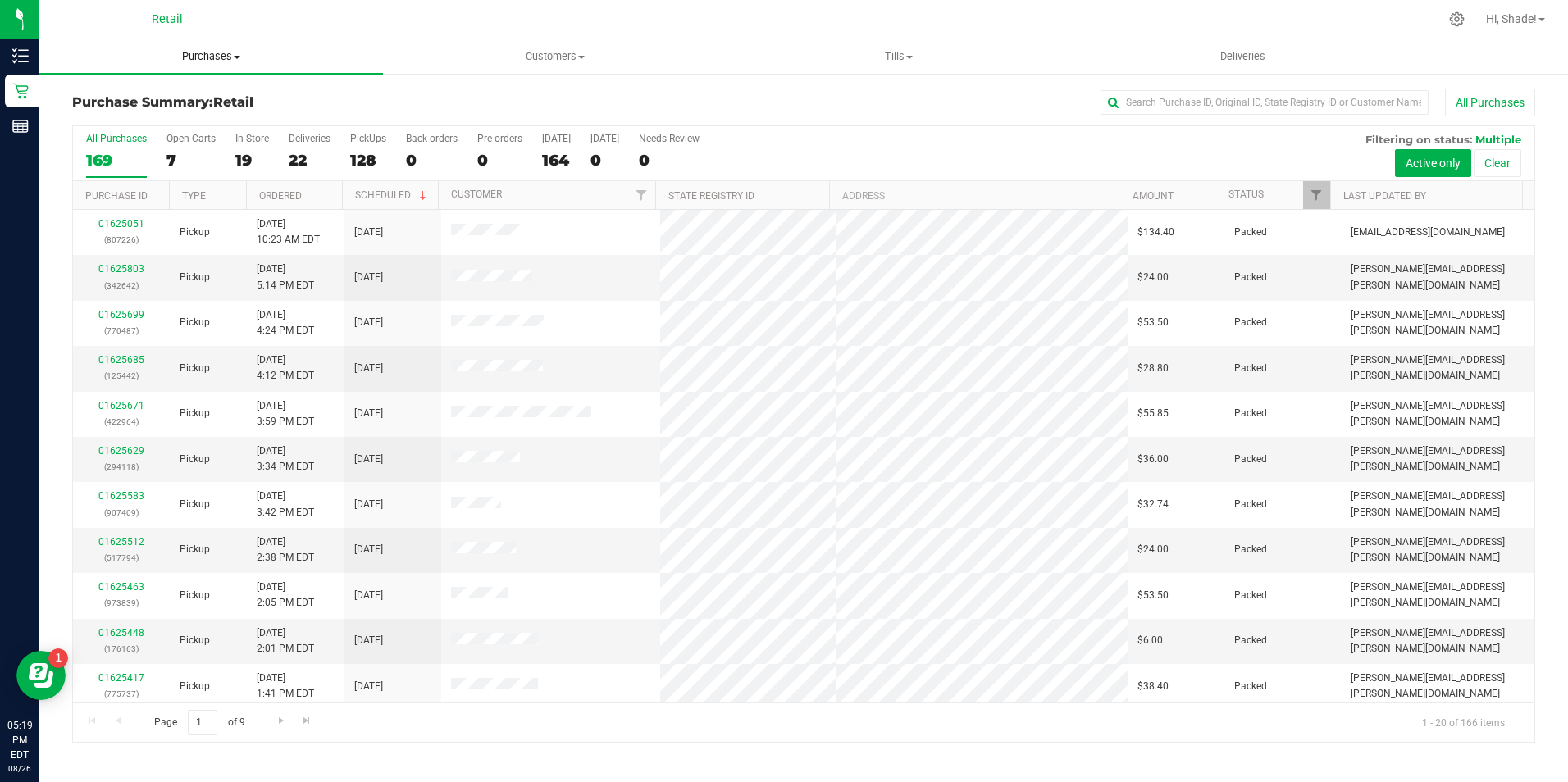
click at [213, 52] on span "Purchases" at bounding box center [210, 57] width 343 height 15
click at [163, 134] on li "All purchases" at bounding box center [210, 138] width 343 height 20
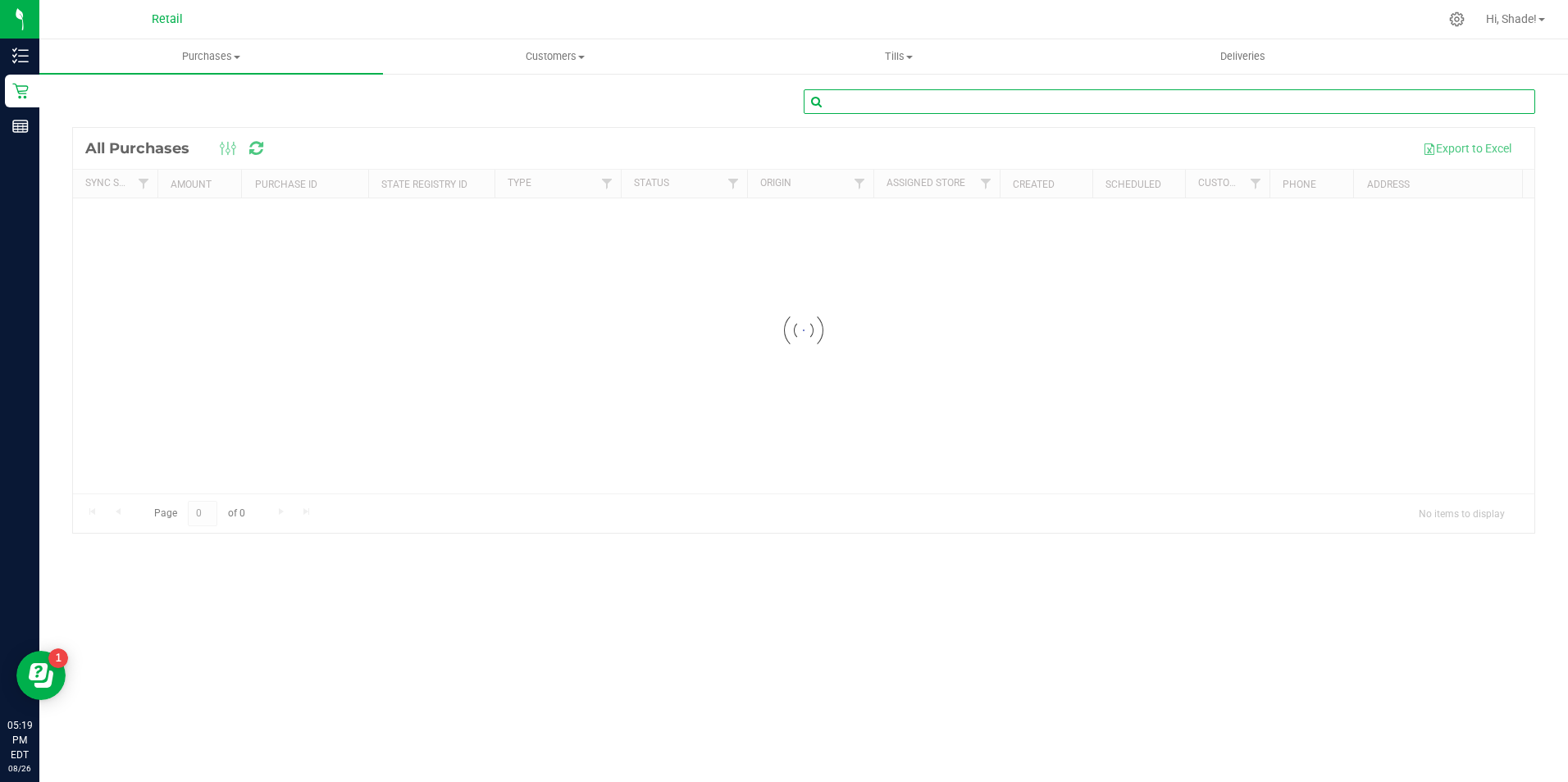
click at [1096, 102] on input "text" at bounding box center [1169, 102] width 732 height 25
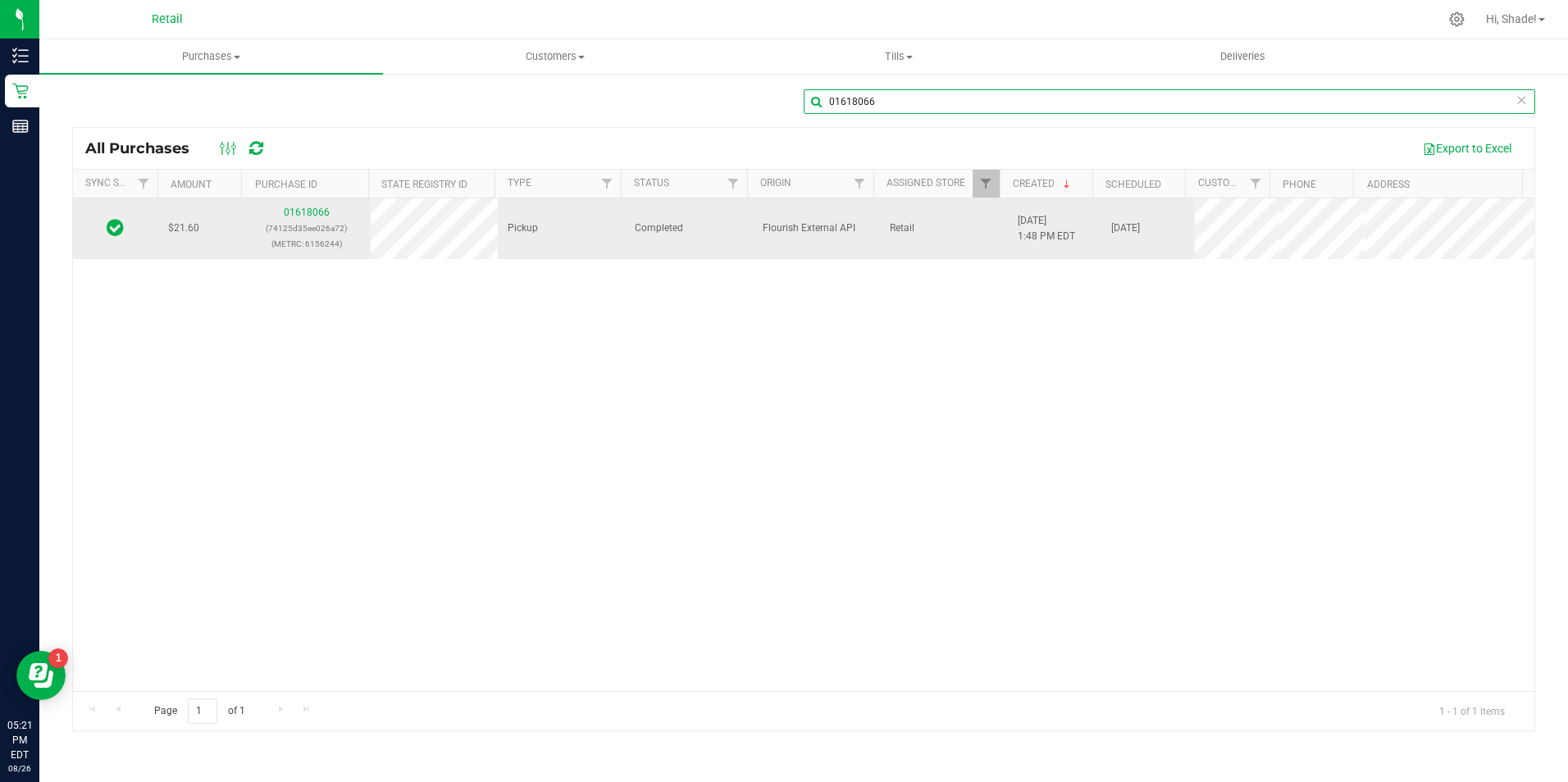
type input "01618066"
click at [292, 205] on div "01618066 (74125d35ee026a72) (METRC: 6156244)" at bounding box center [305, 228] width 108 height 48
click at [292, 210] on link "01618066" at bounding box center [306, 212] width 46 height 11
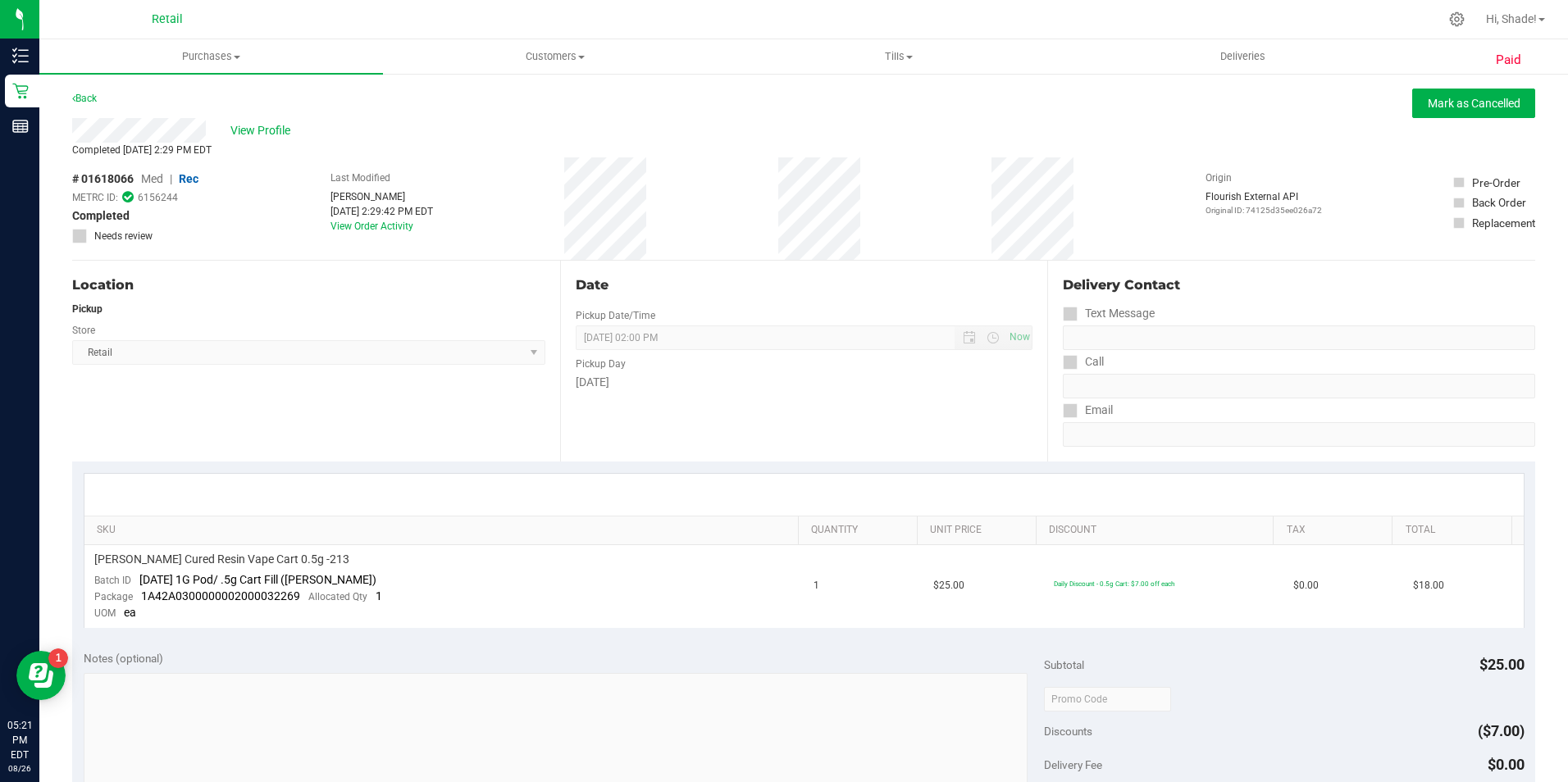
scroll to position [567, 0]
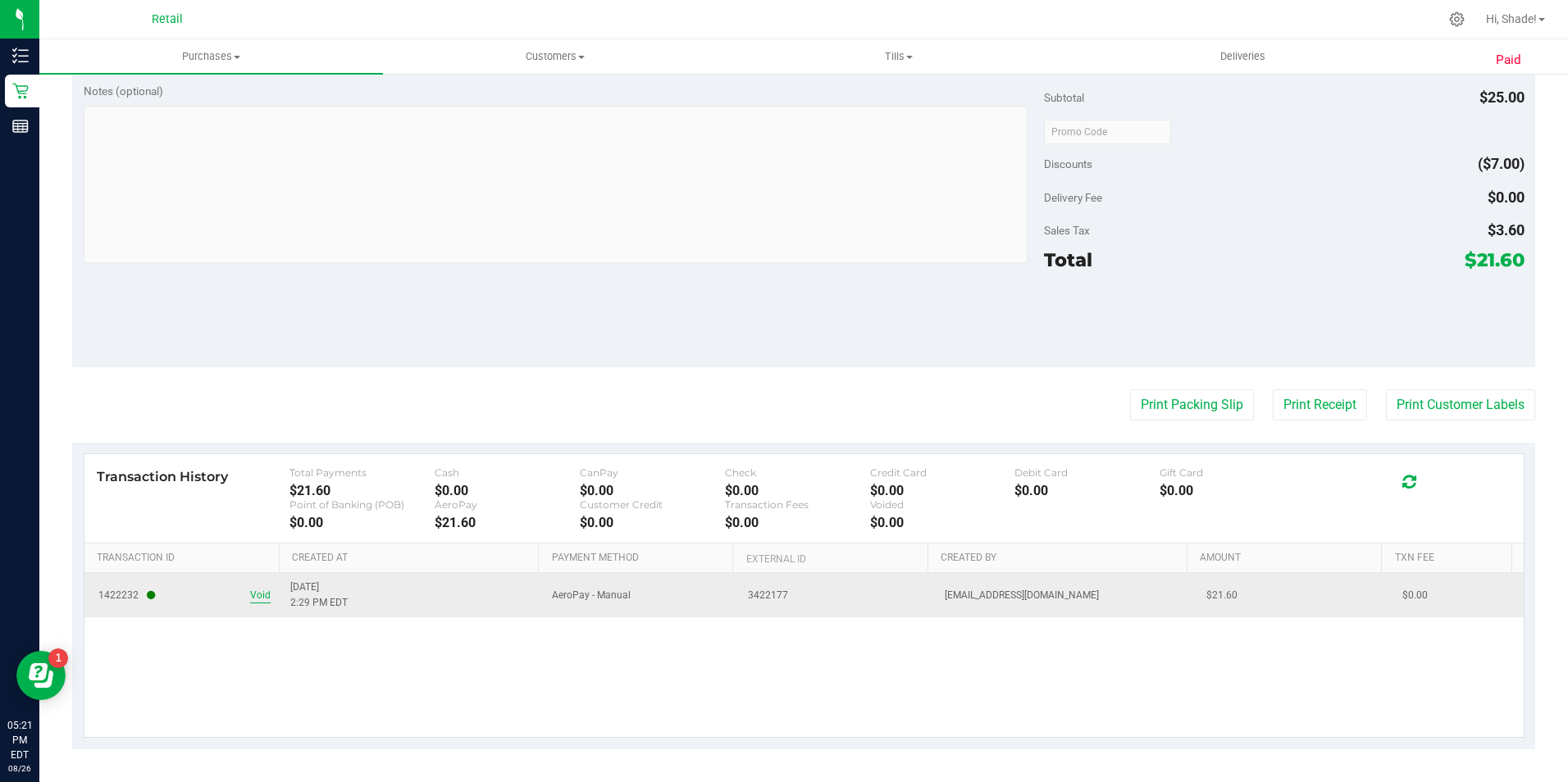
click at [259, 594] on span "Void" at bounding box center [261, 596] width 21 height 15
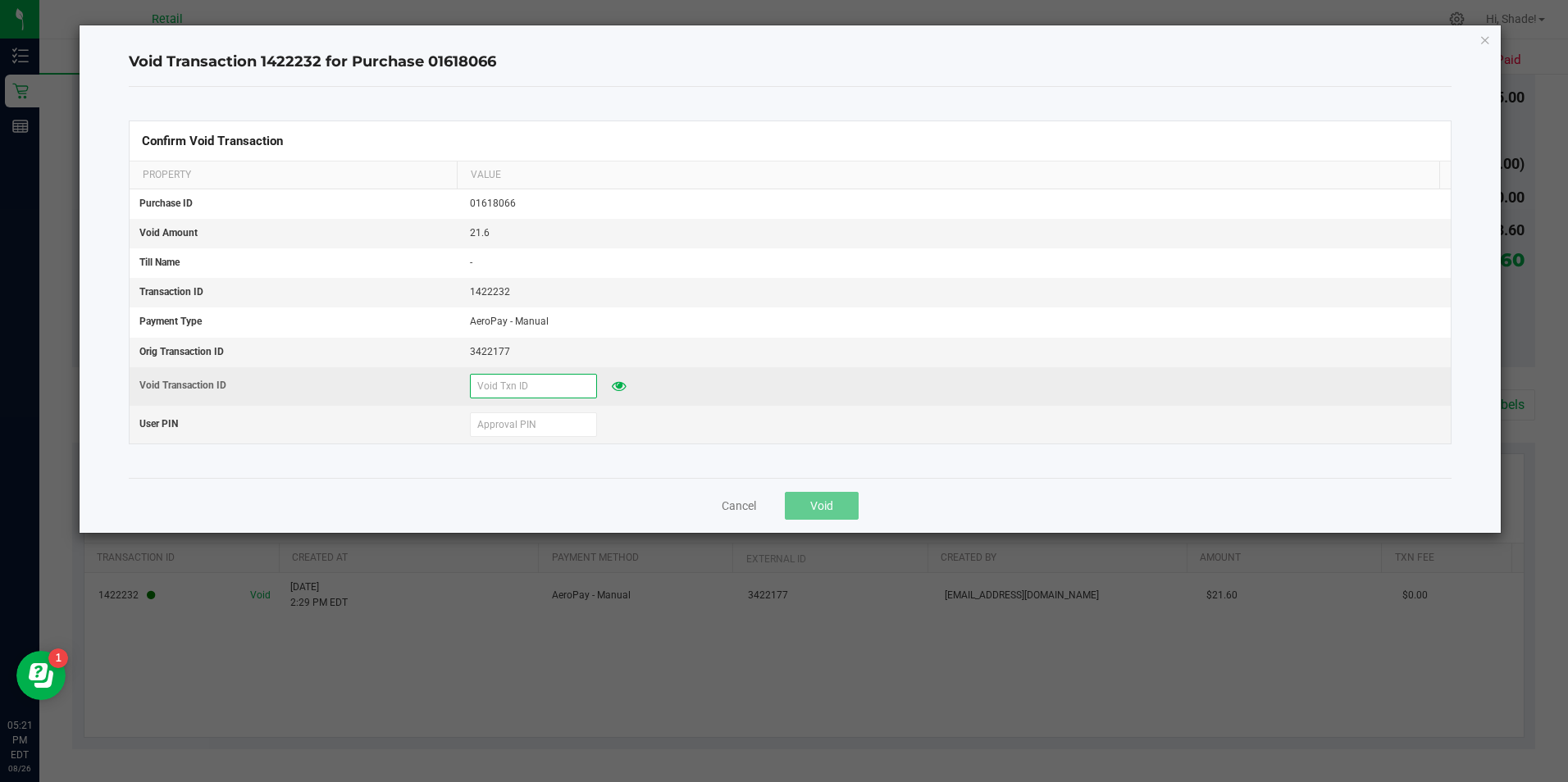
click at [539, 376] on input "text" at bounding box center [534, 386] width 127 height 25
type input "82625"
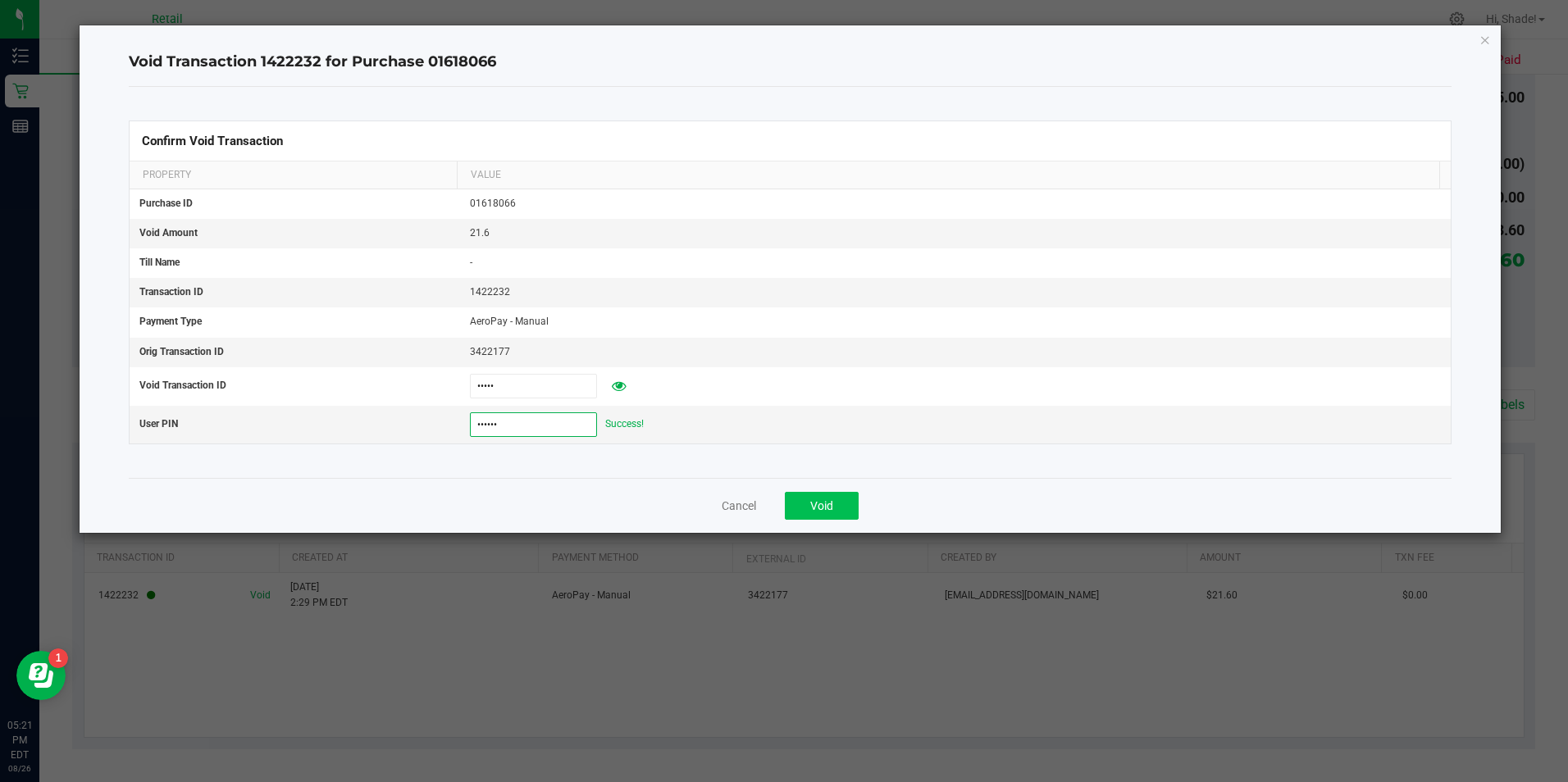
type input "532189"
click at [845, 512] on button "Void" at bounding box center [822, 505] width 74 height 28
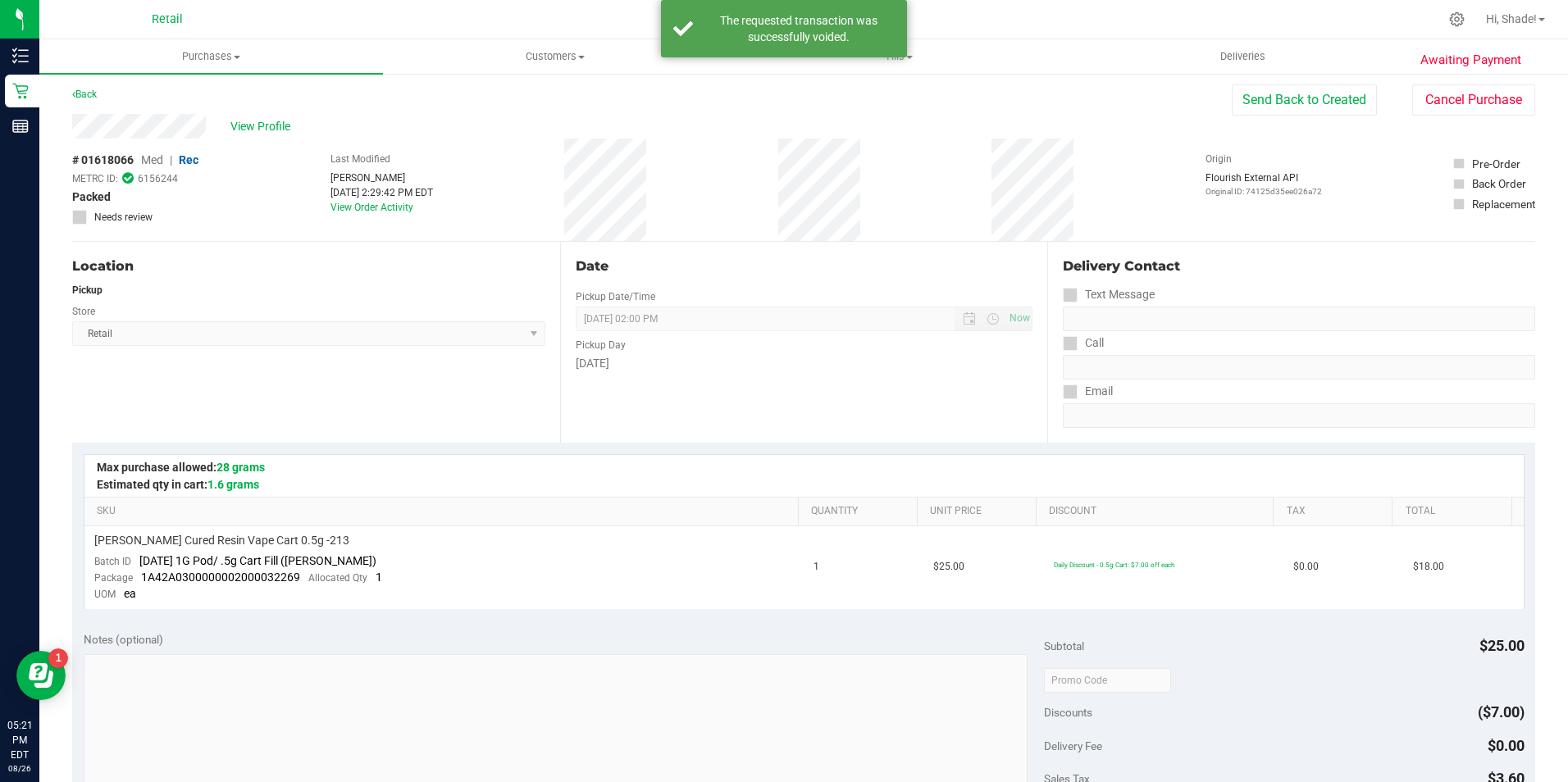
scroll to position [0, 0]
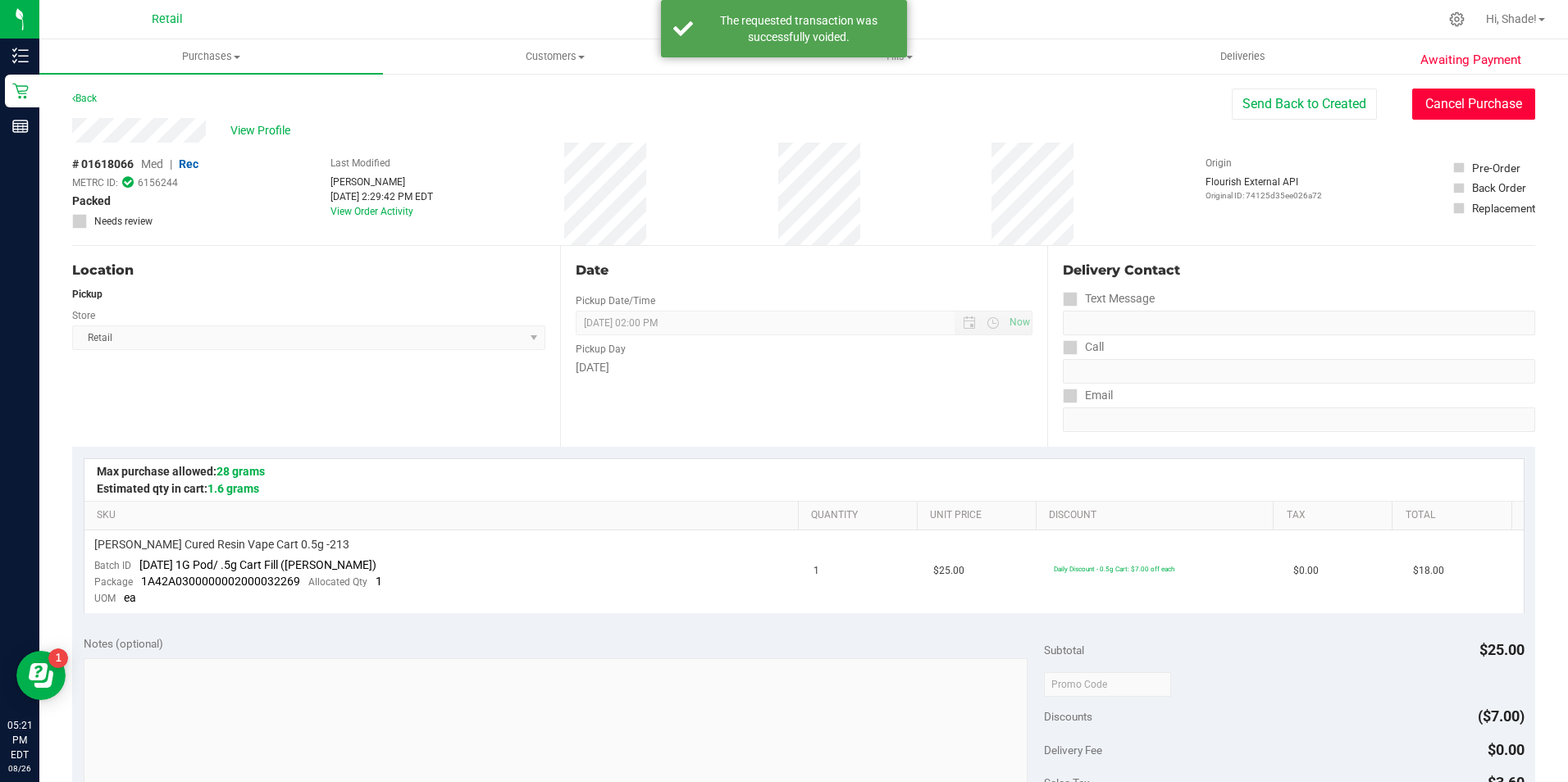
click at [1465, 98] on button "Cancel Purchase" at bounding box center [1473, 104] width 123 height 31
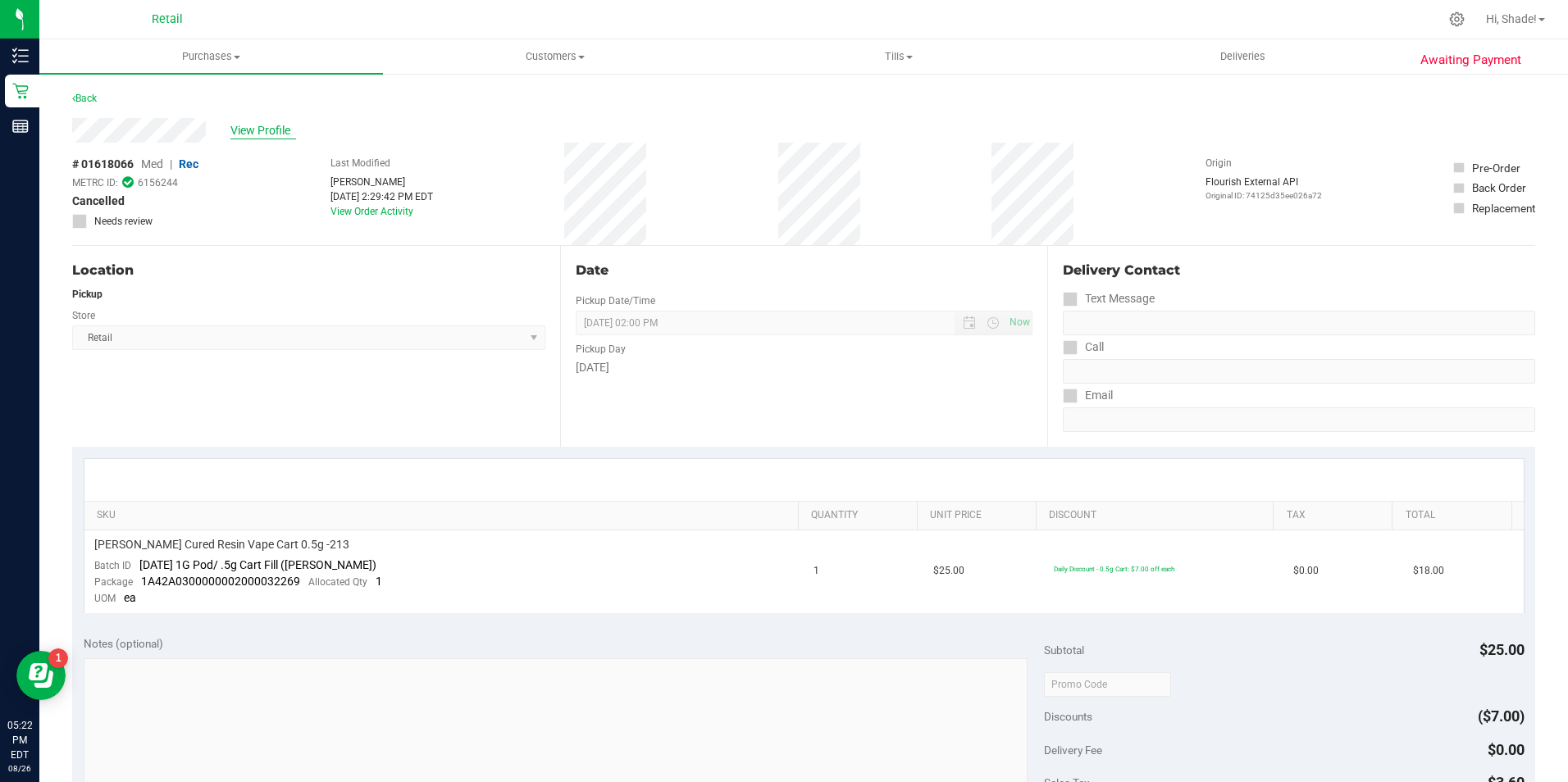
click at [260, 130] on span "View Profile" at bounding box center [263, 130] width 66 height 17
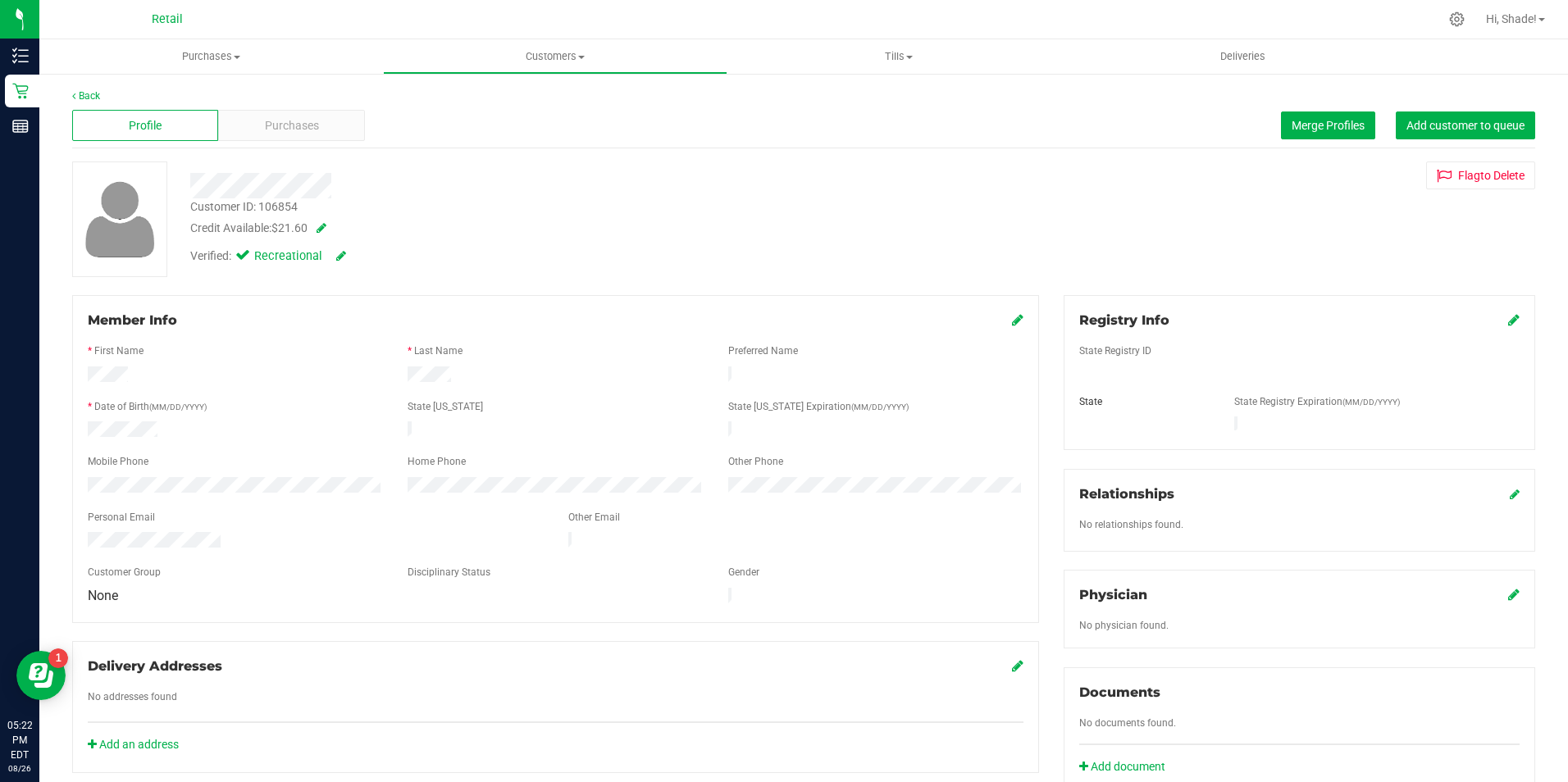
click at [288, 129] on span "Purchases" at bounding box center [291, 126] width 54 height 17
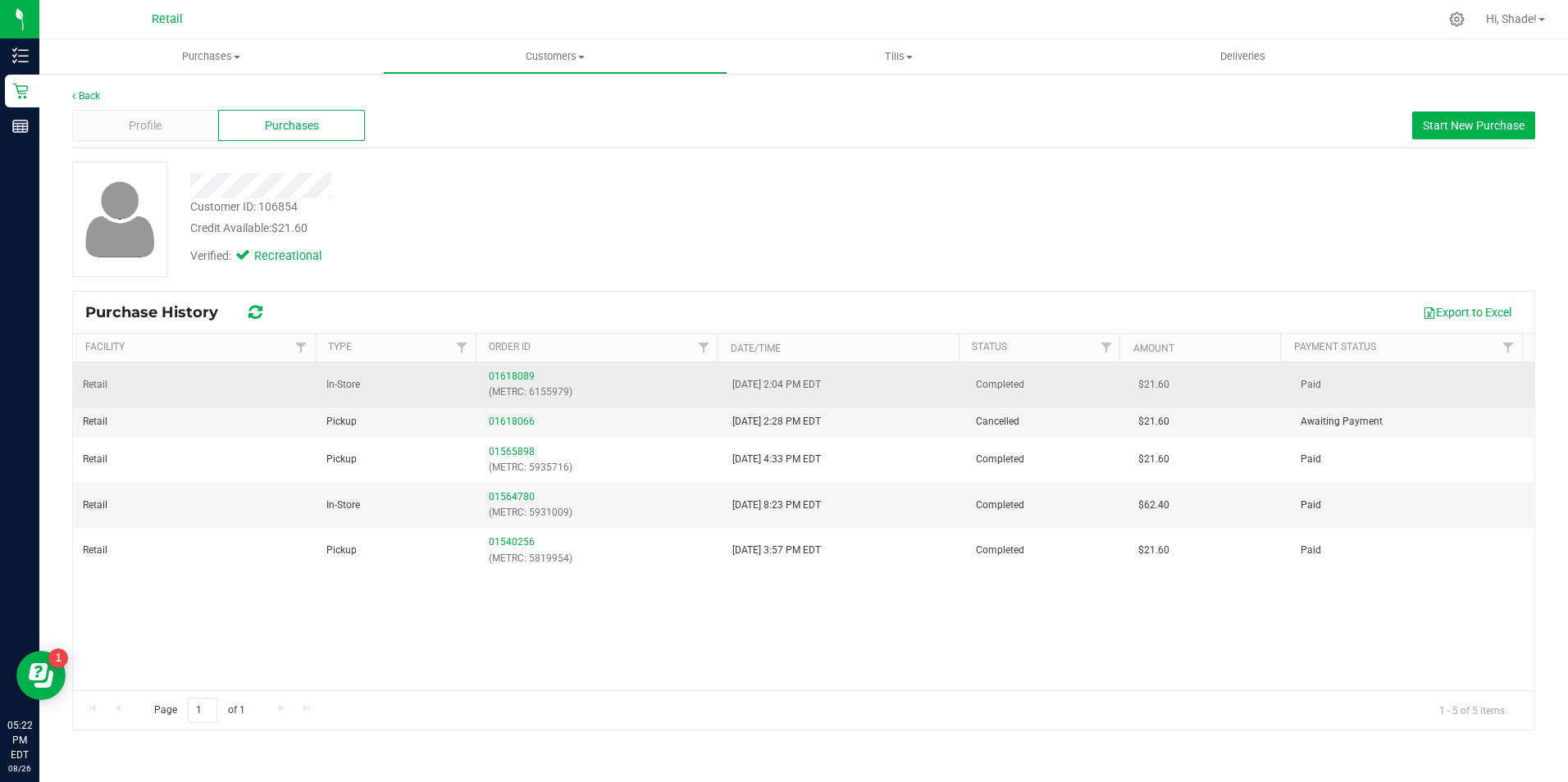
click at [509, 384] on p "(METRC: 6155979)" at bounding box center [600, 392] width 224 height 15
click at [512, 376] on link "01618089" at bounding box center [512, 377] width 46 height 11
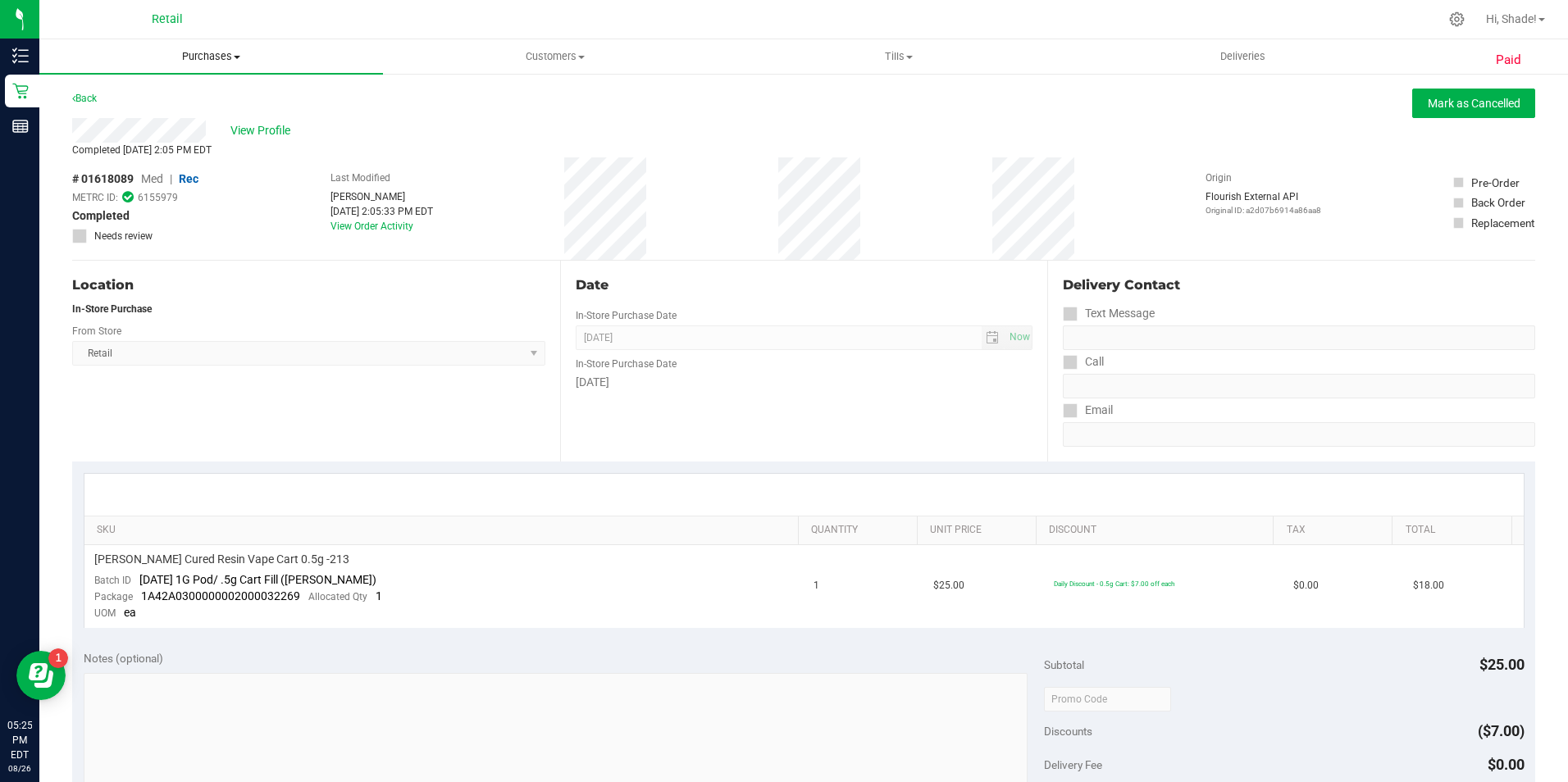
click at [218, 60] on span "Purchases" at bounding box center [210, 57] width 343 height 15
click at [145, 93] on span "Summary of purchases" at bounding box center [123, 99] width 168 height 14
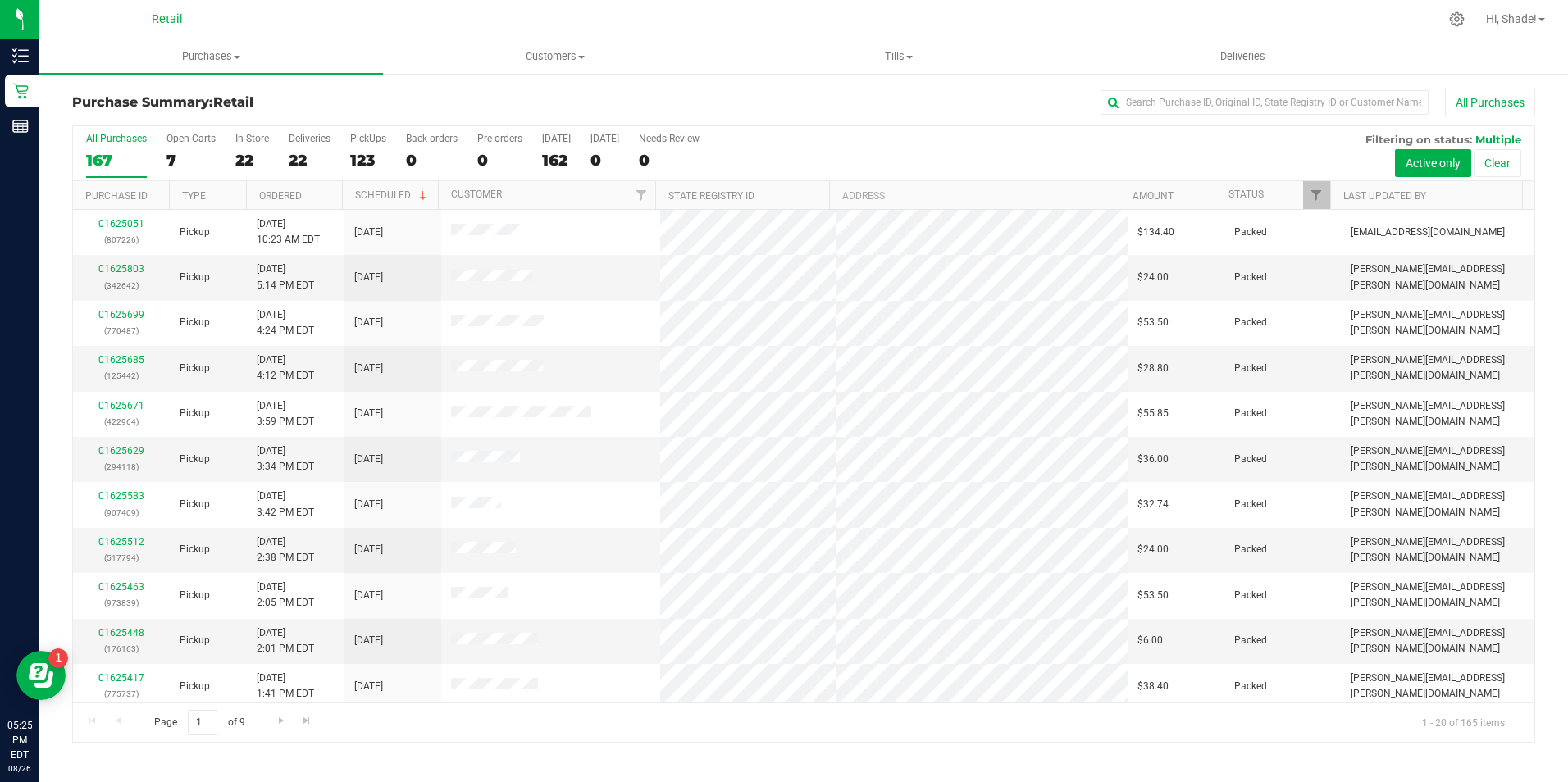
click at [217, 51] on span "Purchases" at bounding box center [210, 57] width 343 height 15
click at [127, 133] on span "All purchases" at bounding box center [97, 138] width 116 height 14
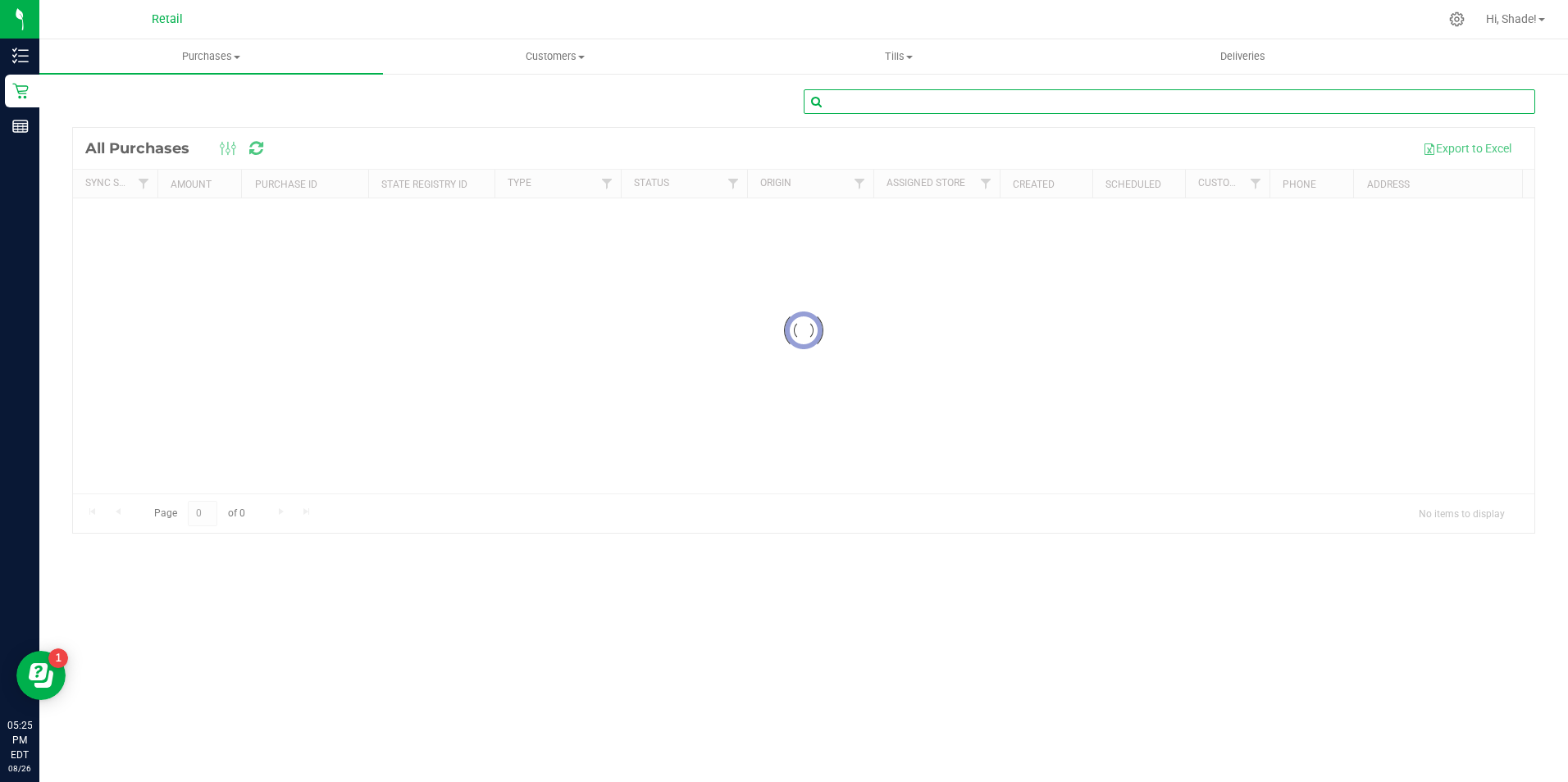
click at [1070, 100] on input "text" at bounding box center [1169, 102] width 732 height 25
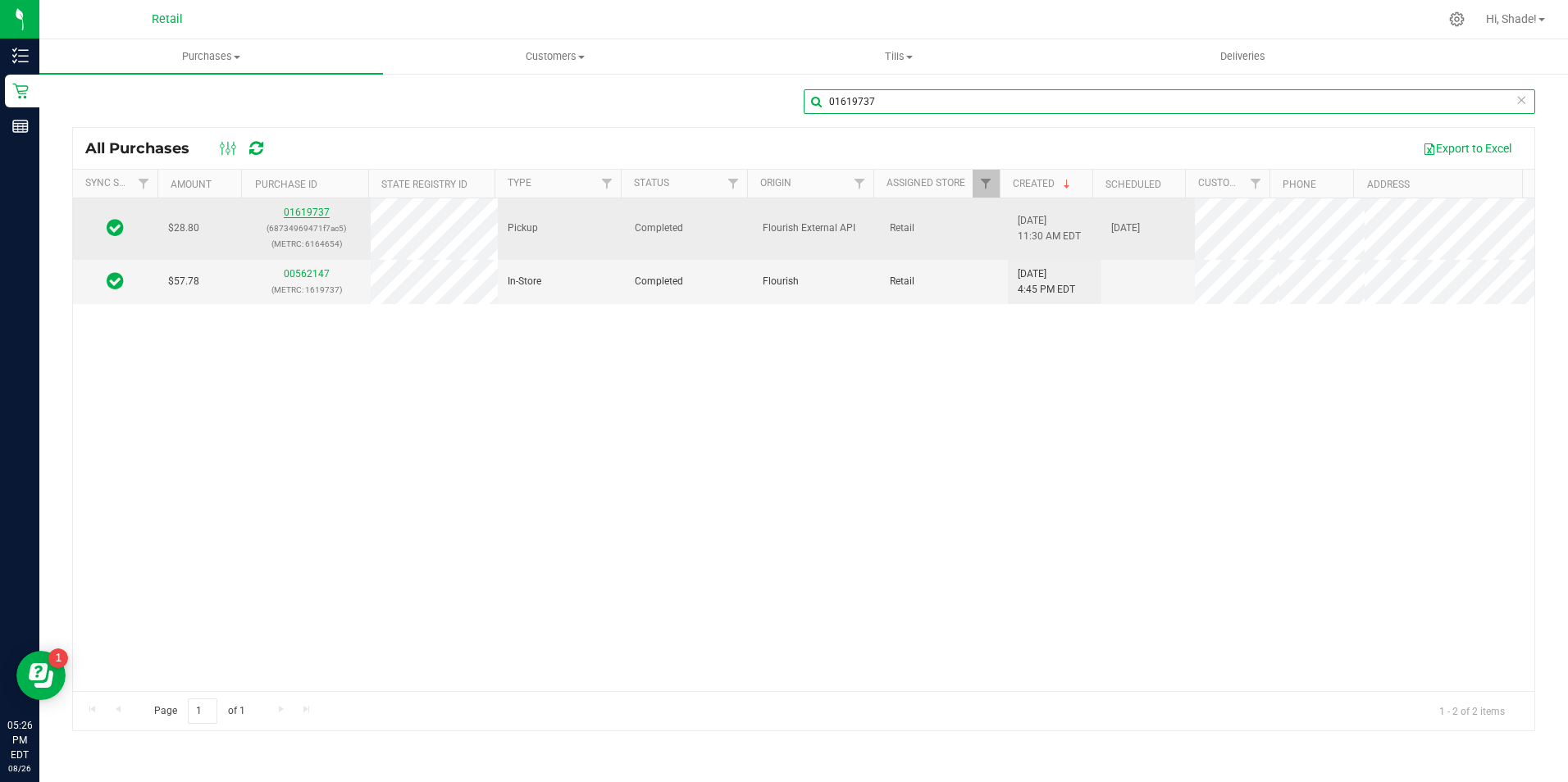
type input "01619737"
click at [297, 210] on link "01619737" at bounding box center [306, 212] width 46 height 11
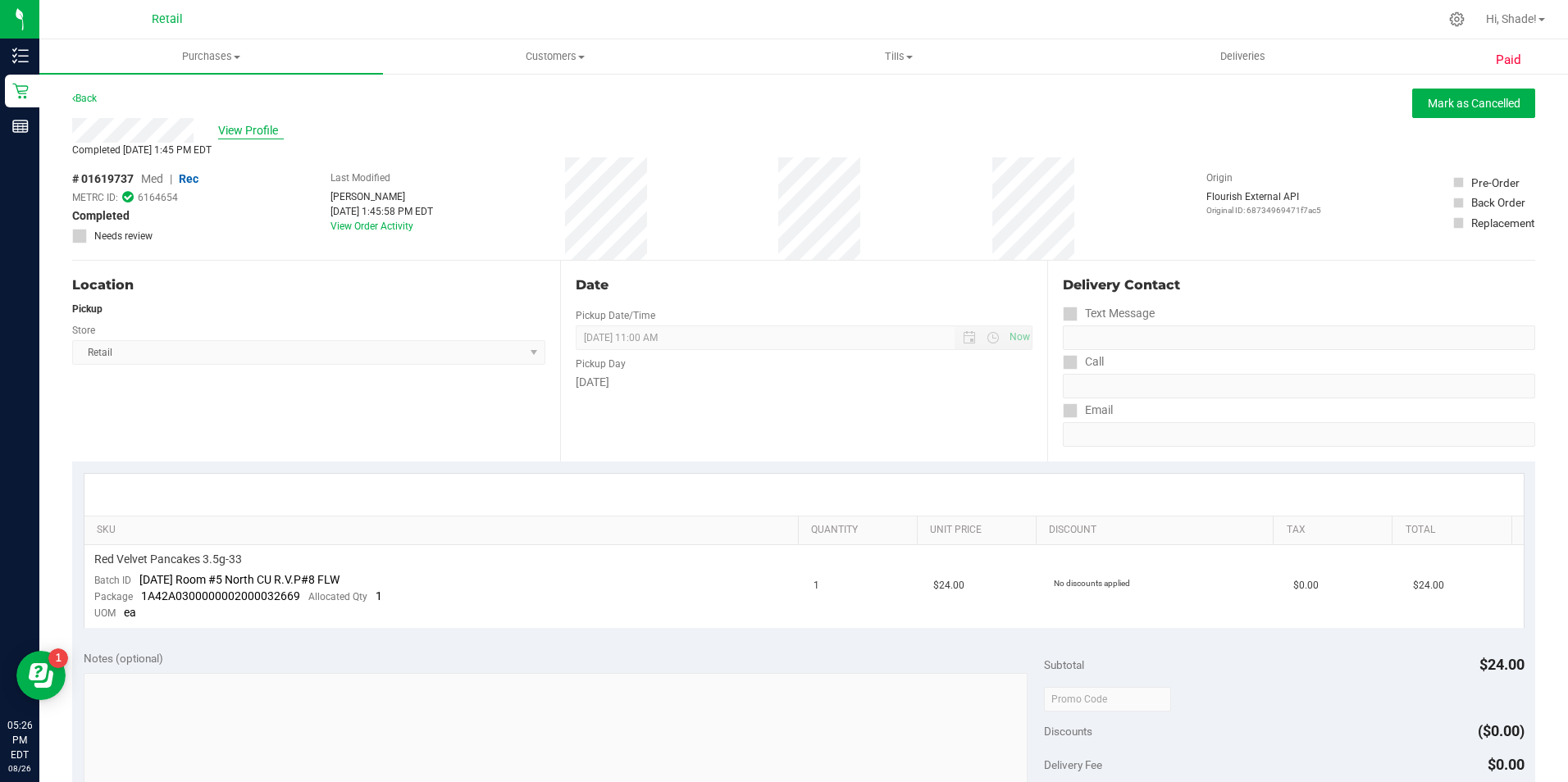
click at [254, 128] on span "View Profile" at bounding box center [250, 130] width 66 height 17
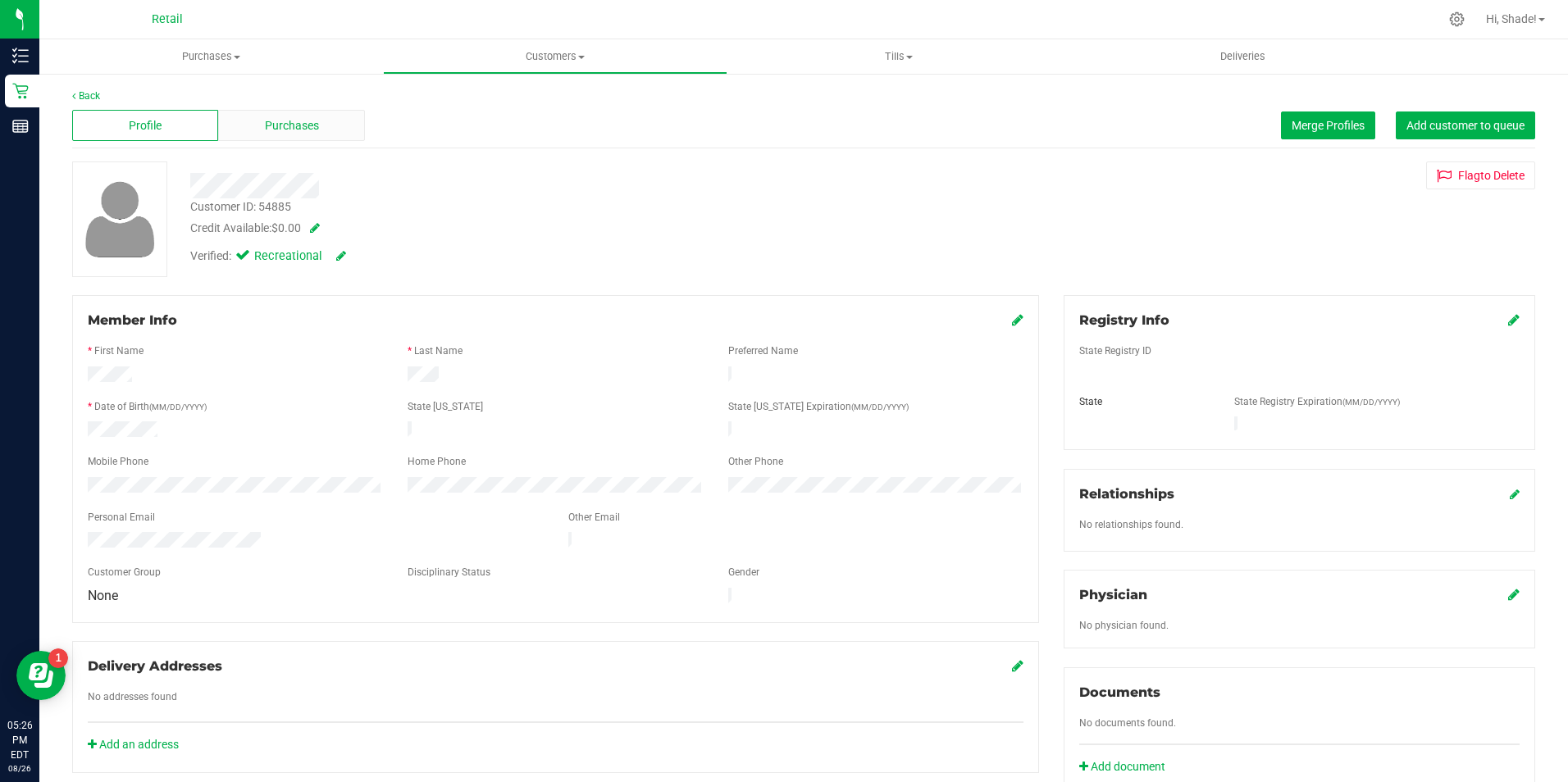
click at [259, 126] on div "Purchases" at bounding box center [290, 125] width 146 height 31
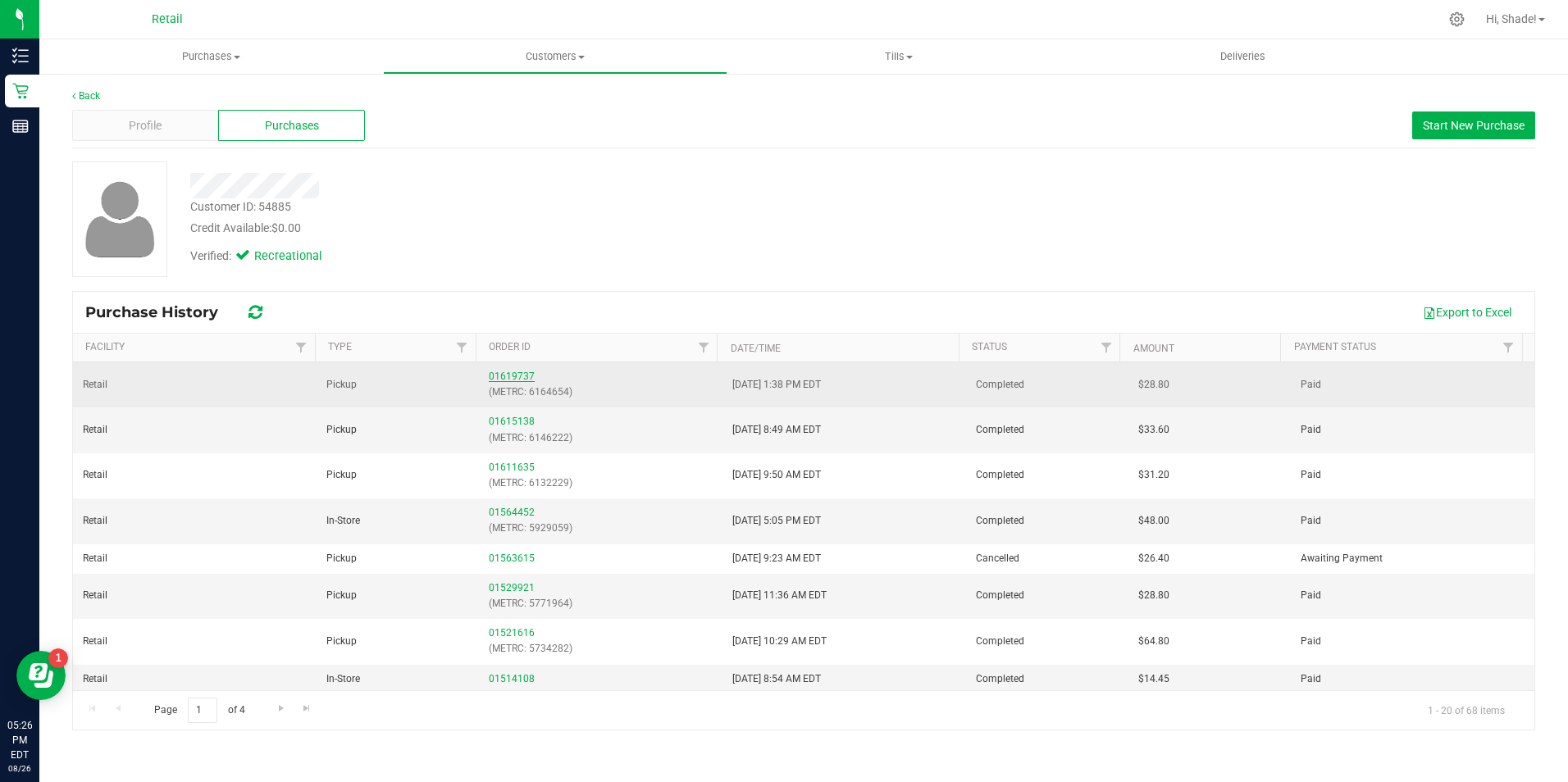
click at [518, 371] on link "01619737" at bounding box center [512, 377] width 46 height 11
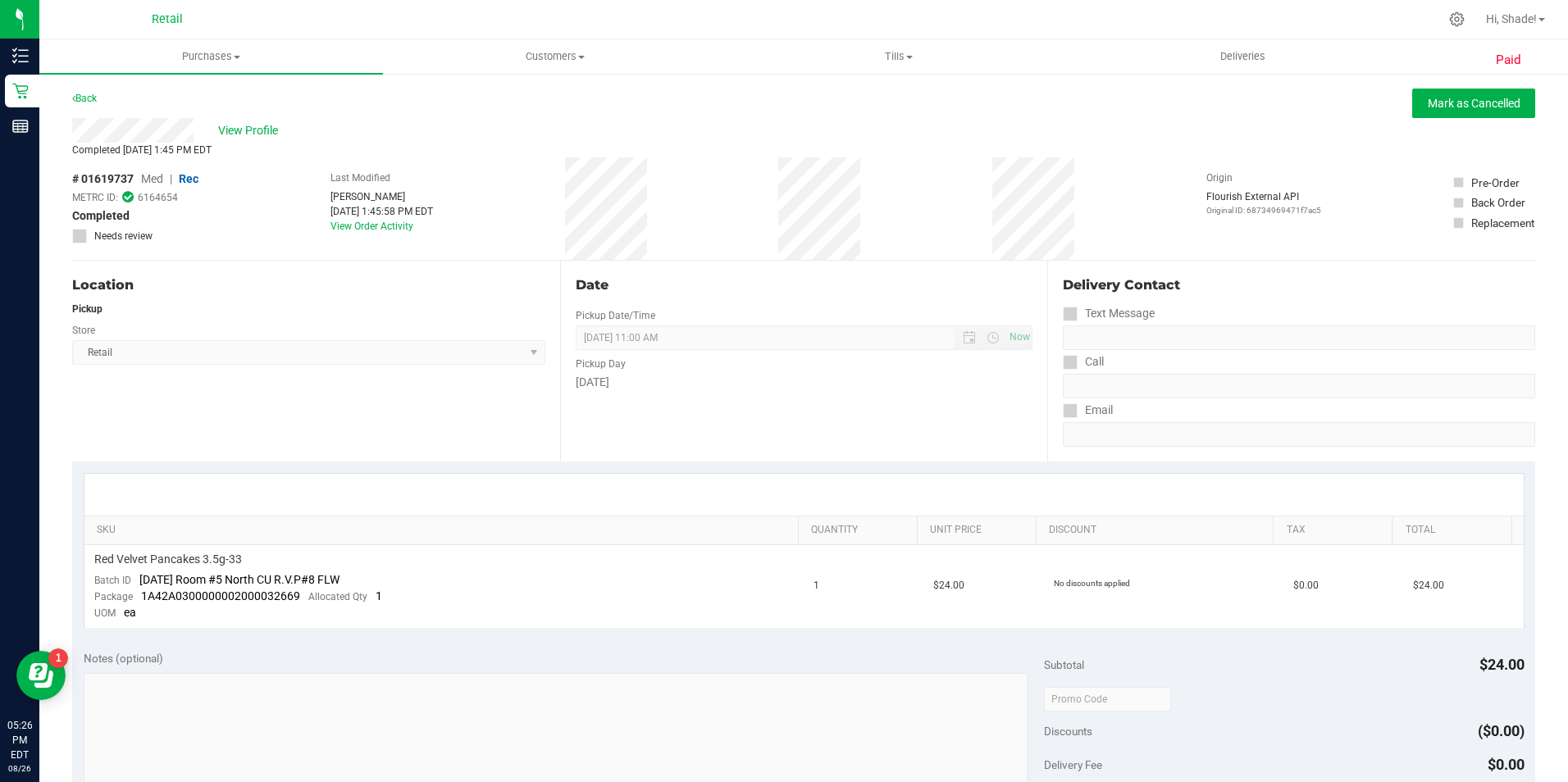
scroll to position [567, 0]
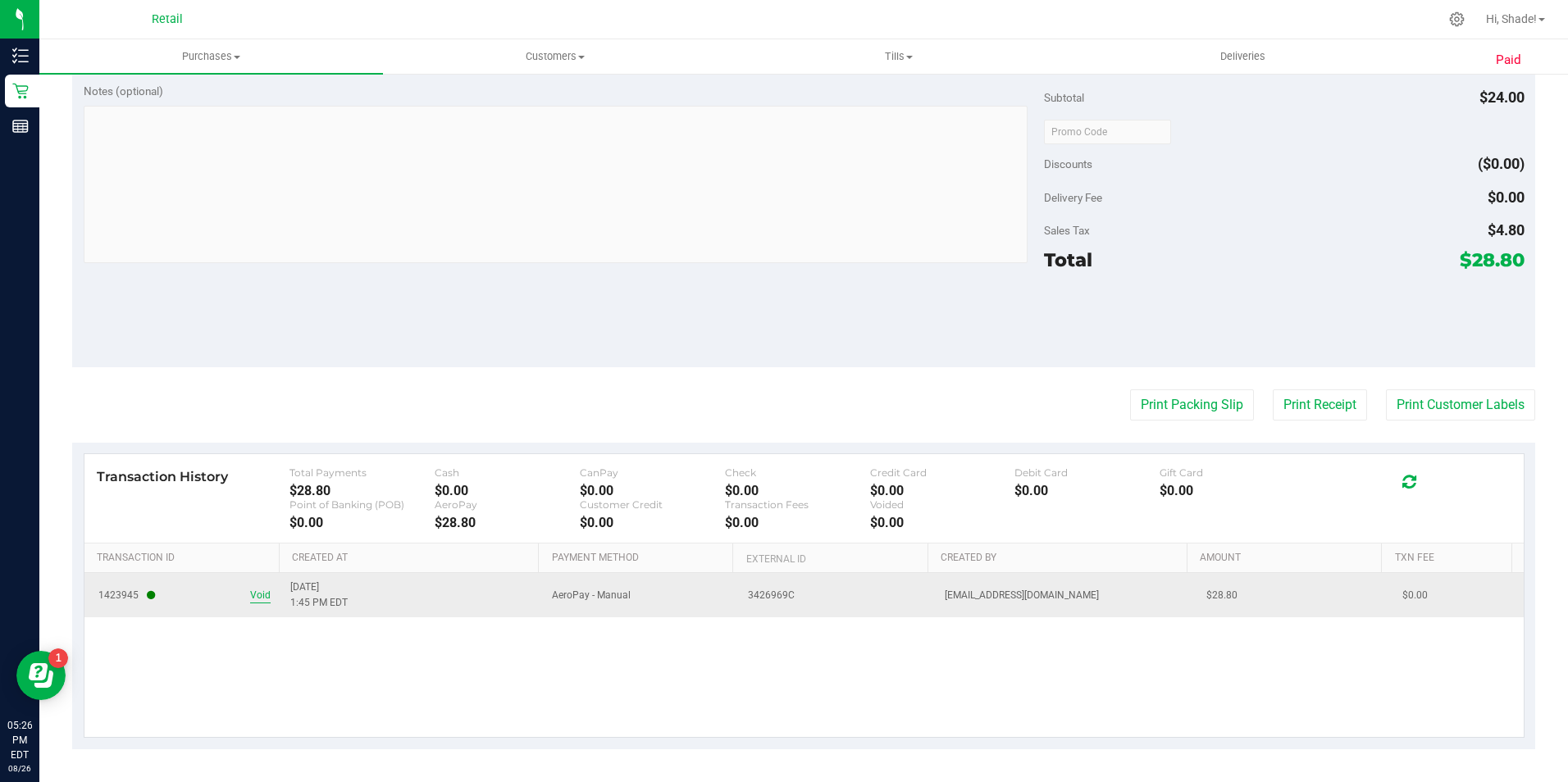
click at [258, 595] on span "Void" at bounding box center [261, 596] width 21 height 15
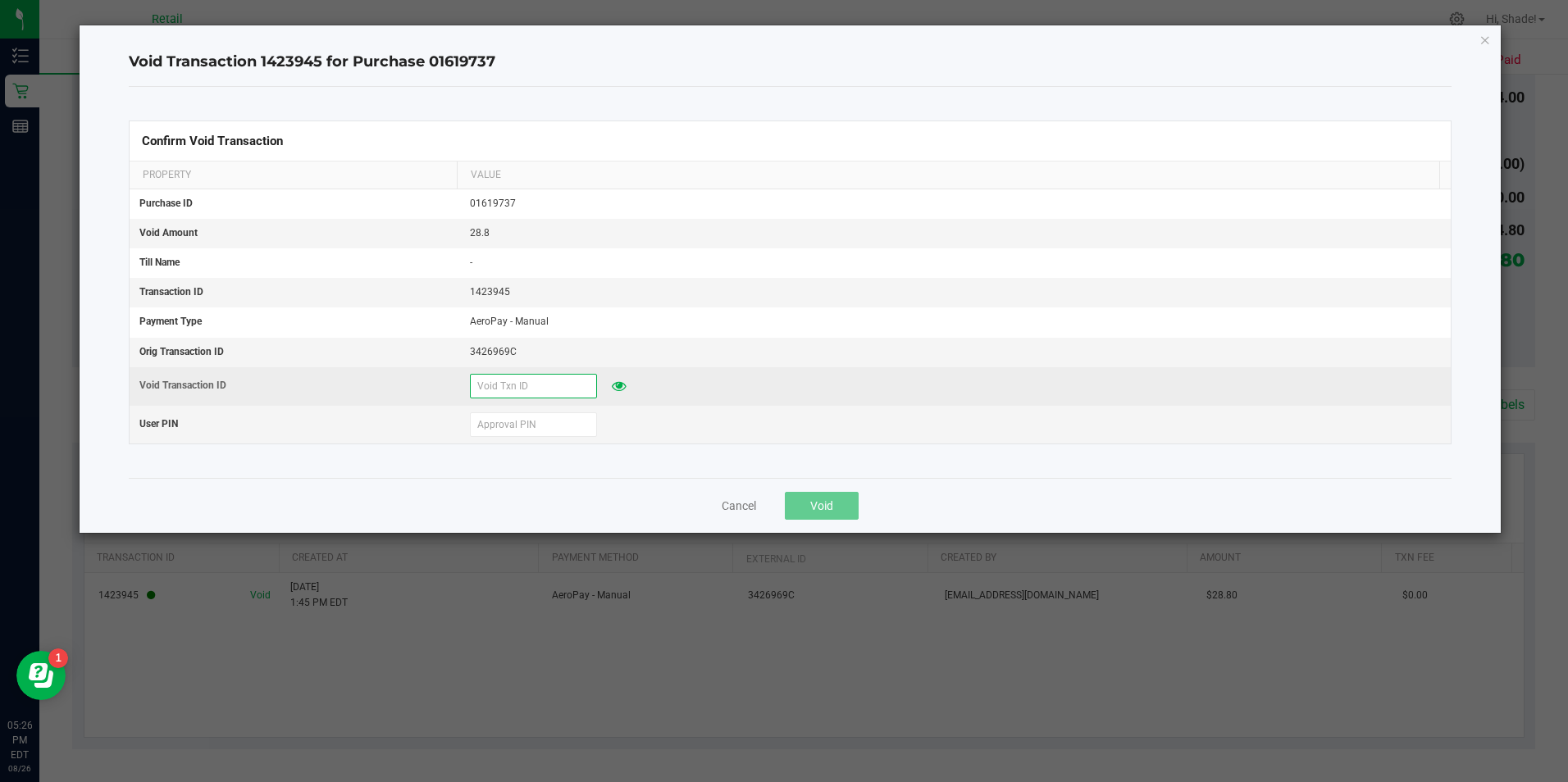
click at [566, 382] on input "text" at bounding box center [534, 386] width 127 height 25
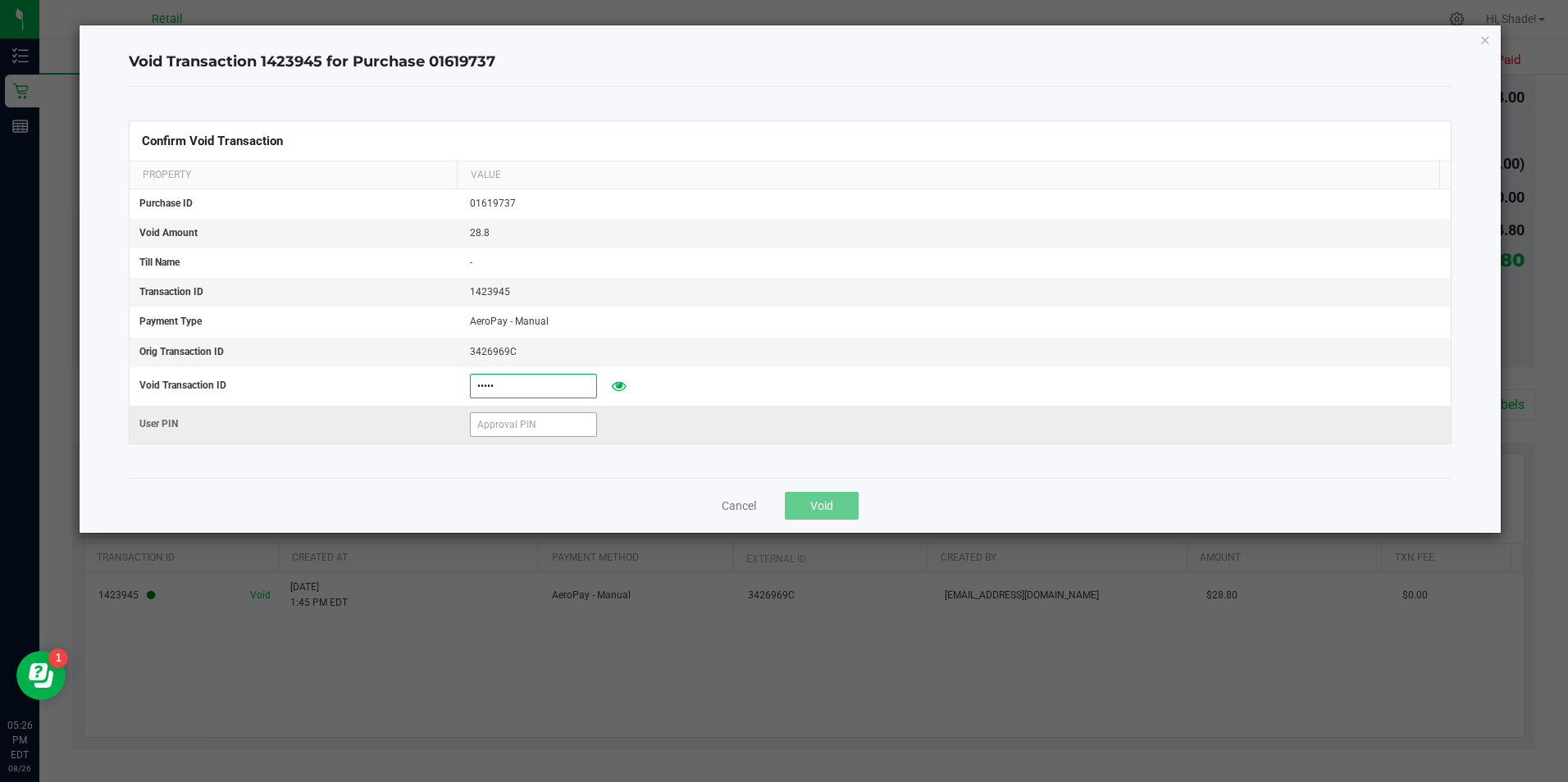
type input "82625"
click at [559, 430] on input "text" at bounding box center [534, 424] width 127 height 25
type input "532189"
click at [816, 500] on span "Void" at bounding box center [821, 506] width 23 height 13
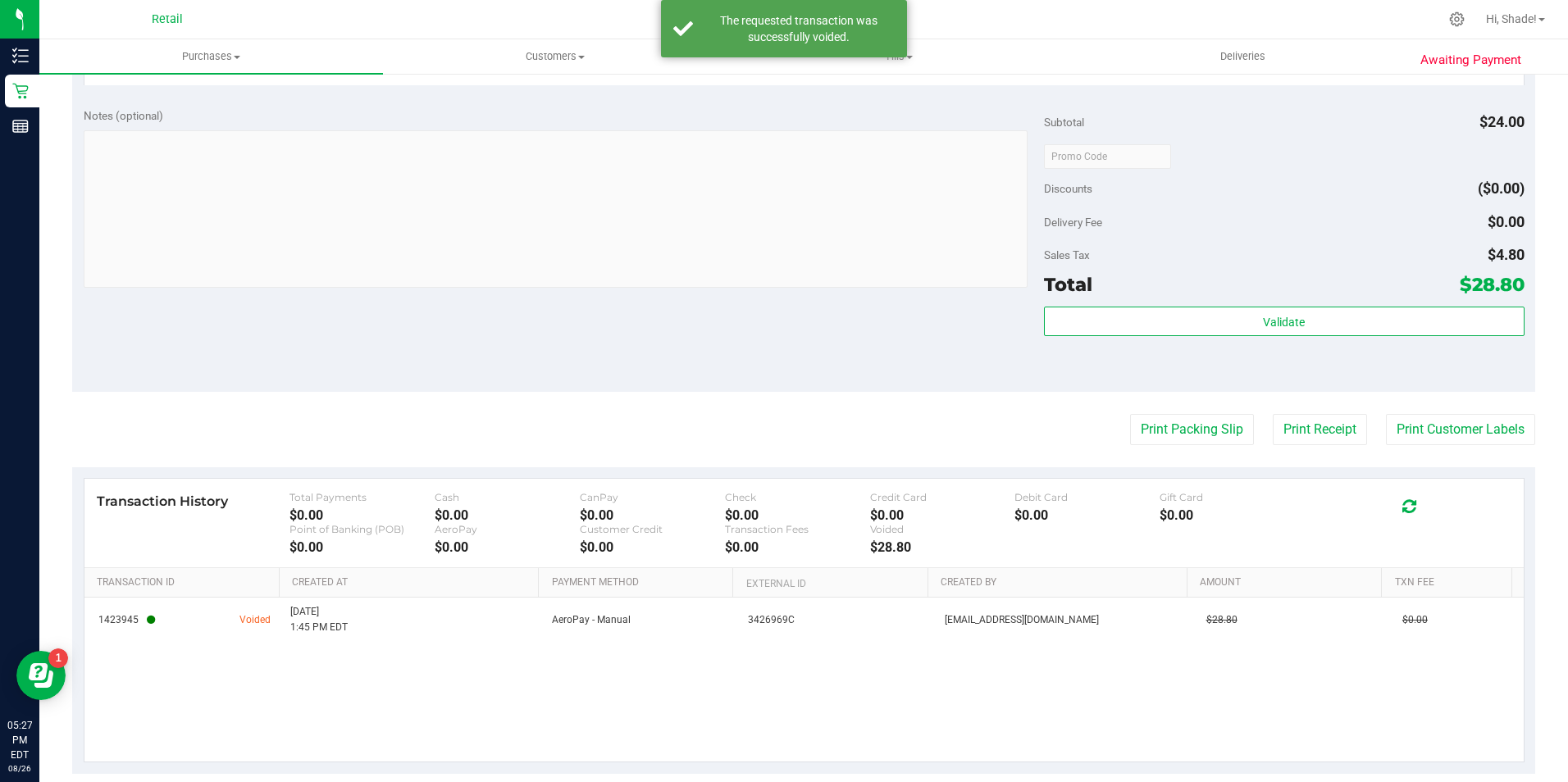
scroll to position [0, 0]
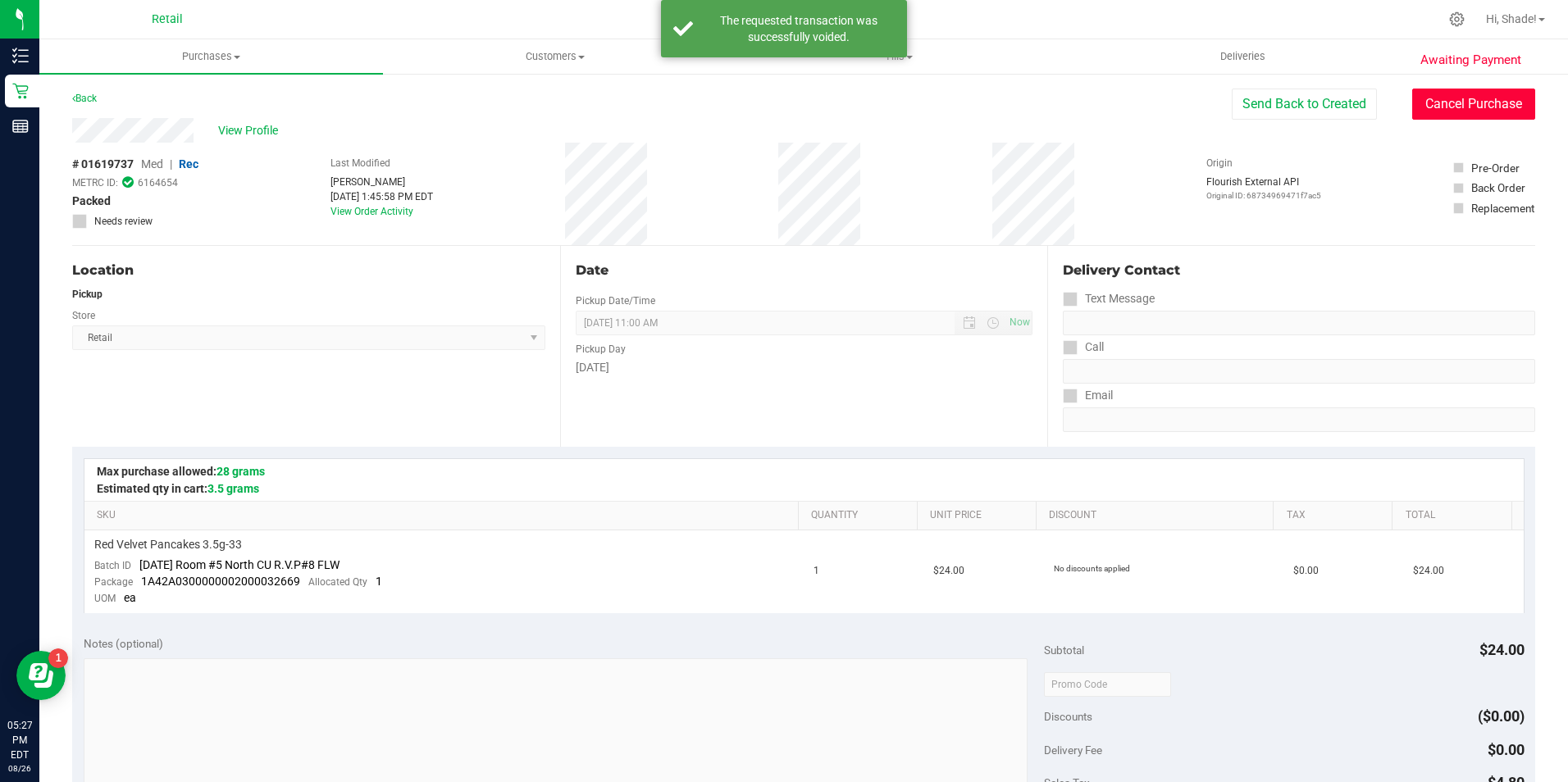
click at [1419, 104] on button "Cancel Purchase" at bounding box center [1473, 104] width 123 height 31
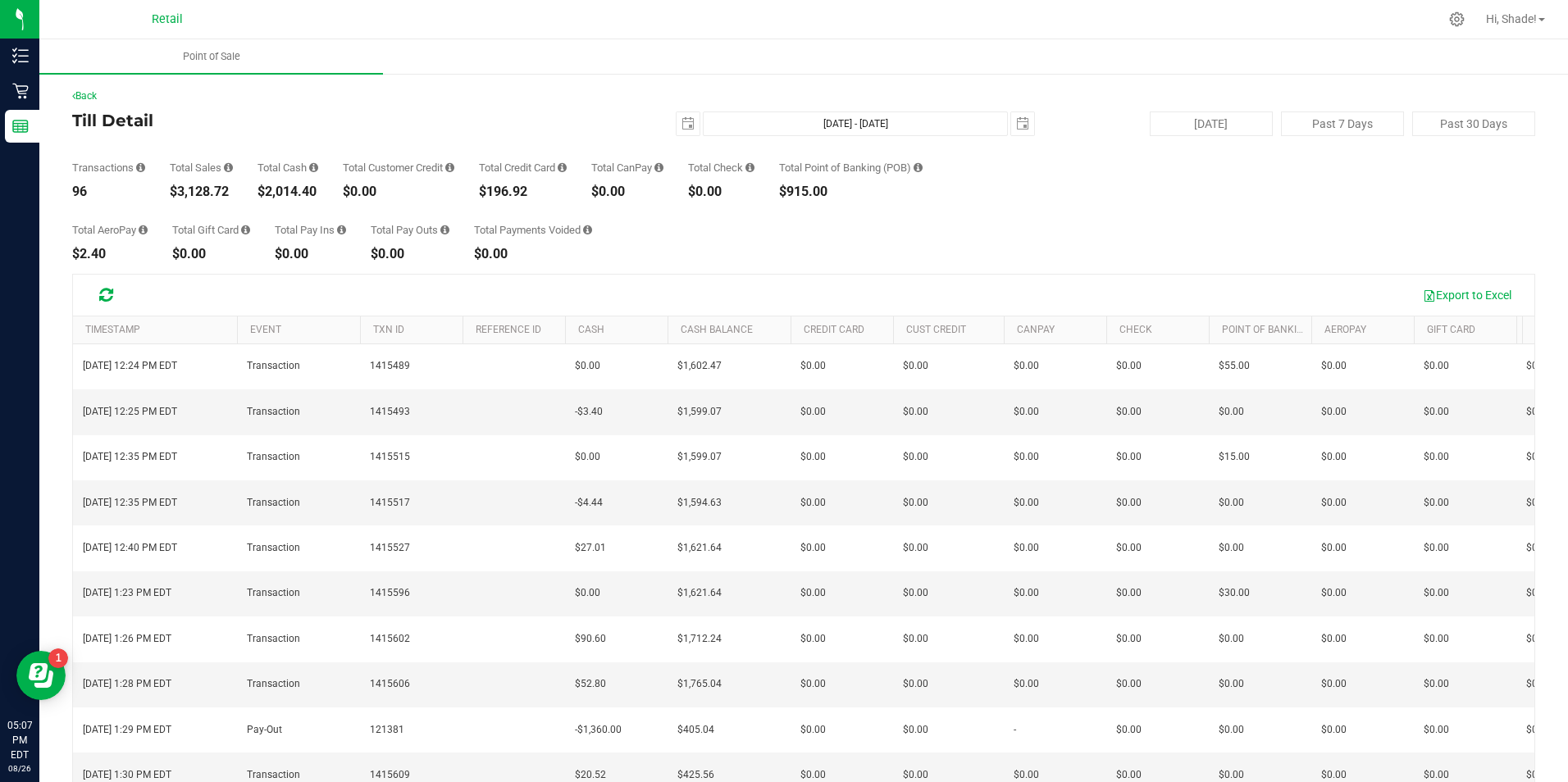
scroll to position [111, 0]
